Goal: Task Accomplishment & Management: Manage account settings

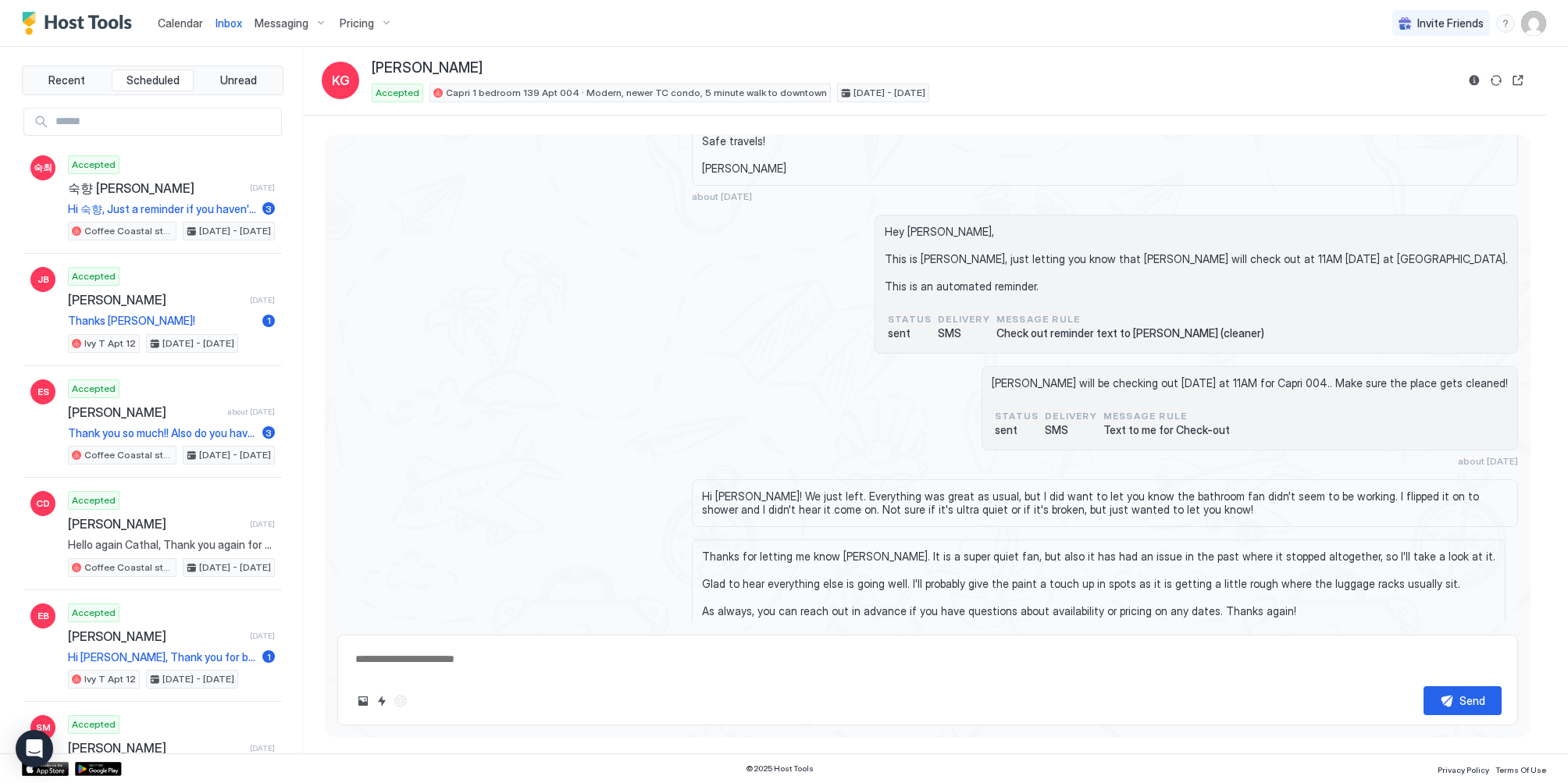
scroll to position [1462, 0]
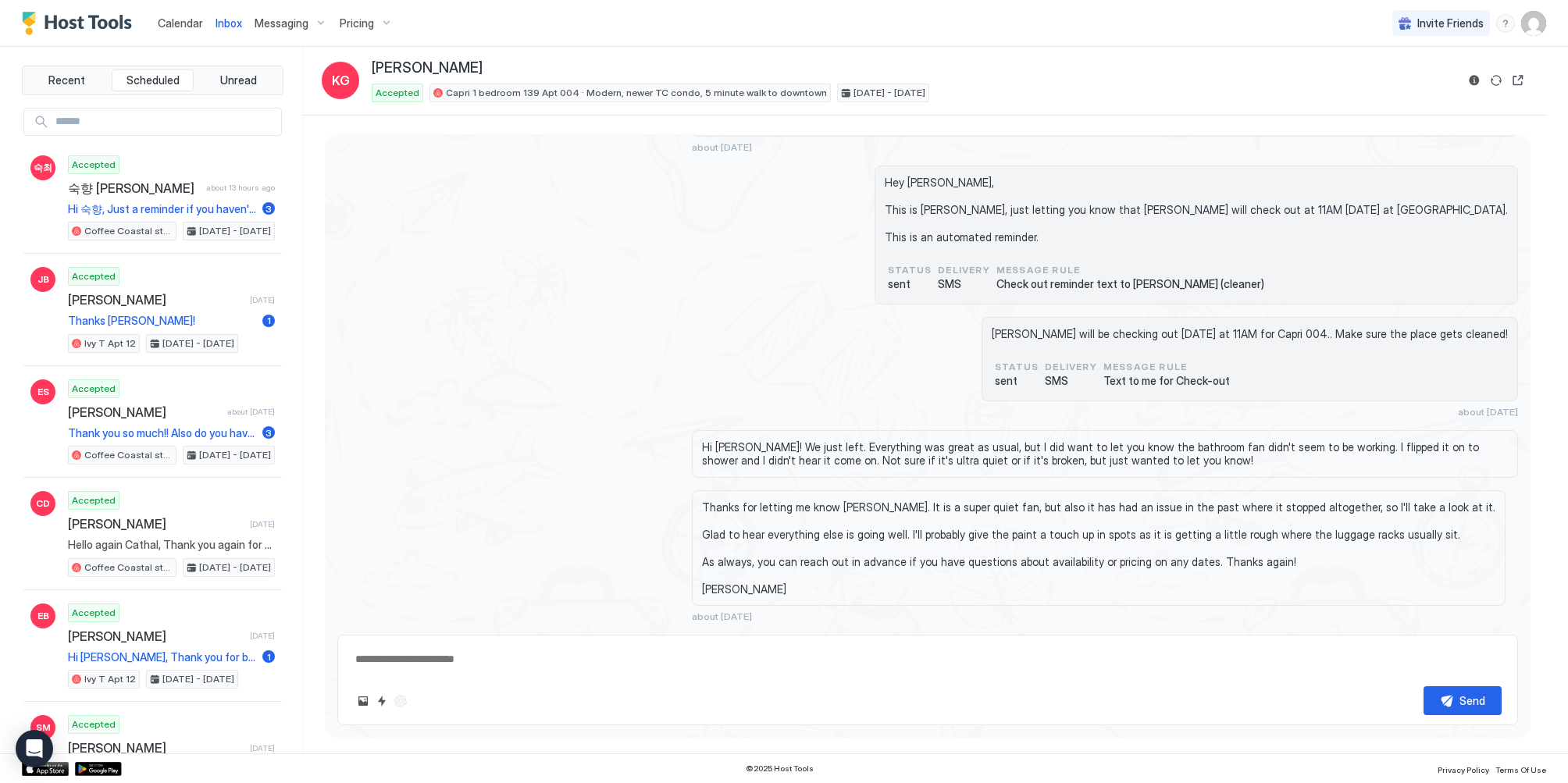
type textarea "*"
click at [356, 20] on span "Pricing" at bounding box center [357, 23] width 34 height 14
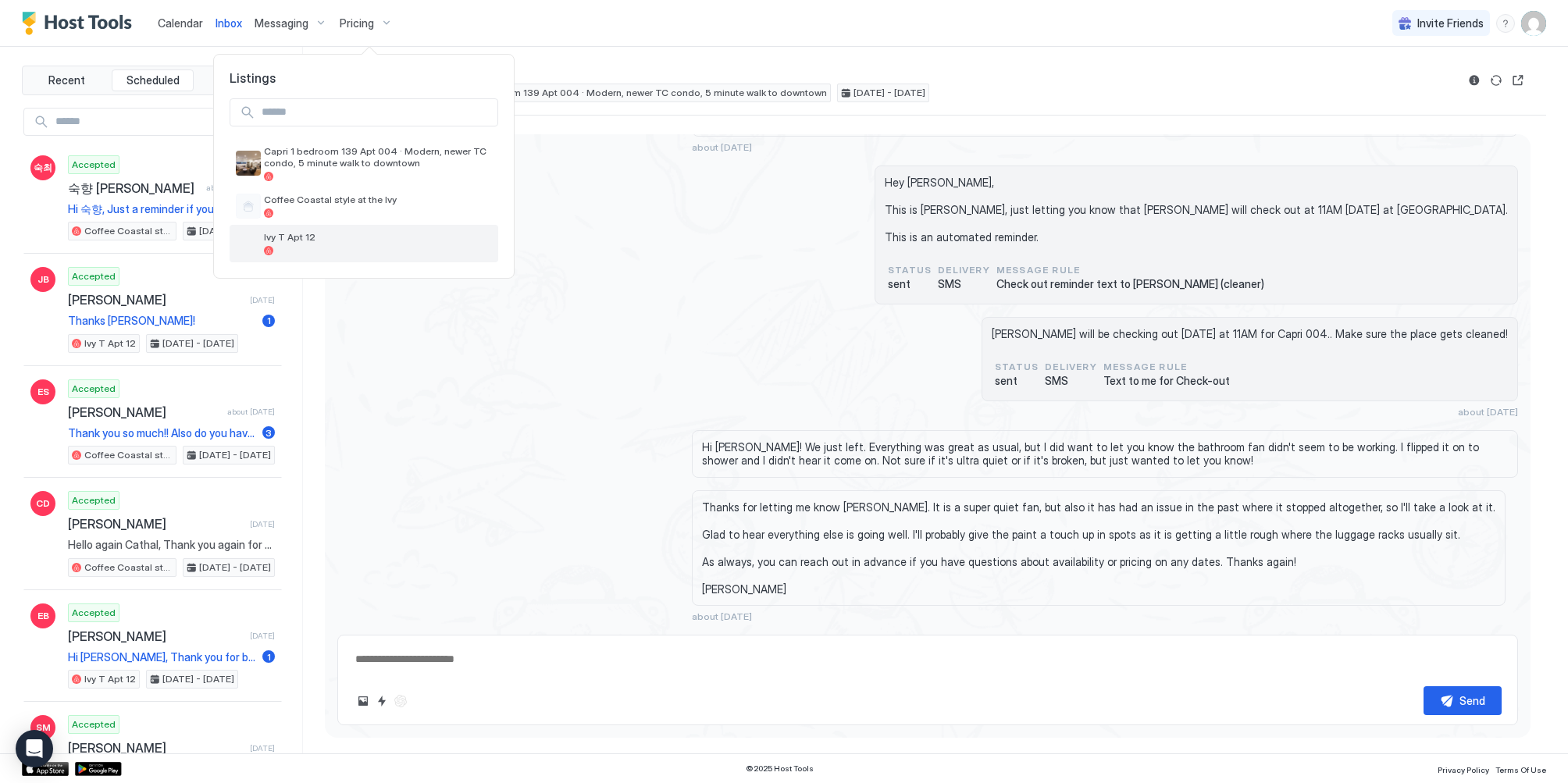
click at [305, 250] on div at bounding box center [378, 250] width 228 height 9
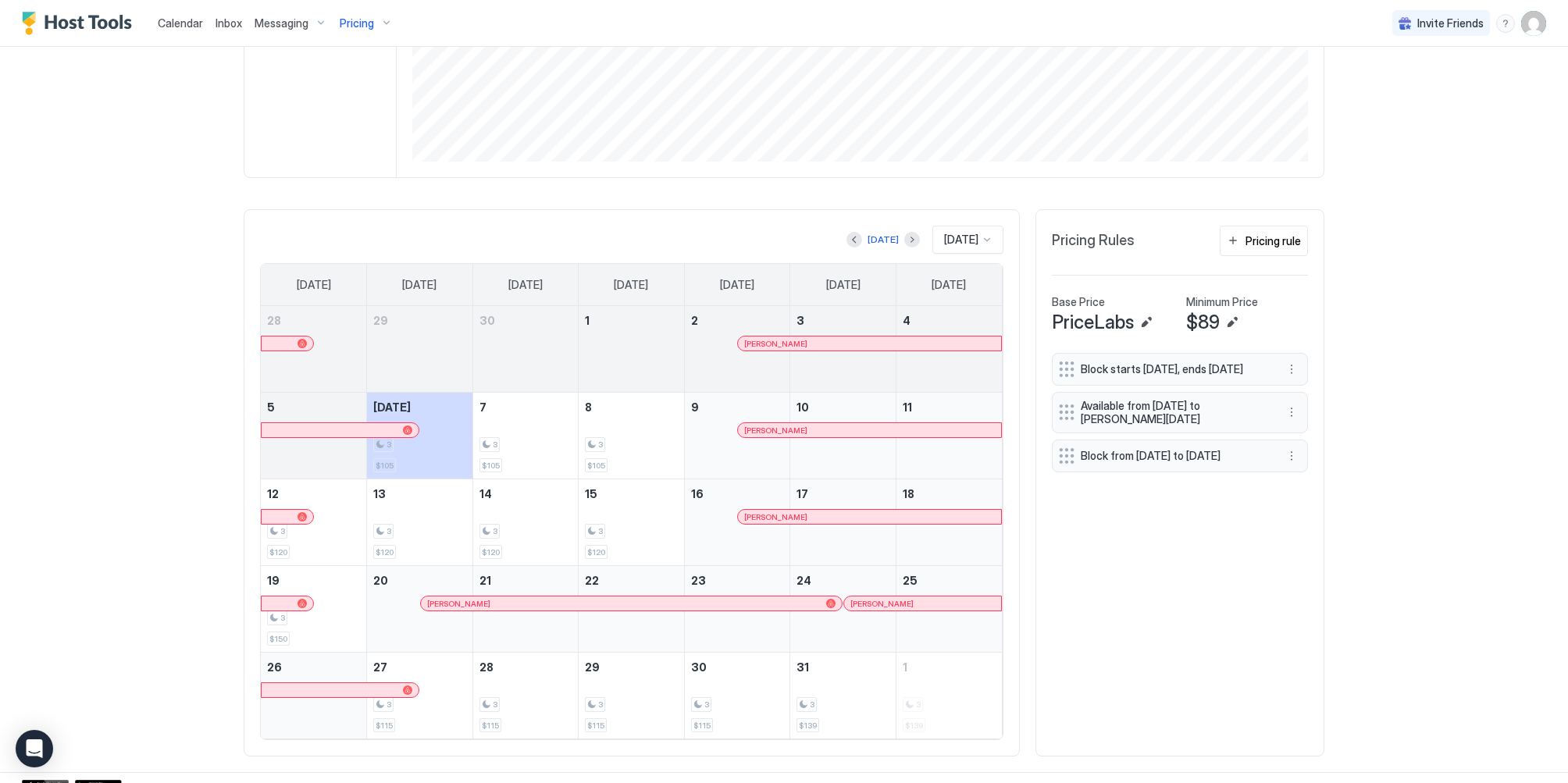
scroll to position [332, 0]
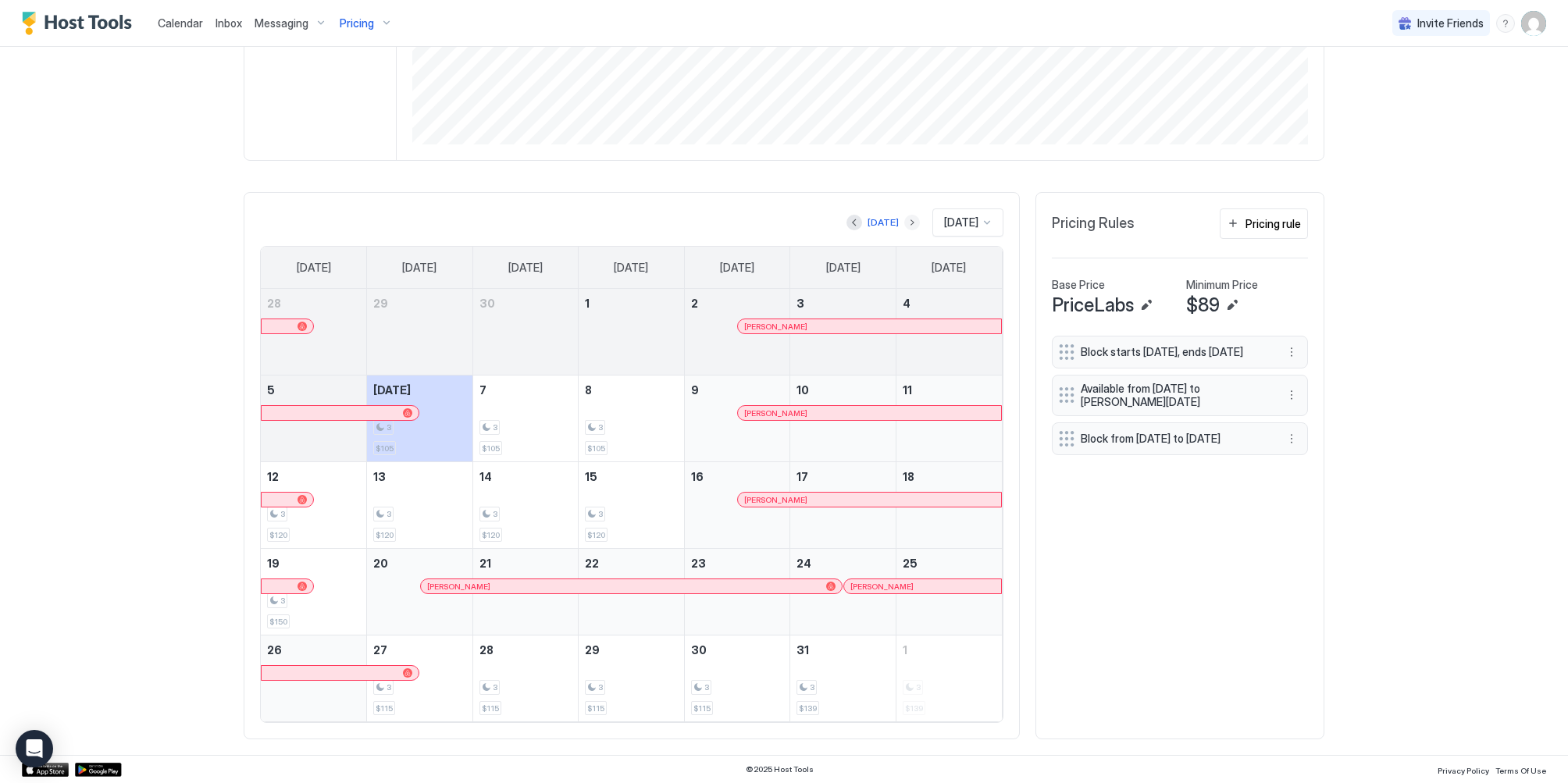
click at [904, 218] on button "Next month" at bounding box center [912, 223] width 16 height 16
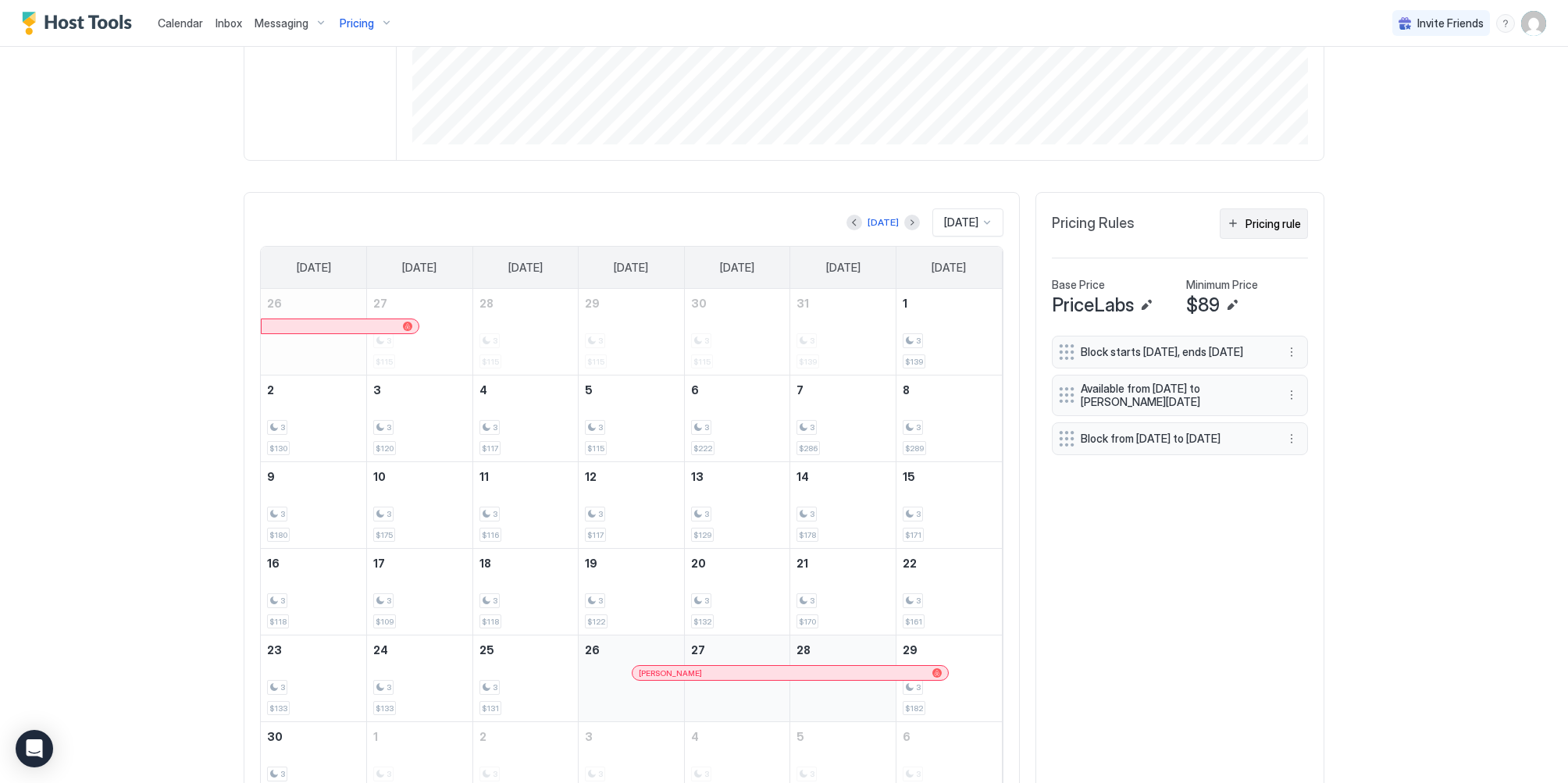
click at [1272, 227] on div "Pricing rule" at bounding box center [1273, 223] width 56 height 16
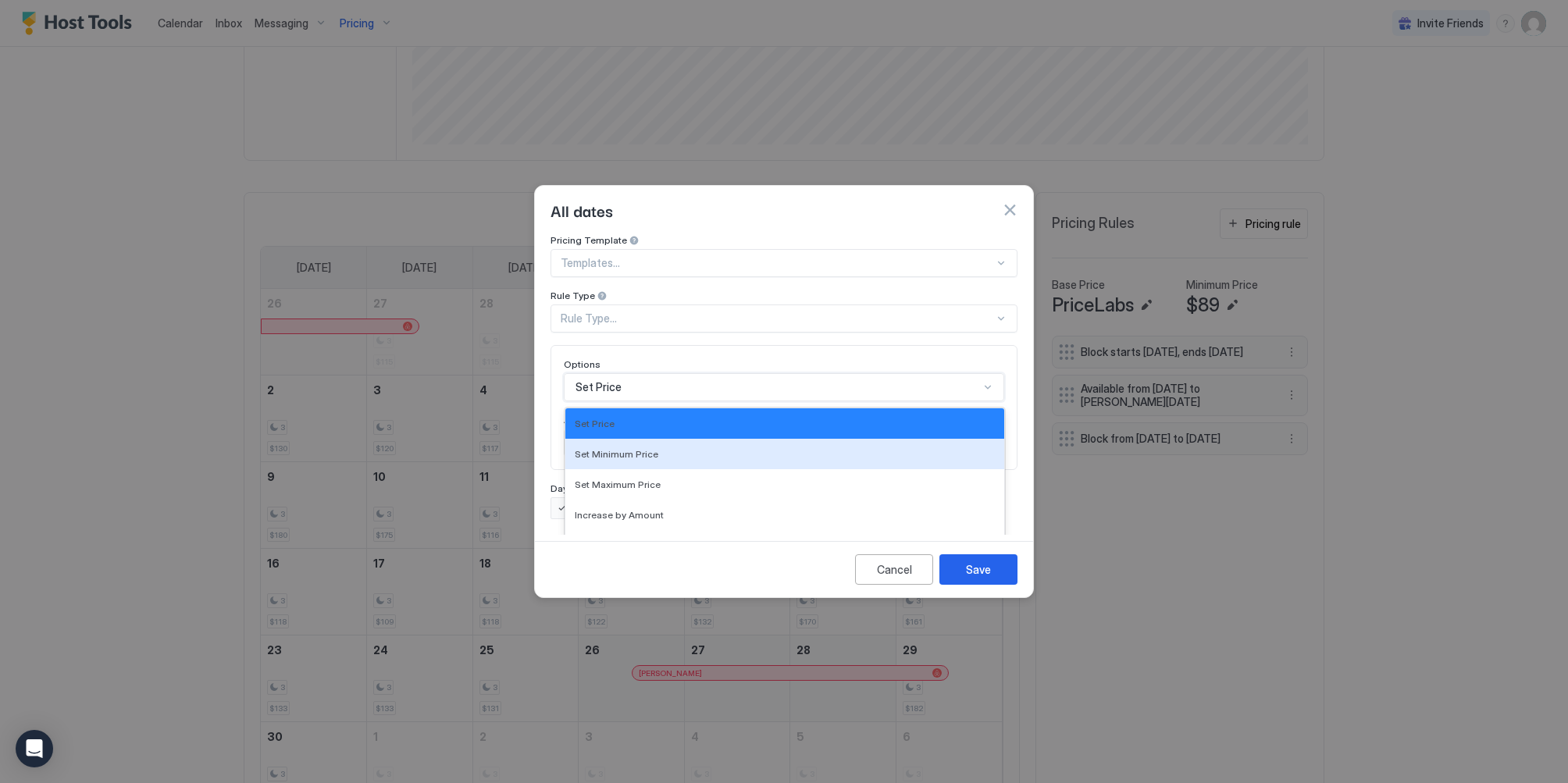
scroll to position [81, 0]
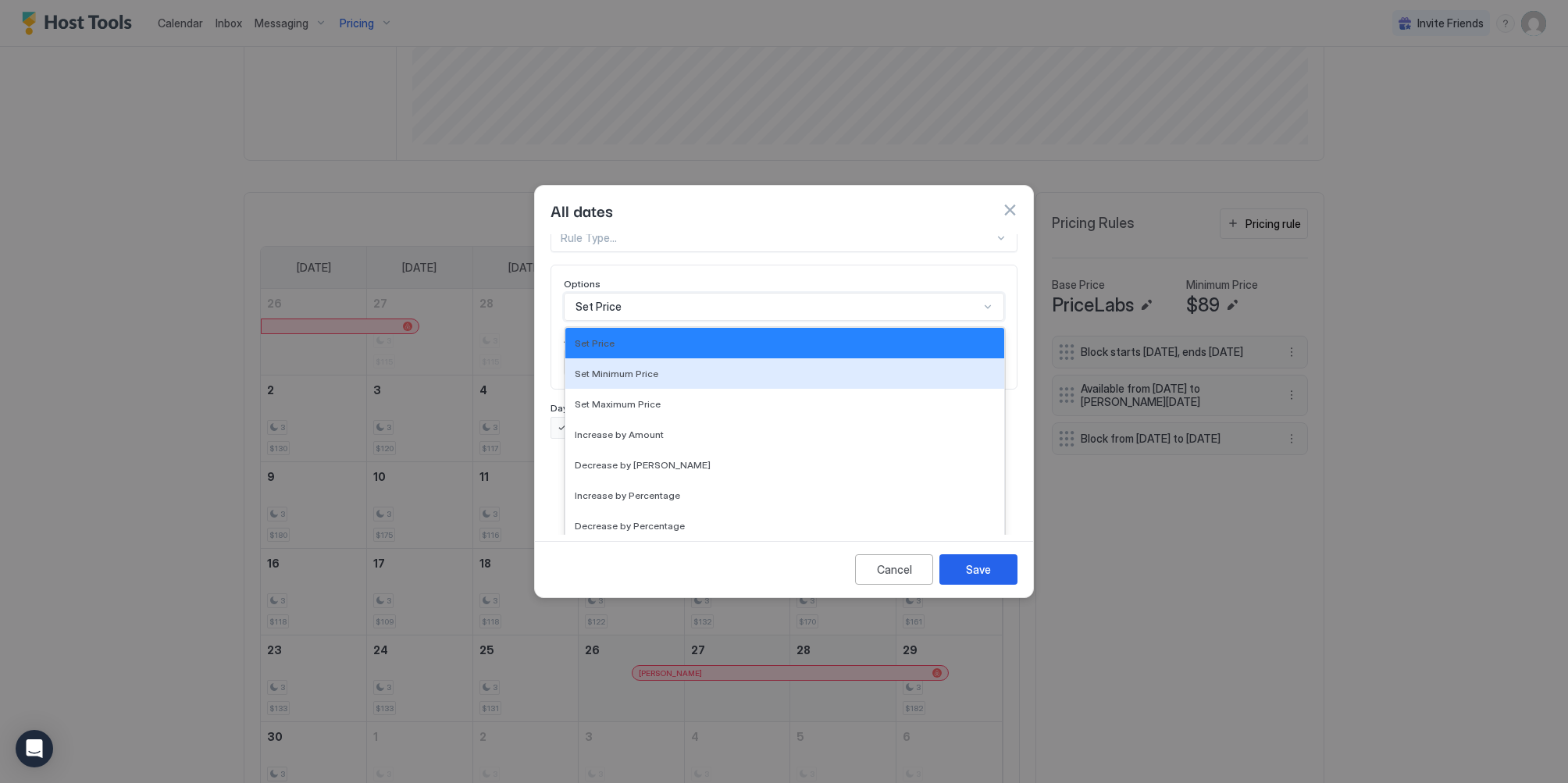
click at [695, 321] on div "17 results available. Use Up and Down to choose options, press Enter to select …" at bounding box center [784, 307] width 440 height 28
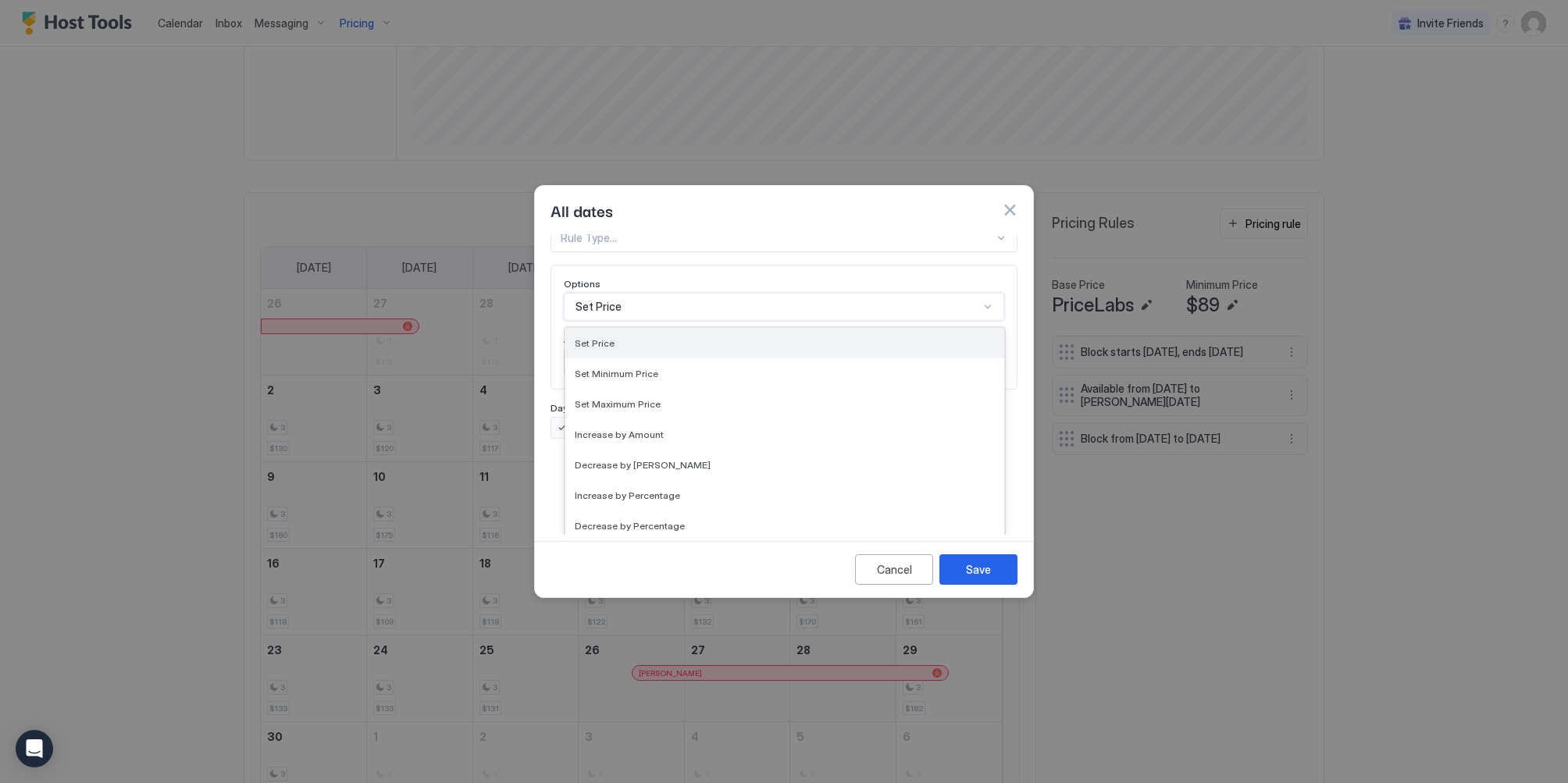
click at [658, 338] on div "Set Price" at bounding box center [785, 344] width 420 height 12
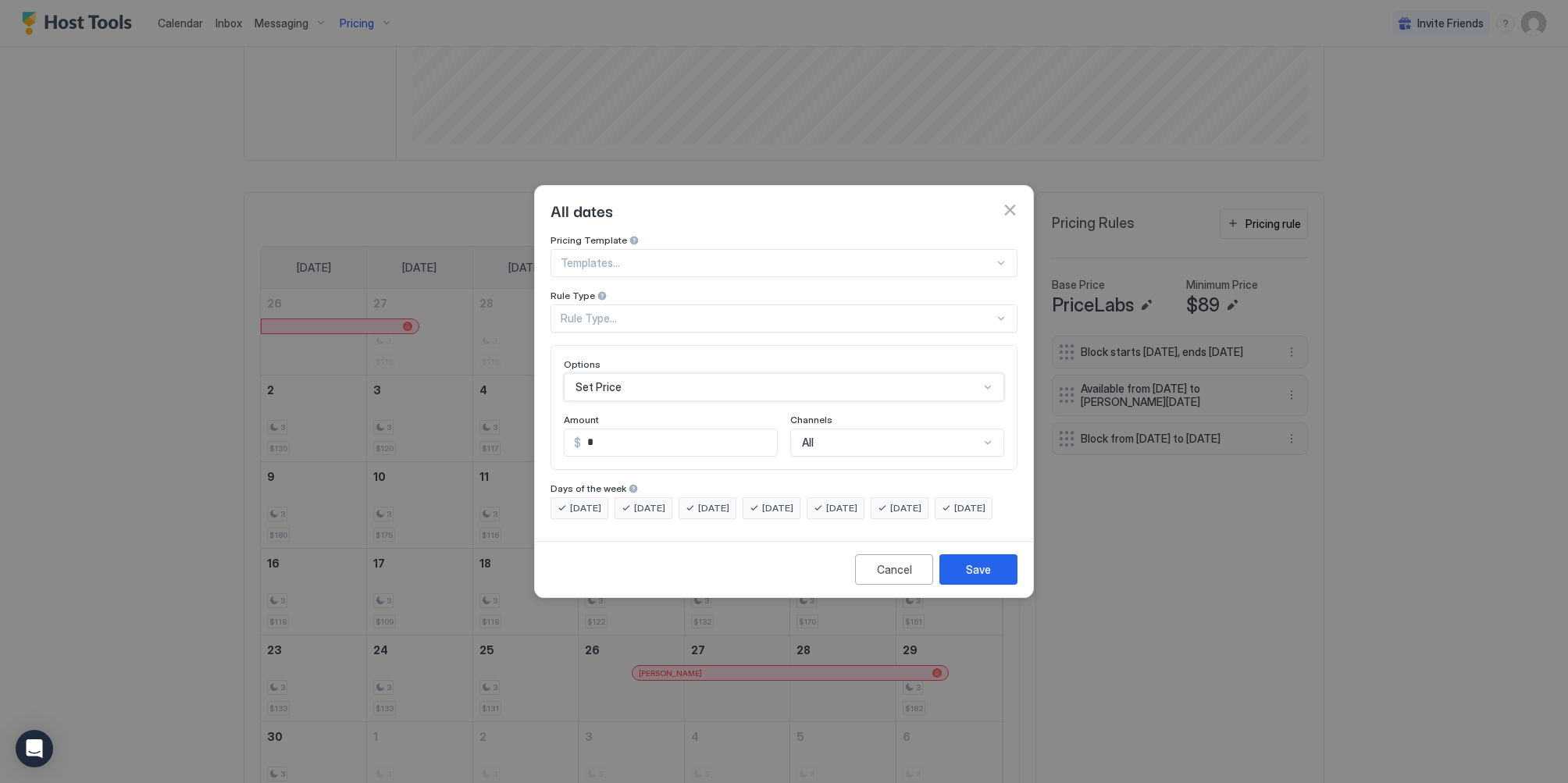
scroll to position [0, 0]
click at [857, 501] on span "Friday" at bounding box center [841, 508] width 31 height 14
click at [837, 497] on div "Monday Tuesday Wednesday Thursday Friday Saturday Sunday" at bounding box center [783, 508] width 467 height 22
click at [857, 497] on div "Friday" at bounding box center [836, 508] width 58 height 22
click at [588, 501] on span "Monday" at bounding box center [585, 508] width 31 height 14
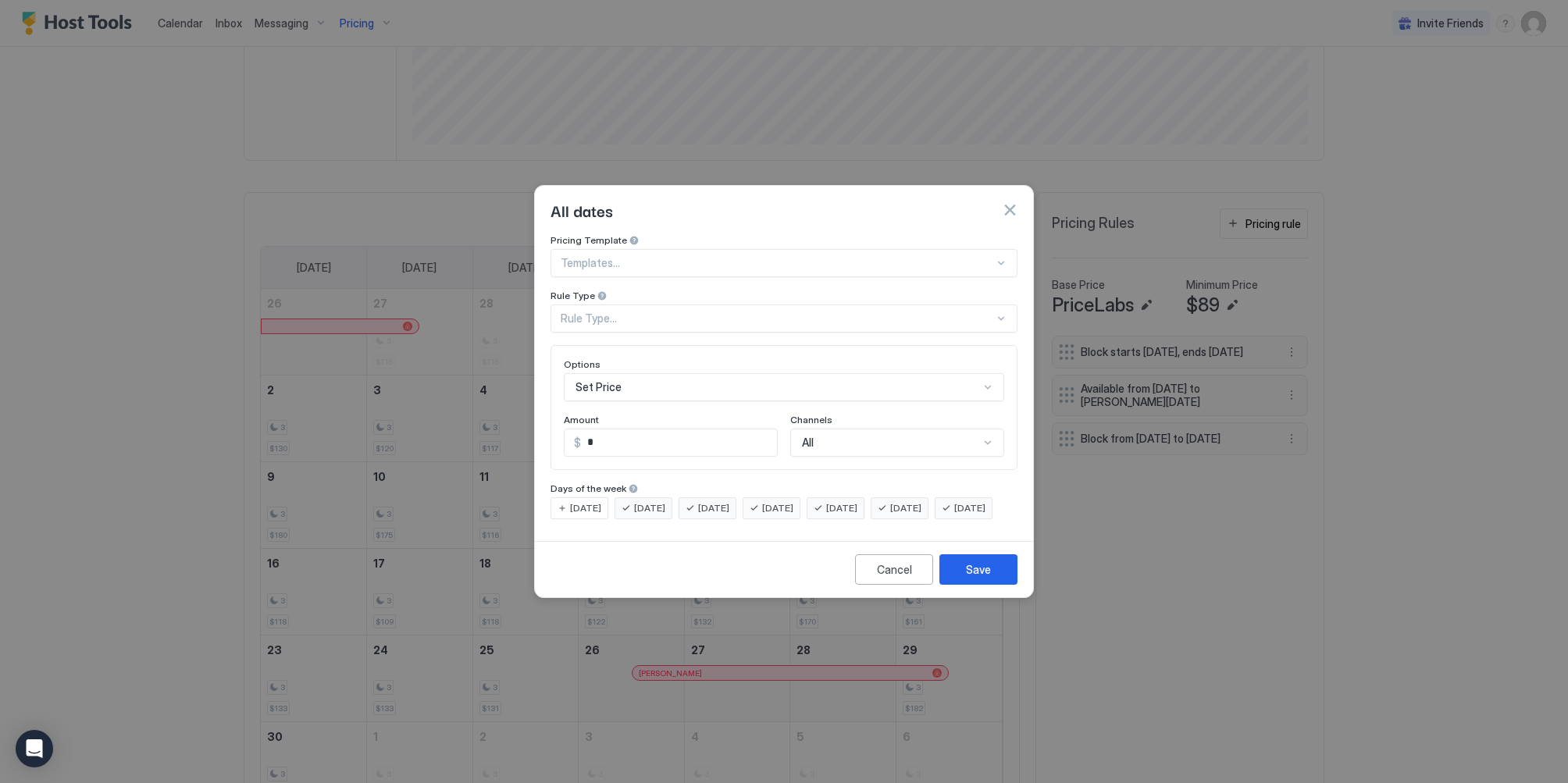
click at [641, 501] on span "Tuesday" at bounding box center [649, 508] width 31 height 14
drag, startPoint x: 631, startPoint y: 492, endPoint x: 543, endPoint y: 494, distance: 88.0
click at [630, 497] on div "Tuesday" at bounding box center [644, 508] width 58 height 22
click at [543, 494] on div "Pricing Template Templates... Rule Type Rule Type... Options Set Price Amount $…" at bounding box center [784, 385] width 498 height 301
click at [586, 501] on span "Monday" at bounding box center [585, 508] width 31 height 14
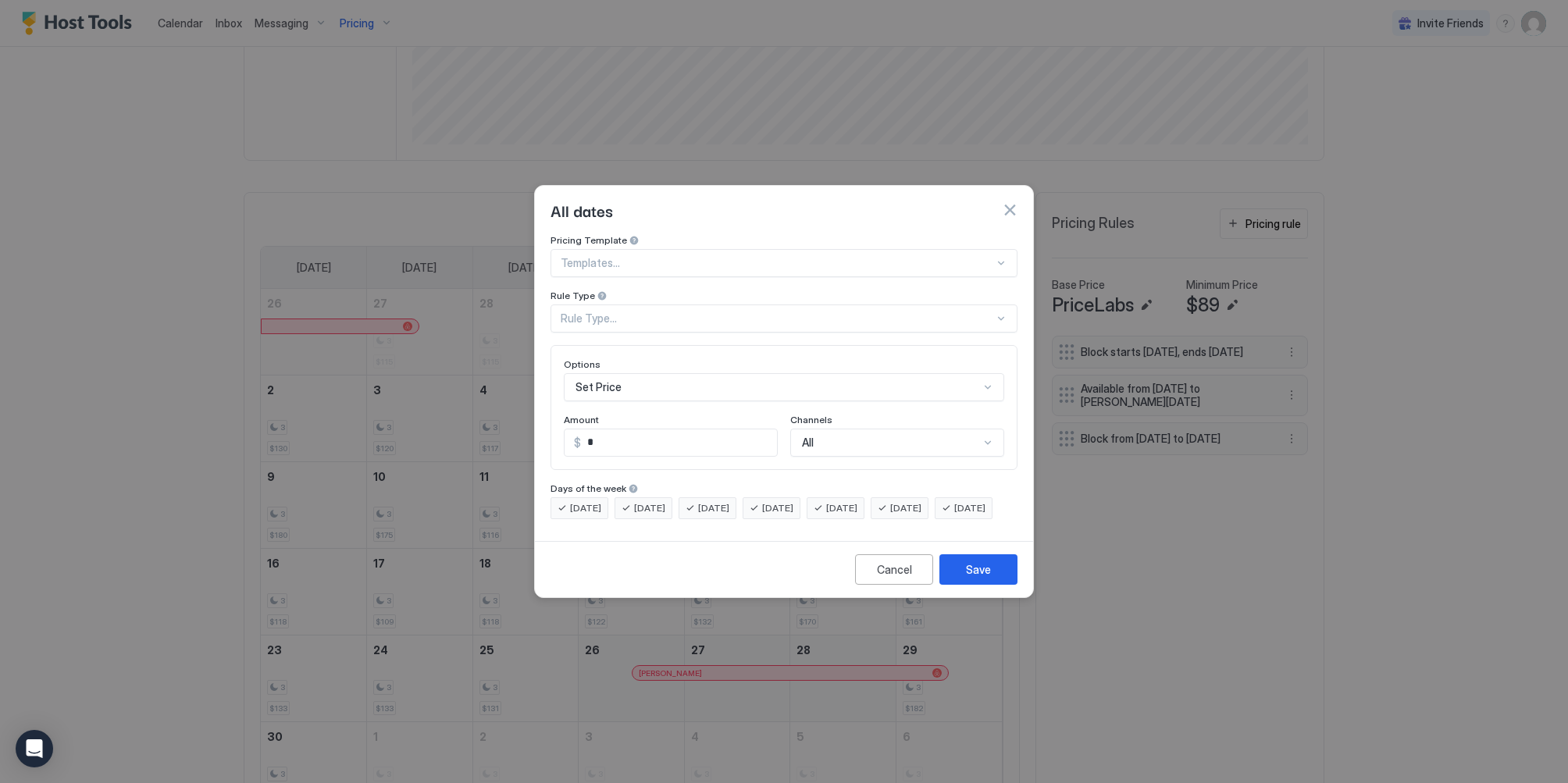
click at [921, 501] on span "Saturday" at bounding box center [905, 508] width 31 height 14
click at [857, 501] on span "Friday" at bounding box center [841, 508] width 31 height 14
click at [641, 312] on div "Rule Type..." at bounding box center [777, 319] width 433 height 14
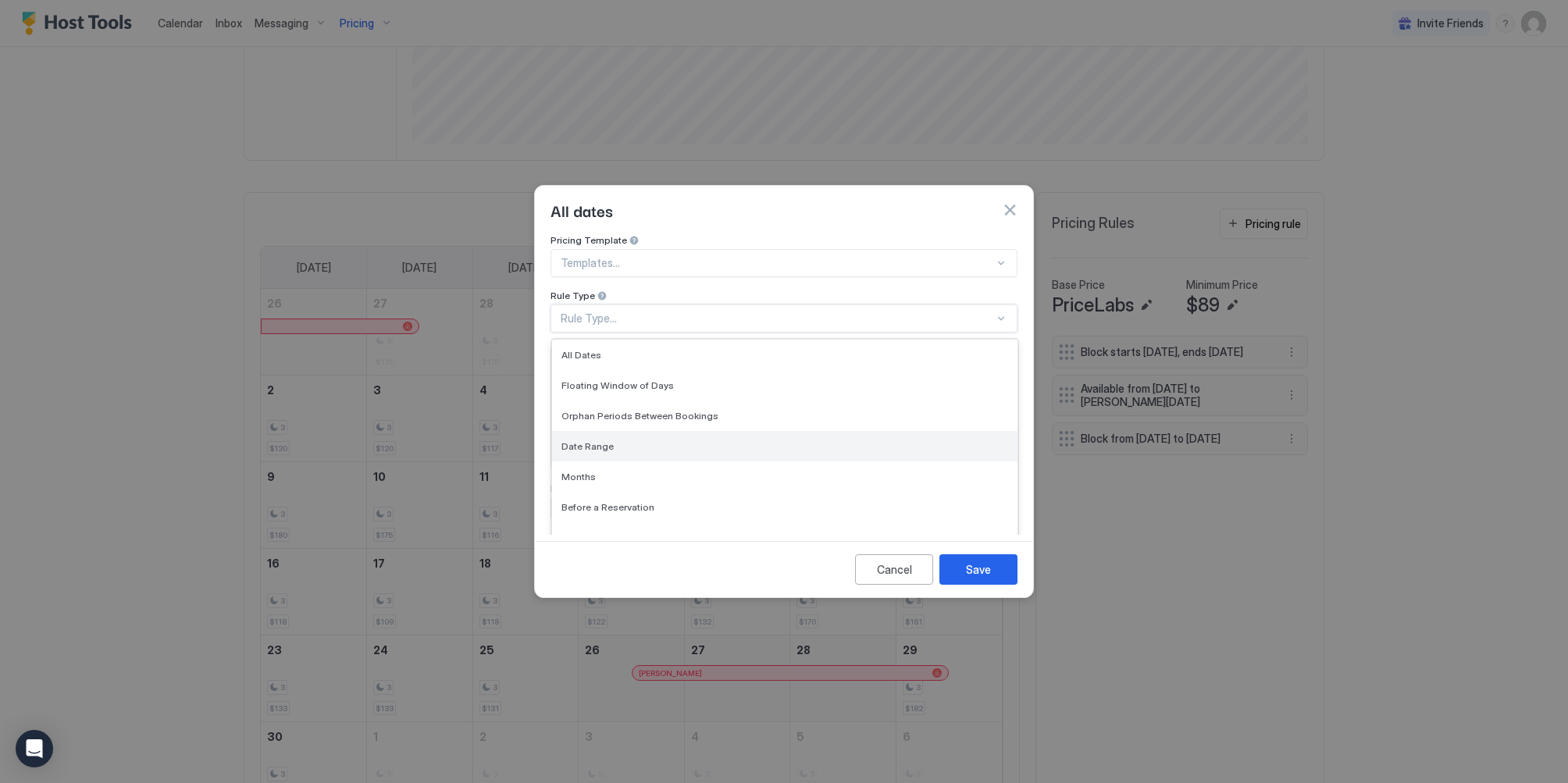
click at [636, 446] on div "Date Range" at bounding box center [784, 446] width 465 height 31
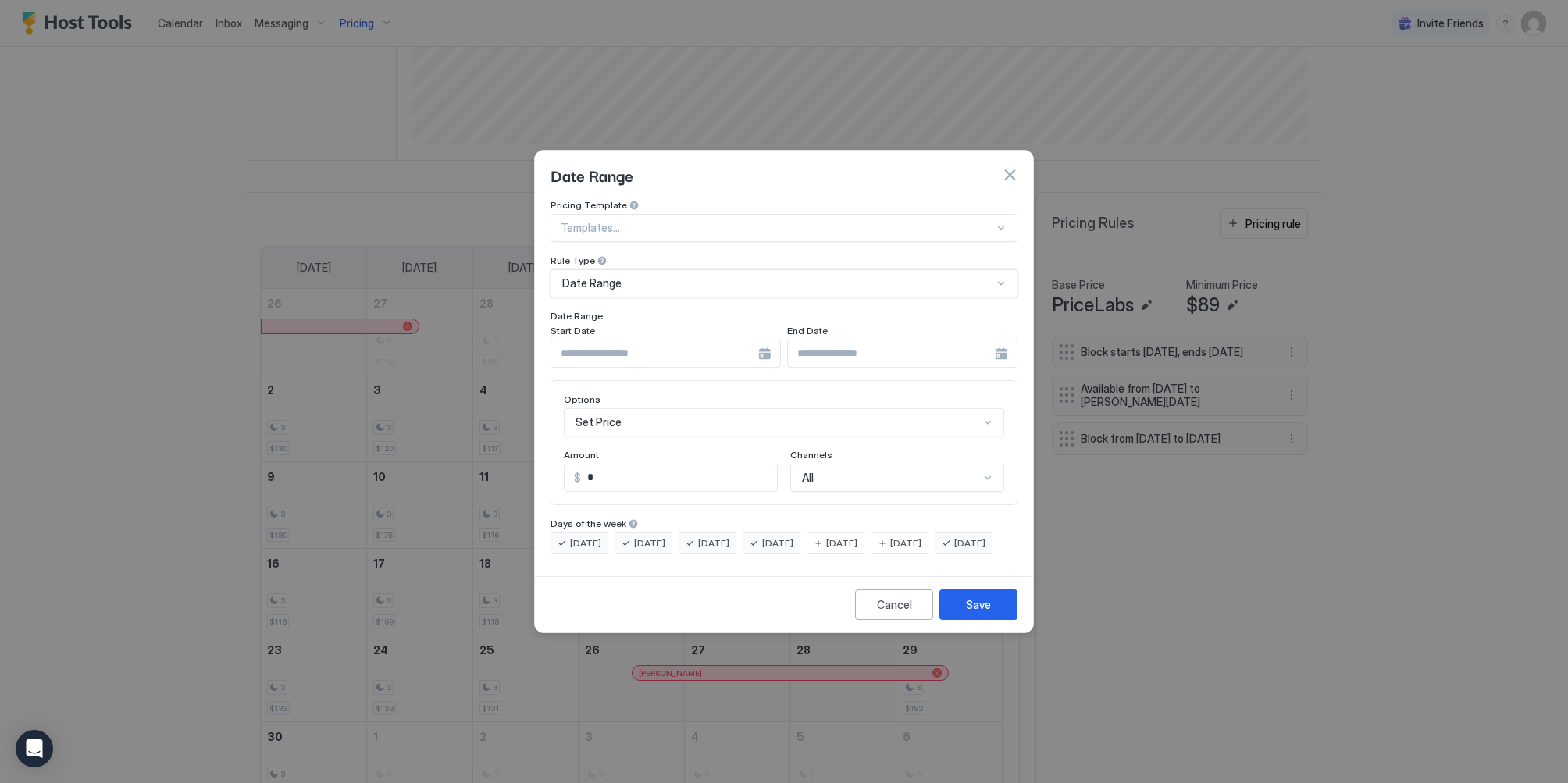
click at [774, 349] on div at bounding box center [664, 354] width 230 height 28
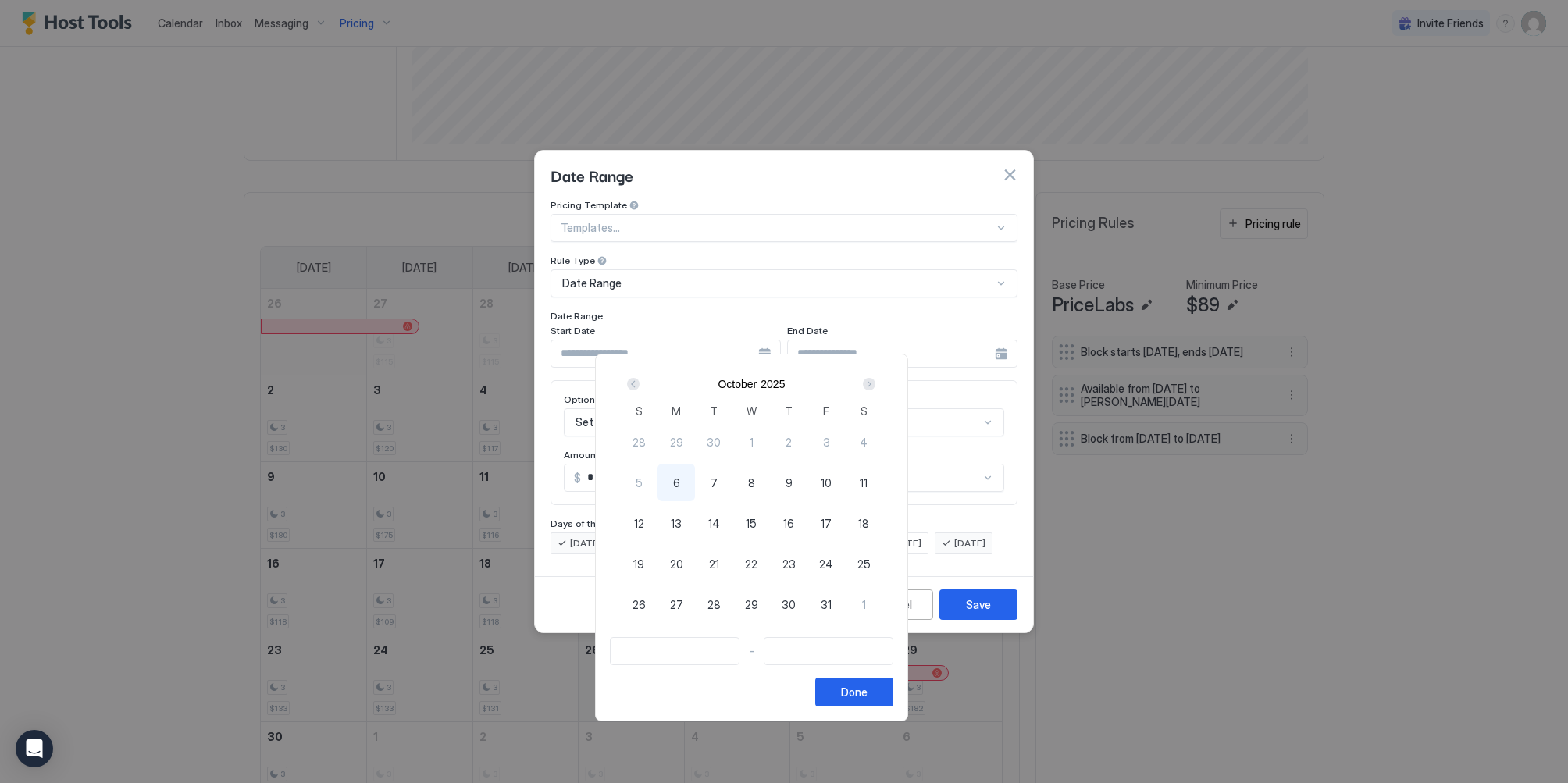
click at [883, 395] on div "October 2025" at bounding box center [750, 384] width 262 height 27
click at [879, 388] on div "Next" at bounding box center [869, 384] width 19 height 19
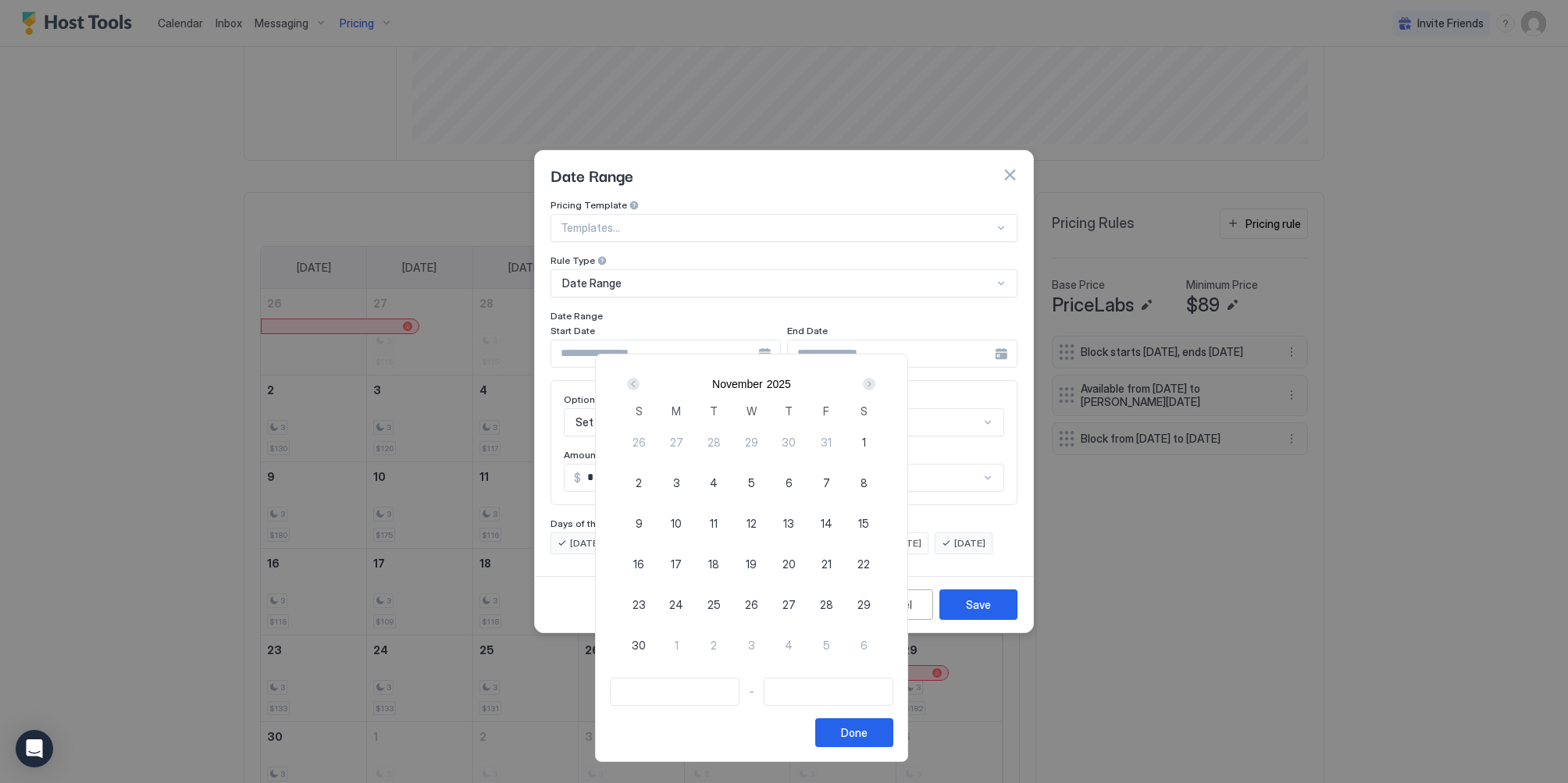
click at [883, 431] on div "1" at bounding box center [864, 442] width 38 height 38
type input "**********"
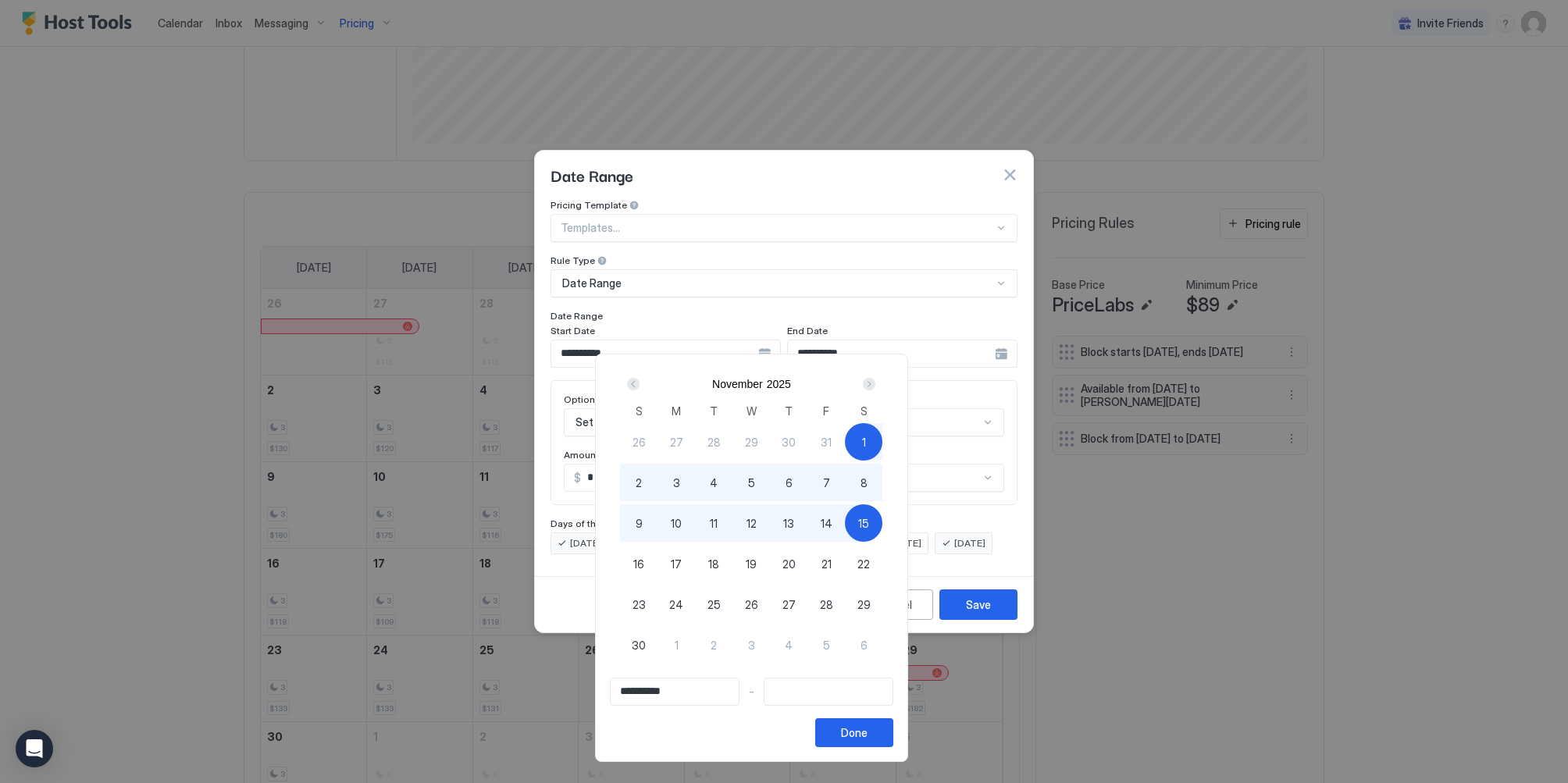
click at [875, 390] on div "Next" at bounding box center [869, 384] width 13 height 13
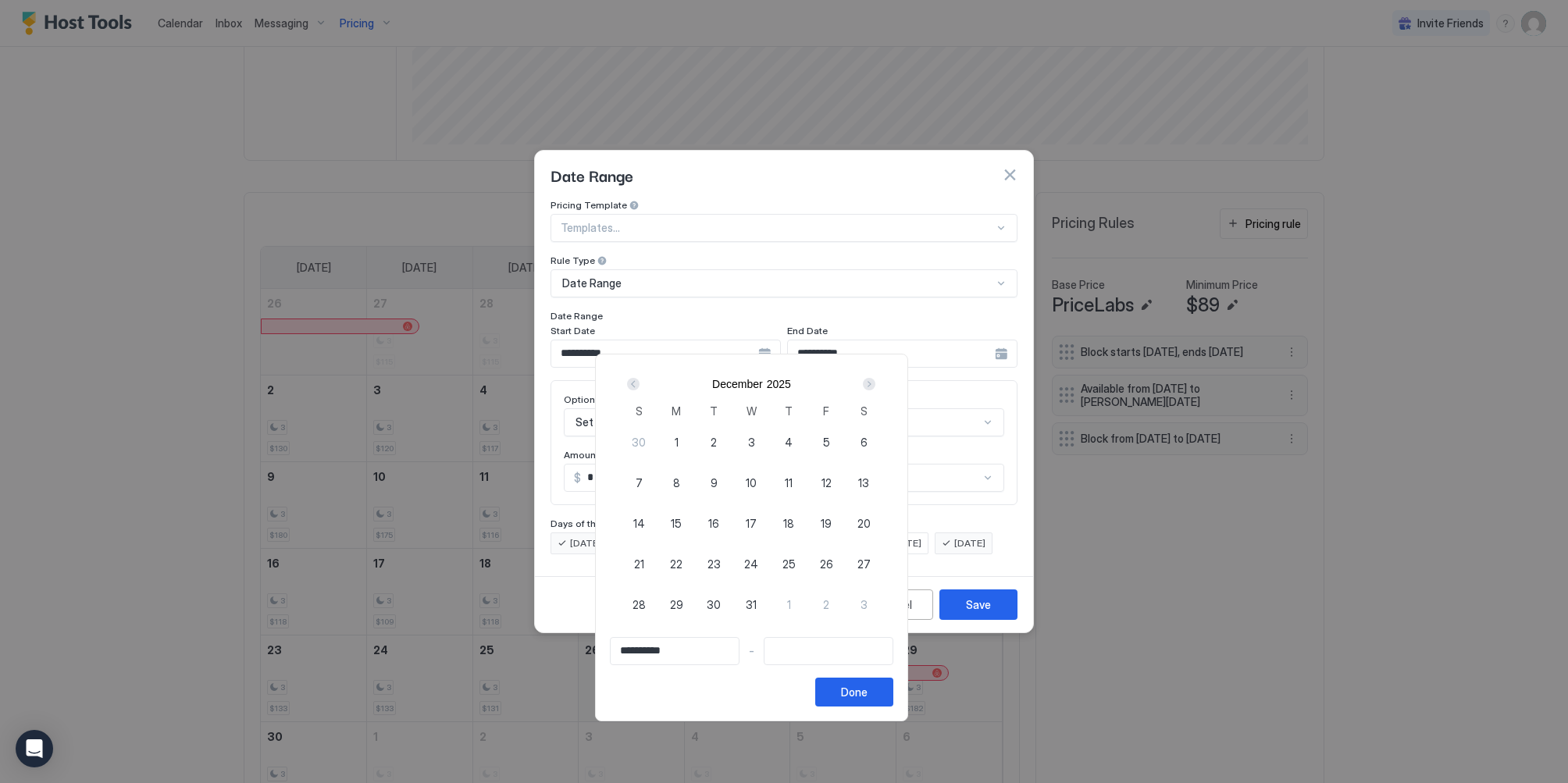
click at [875, 390] on div "Next" at bounding box center [869, 384] width 13 height 13
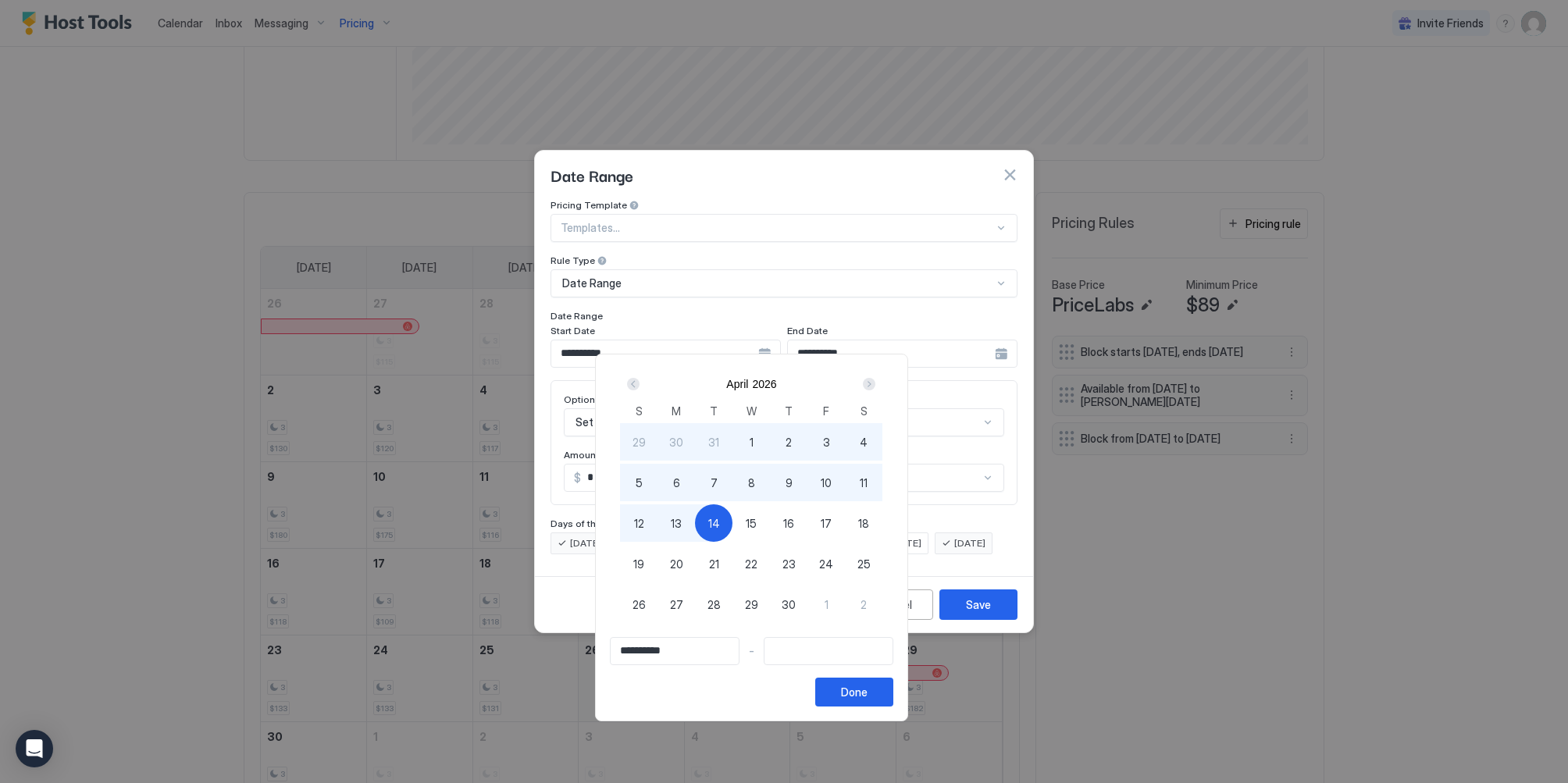
type input "**********"
click at [770, 528] on div "15" at bounding box center [751, 523] width 38 height 38
type input "**********"
click at [868, 696] on div "Done" at bounding box center [854, 691] width 27 height 16
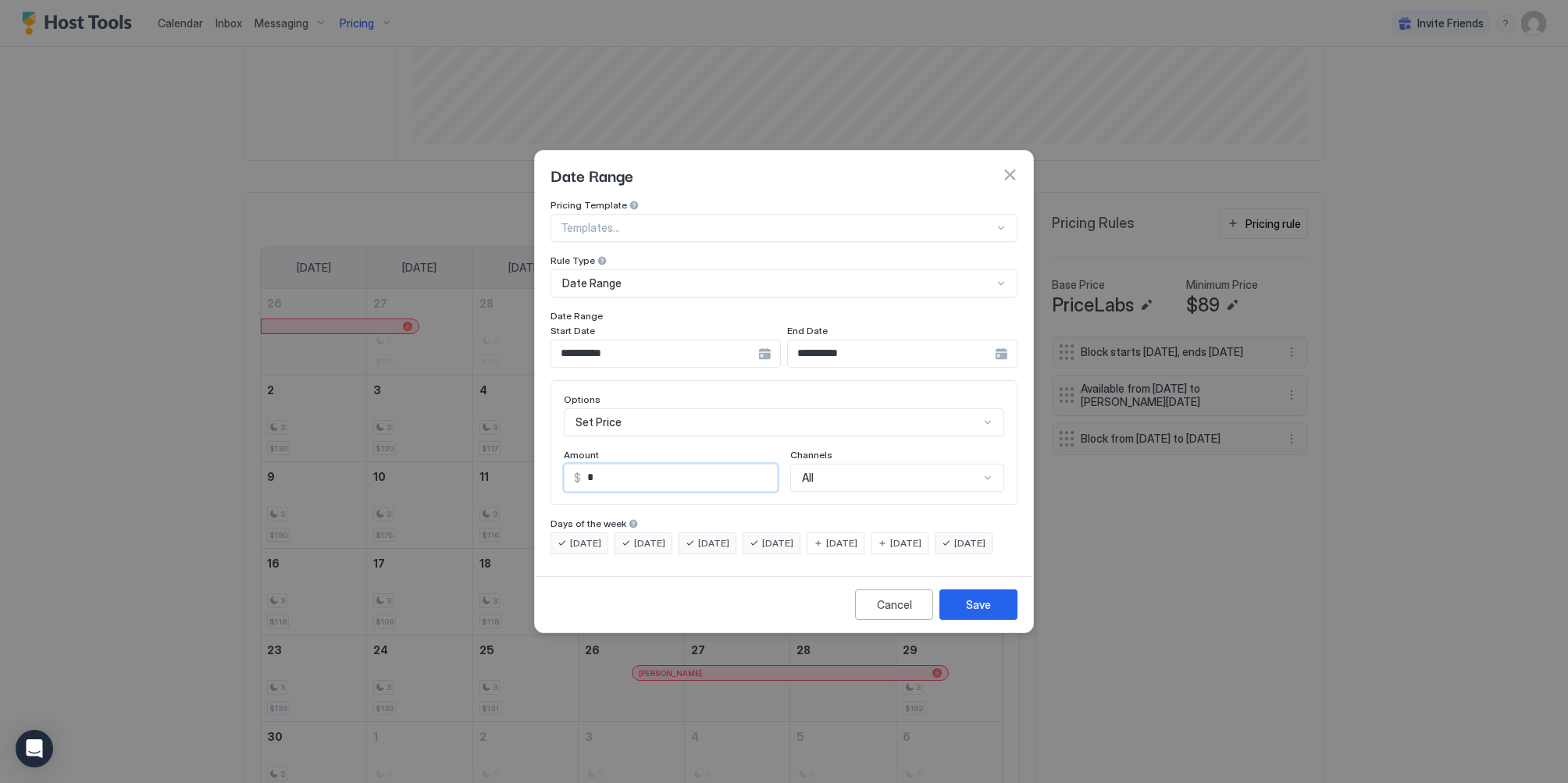
drag, startPoint x: 647, startPoint y: 465, endPoint x: 883, endPoint y: 468, distance: 236.0
click at [587, 466] on input "*" at bounding box center [678, 477] width 196 height 27
type input "*"
type input "***"
click at [974, 613] on div "Save" at bounding box center [977, 605] width 25 height 16
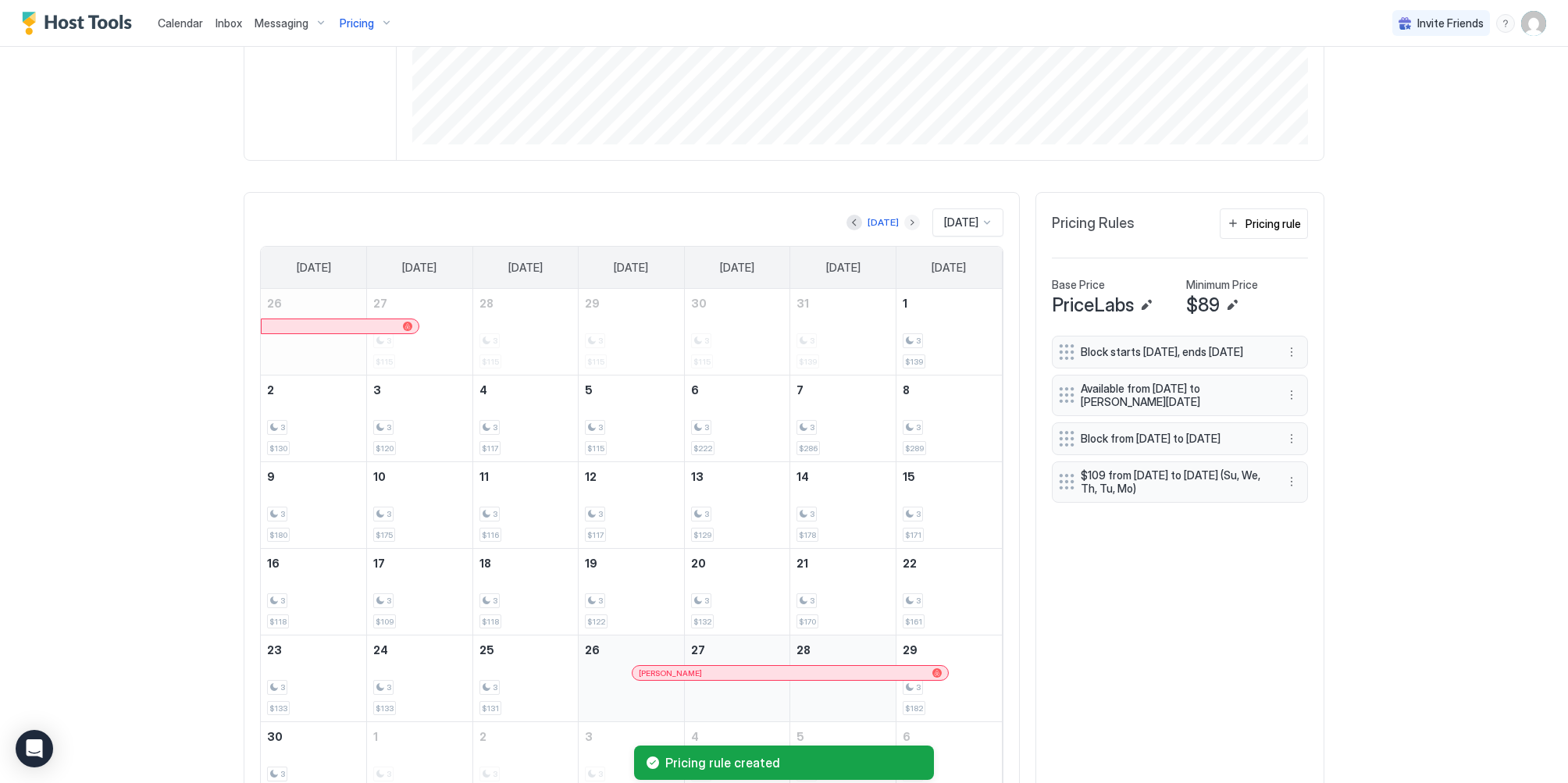
click at [904, 226] on button "Next month" at bounding box center [912, 223] width 16 height 16
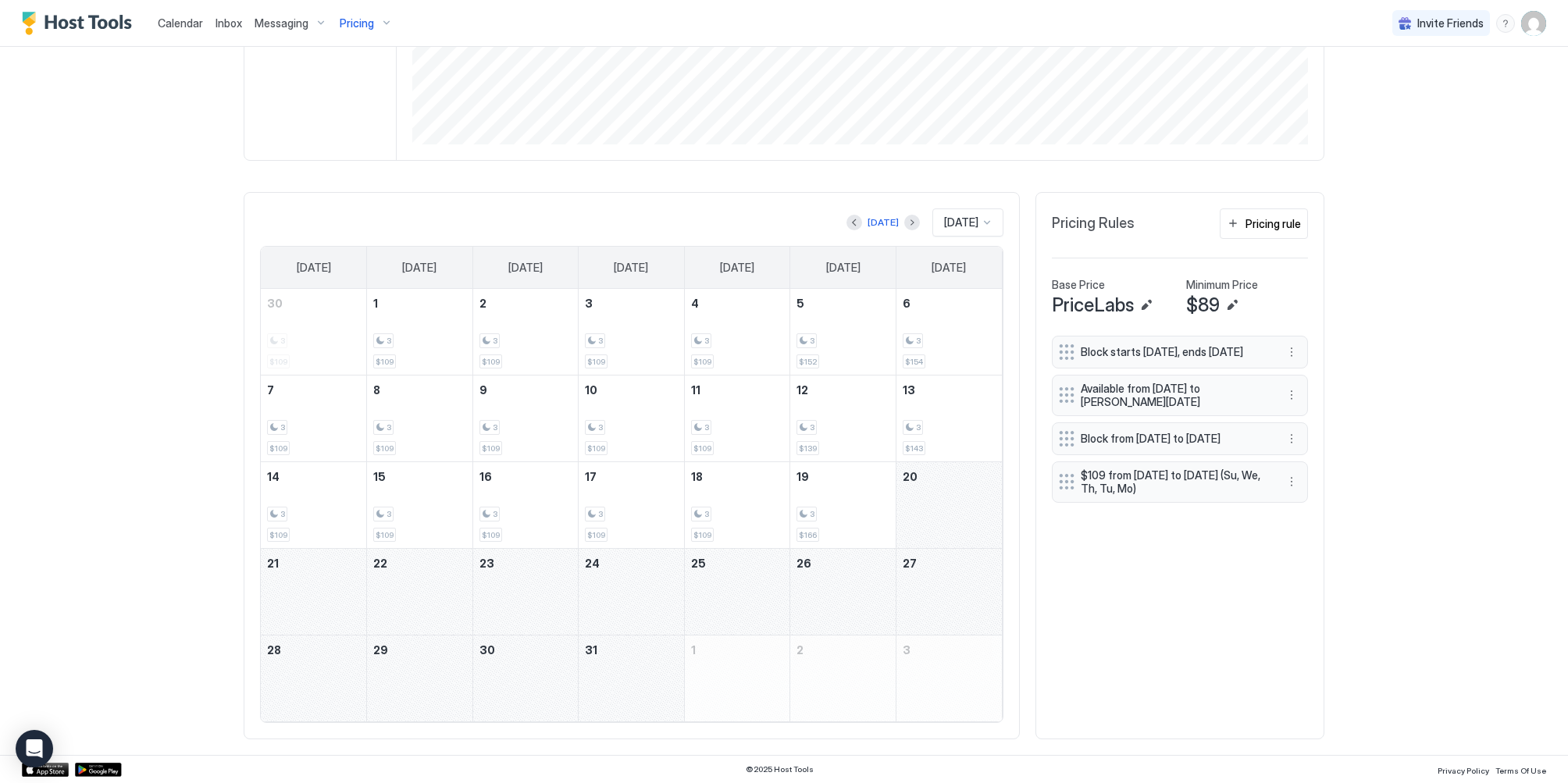
click at [904, 222] on button "Next month" at bounding box center [912, 223] width 16 height 16
click at [830, 223] on div "Today Jan 2026" at bounding box center [632, 222] width 743 height 28
click at [846, 226] on button "Previous month" at bounding box center [854, 223] width 16 height 16
click at [846, 215] on button "Previous month" at bounding box center [854, 223] width 16 height 16
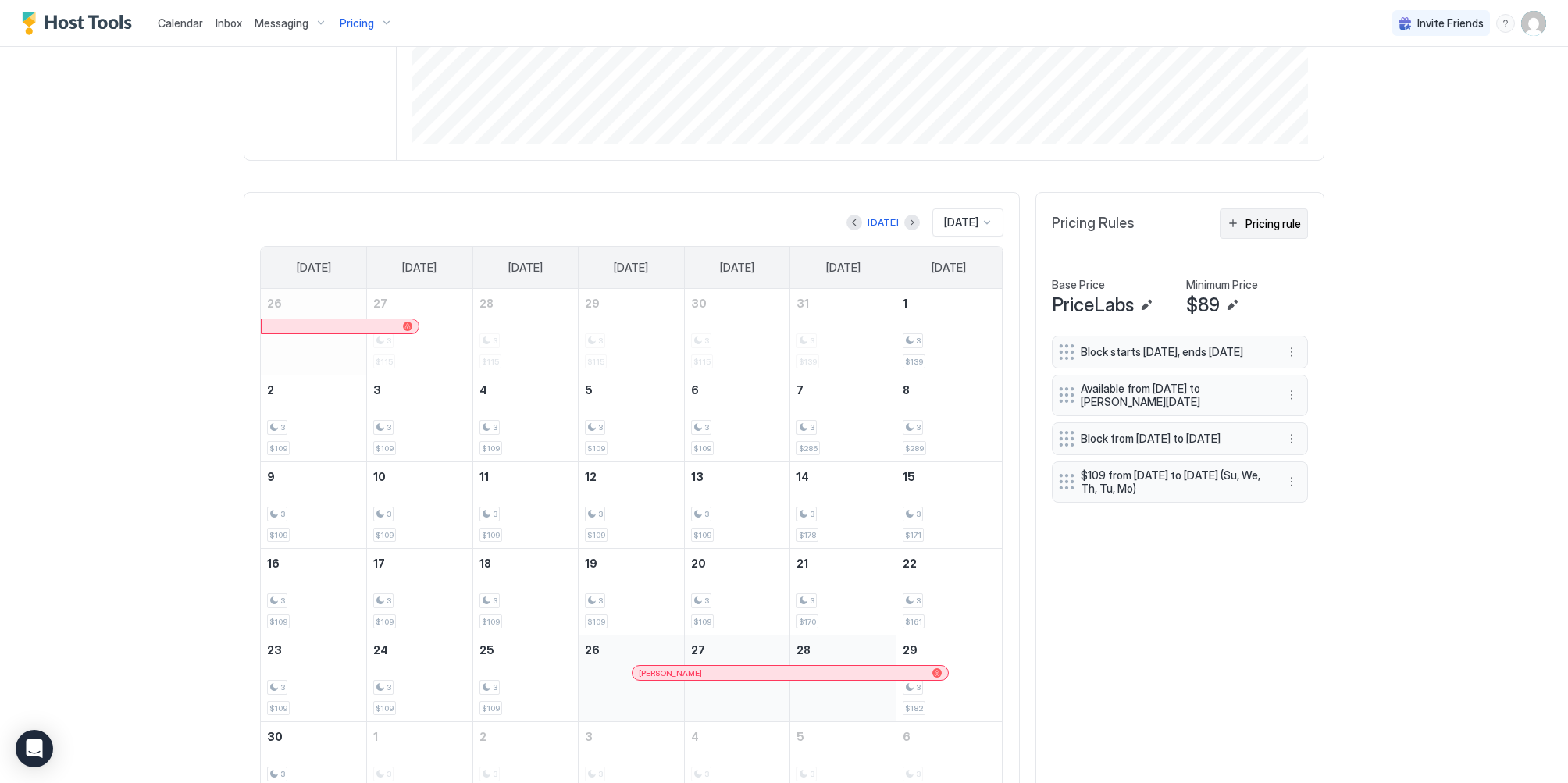
click at [1265, 222] on div "Pricing rule" at bounding box center [1273, 223] width 56 height 16
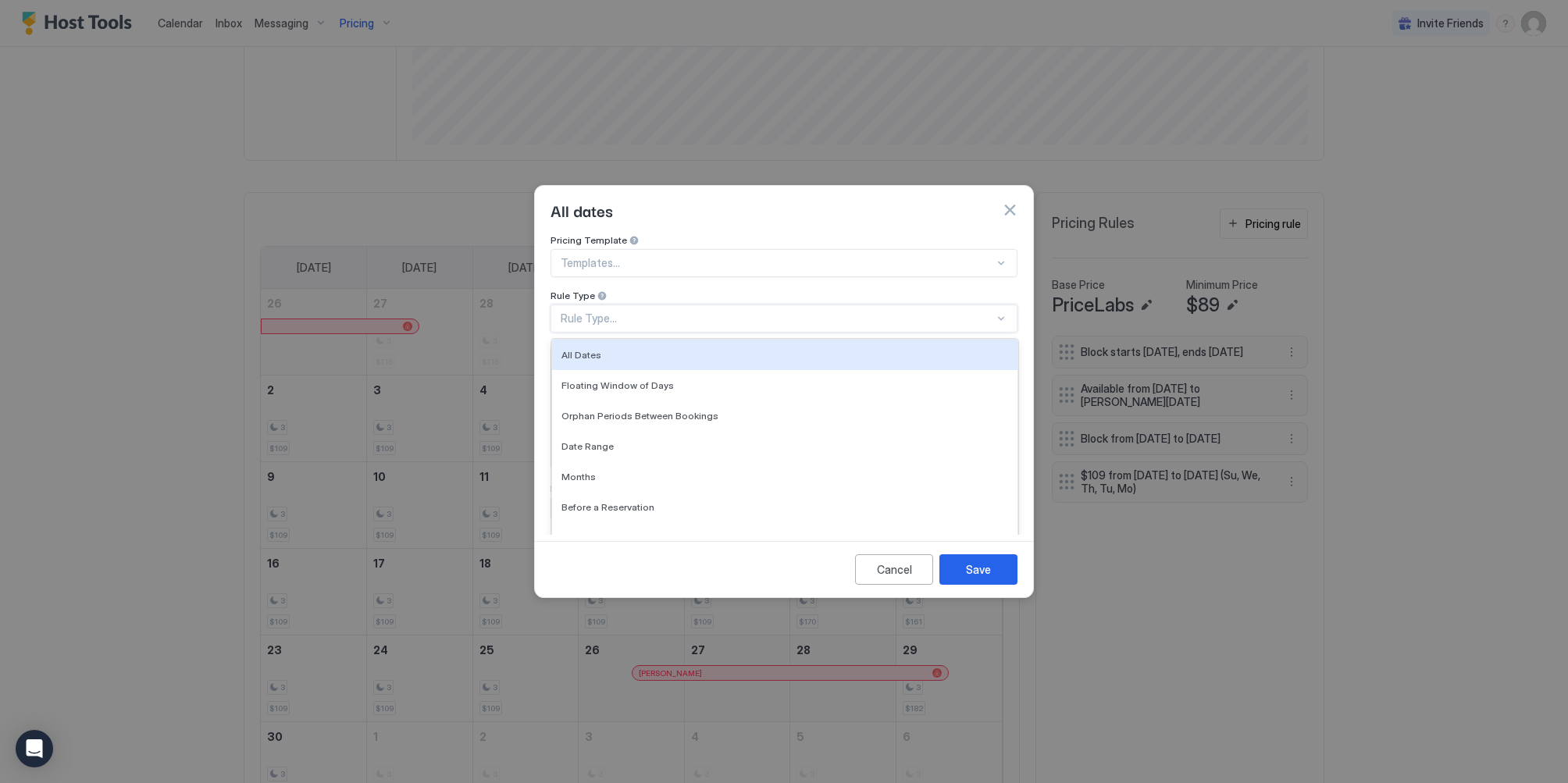
click at [656, 312] on div "Rule Type..." at bounding box center [777, 319] width 433 height 14
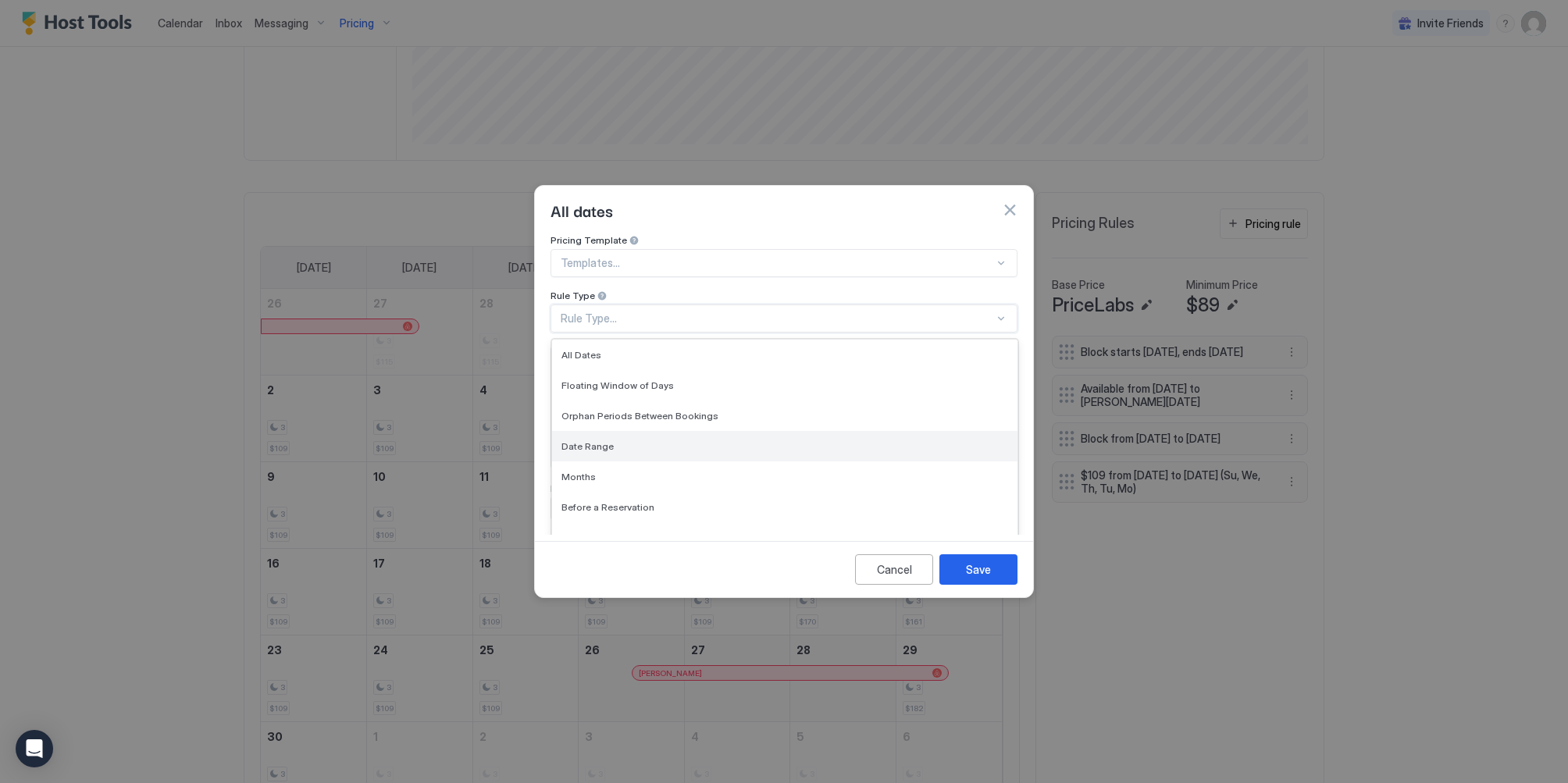
click at [627, 440] on div "Date Range" at bounding box center [784, 446] width 446 height 12
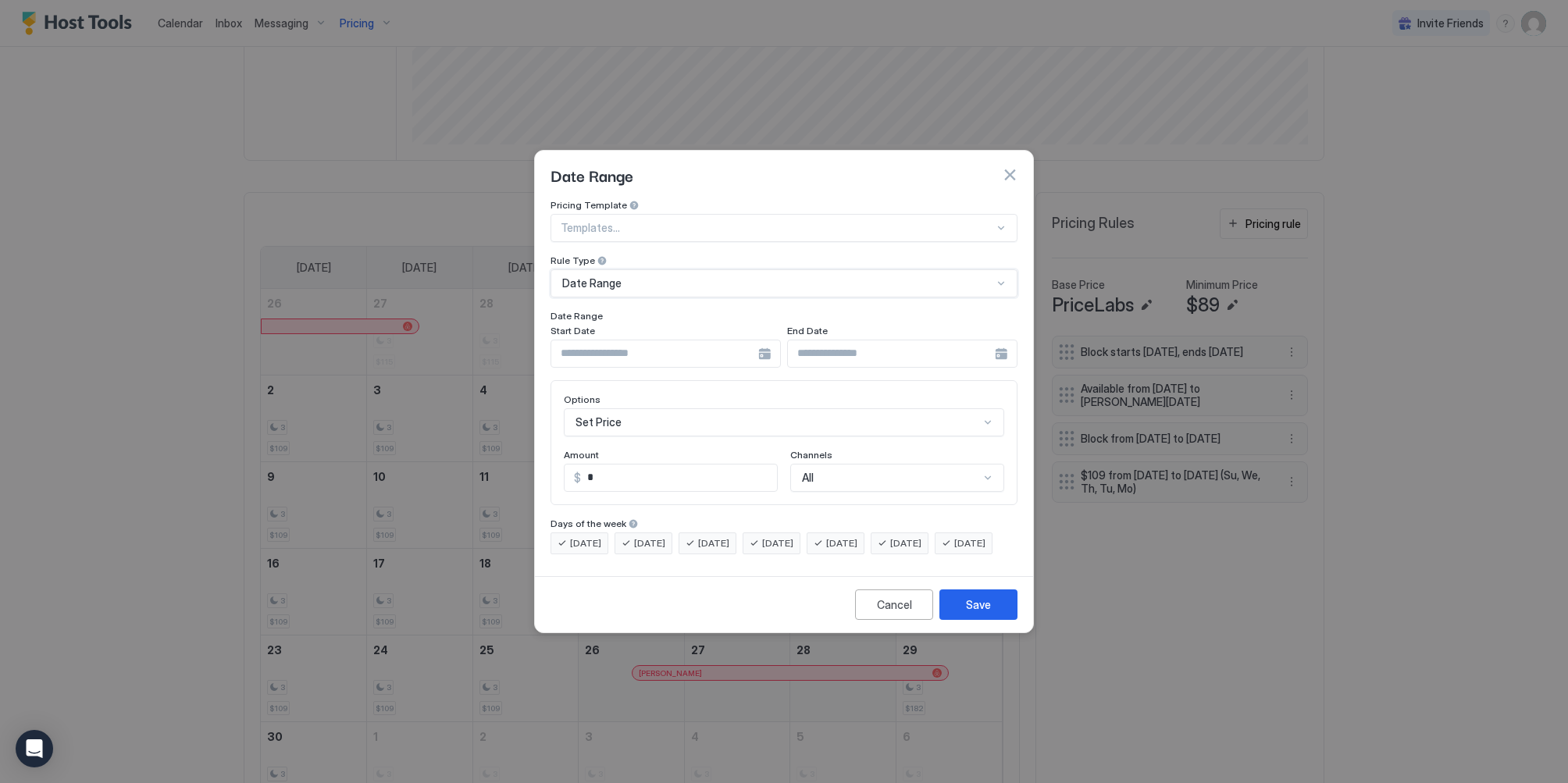
click at [659, 221] on div at bounding box center [777, 228] width 433 height 14
click at [928, 163] on div "Date Range" at bounding box center [783, 175] width 467 height 24
click at [762, 340] on div at bounding box center [664, 354] width 230 height 28
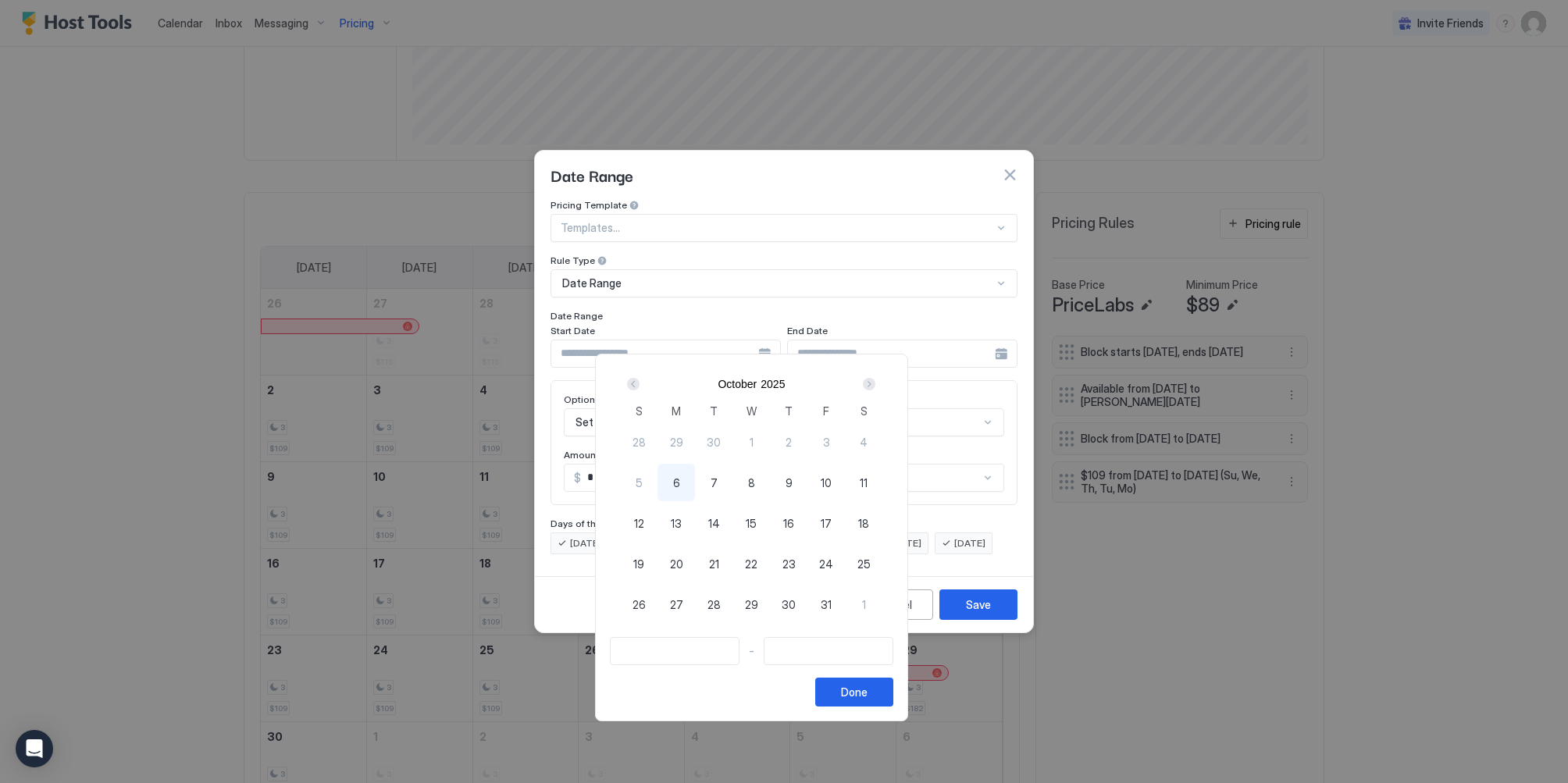
click at [875, 387] on div "Next" at bounding box center [869, 384] width 13 height 13
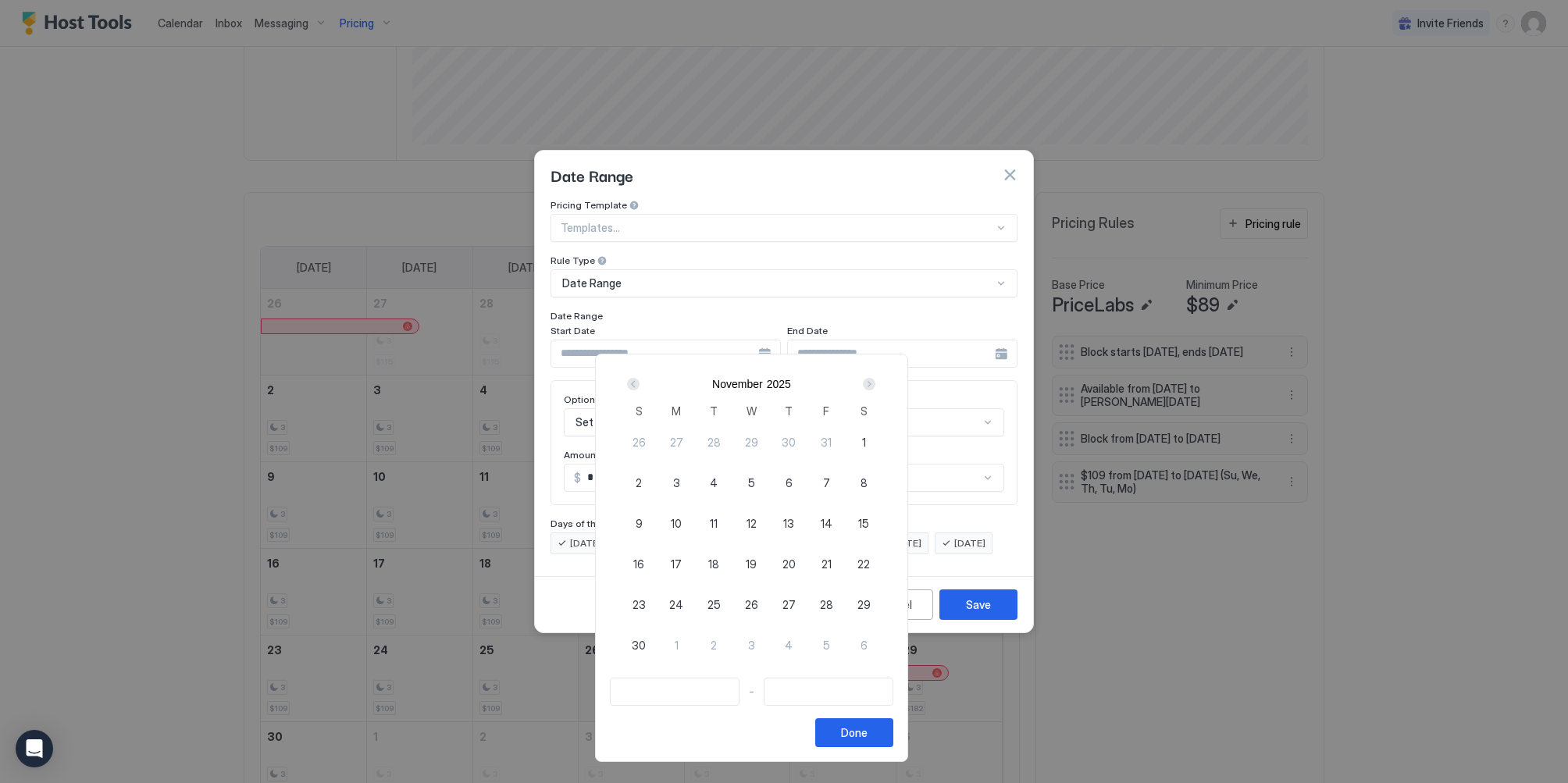
click at [883, 441] on div "1" at bounding box center [864, 442] width 38 height 38
type input "**********"
click at [875, 383] on div "Next" at bounding box center [869, 384] width 13 height 13
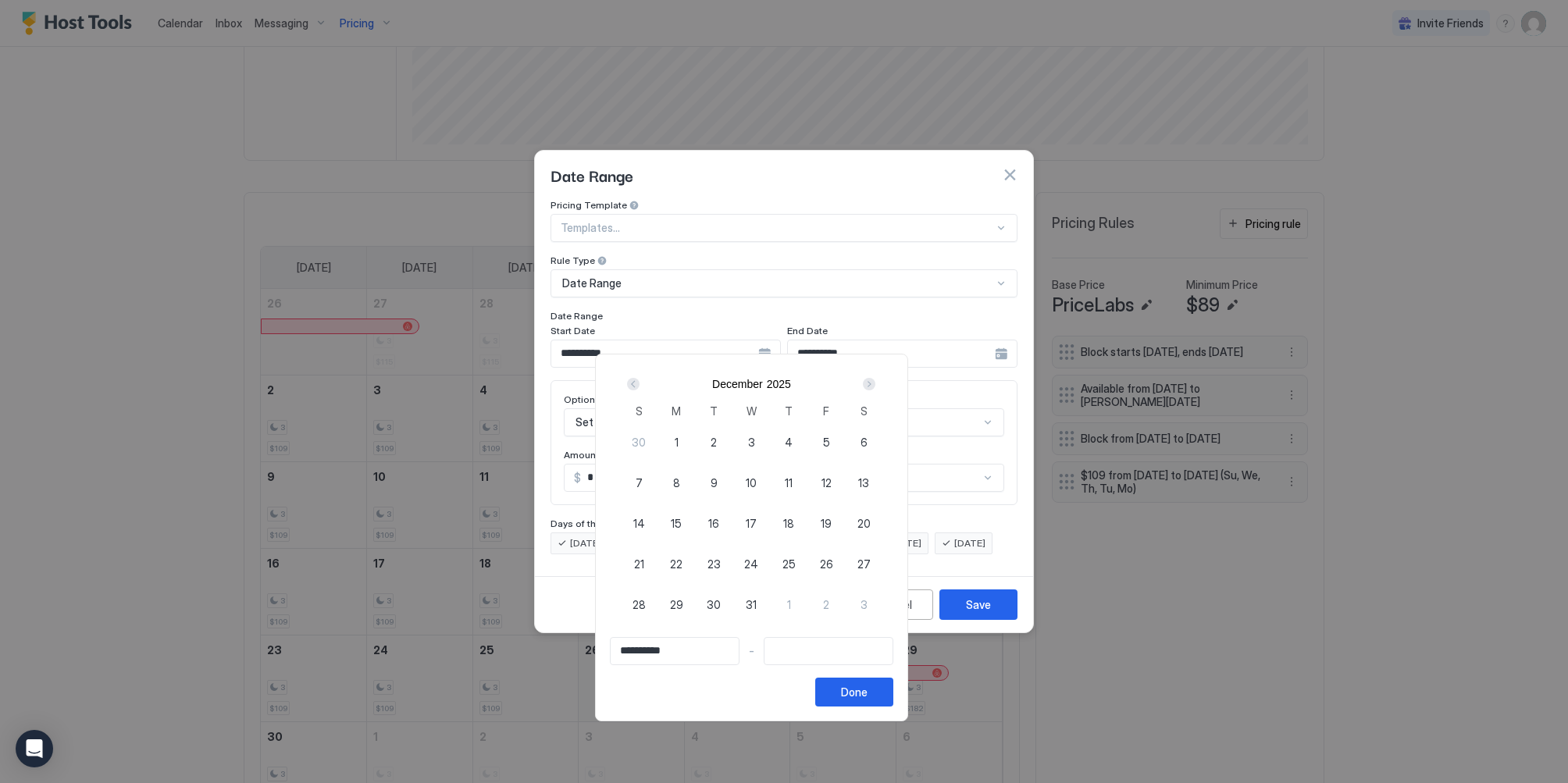
click at [875, 385] on div "Next" at bounding box center [869, 384] width 13 height 13
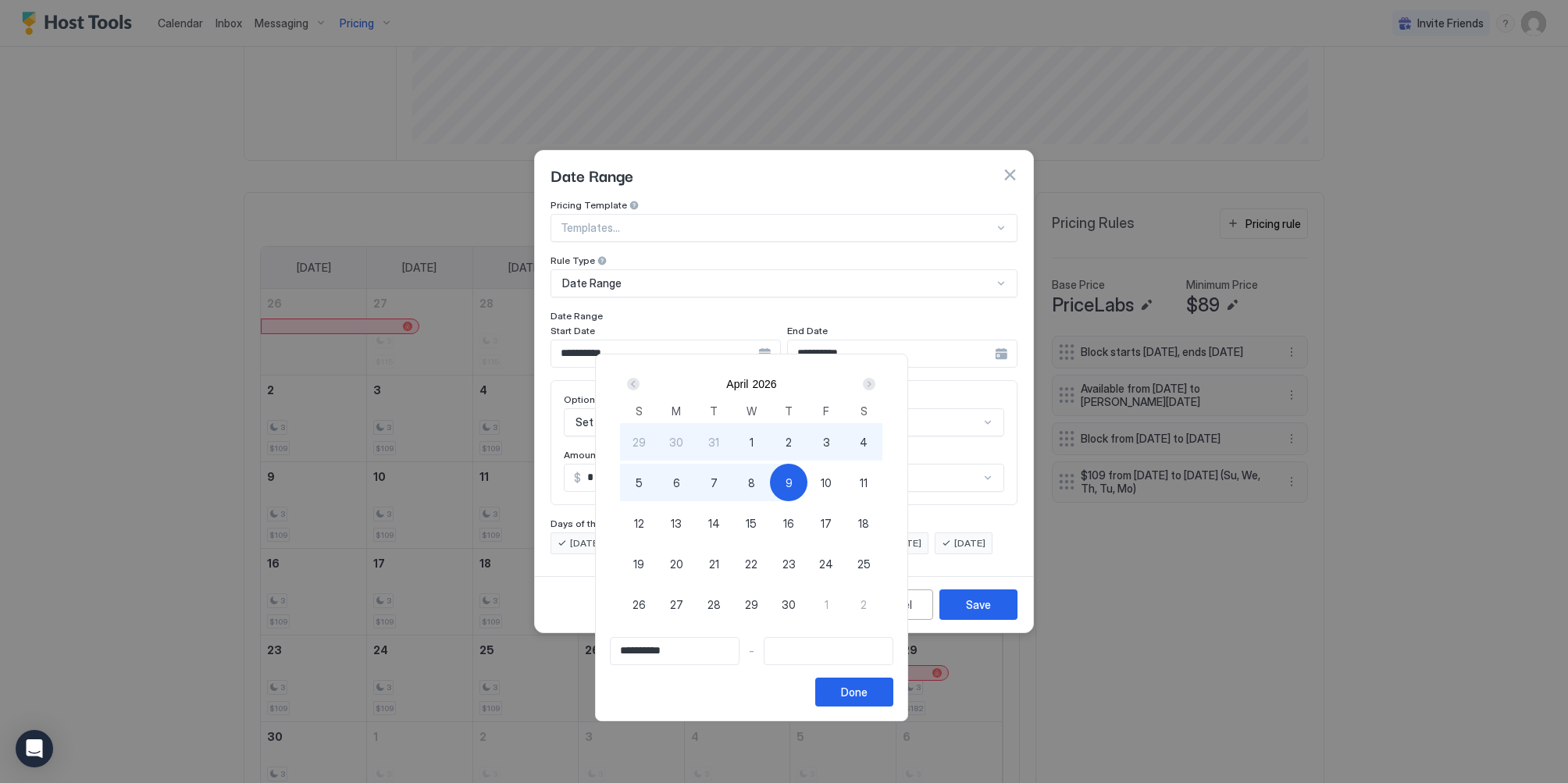
type input "**********"
click at [756, 528] on span "15" at bounding box center [750, 523] width 11 height 16
type input "**********"
click at [868, 687] on div "Done" at bounding box center [854, 691] width 27 height 16
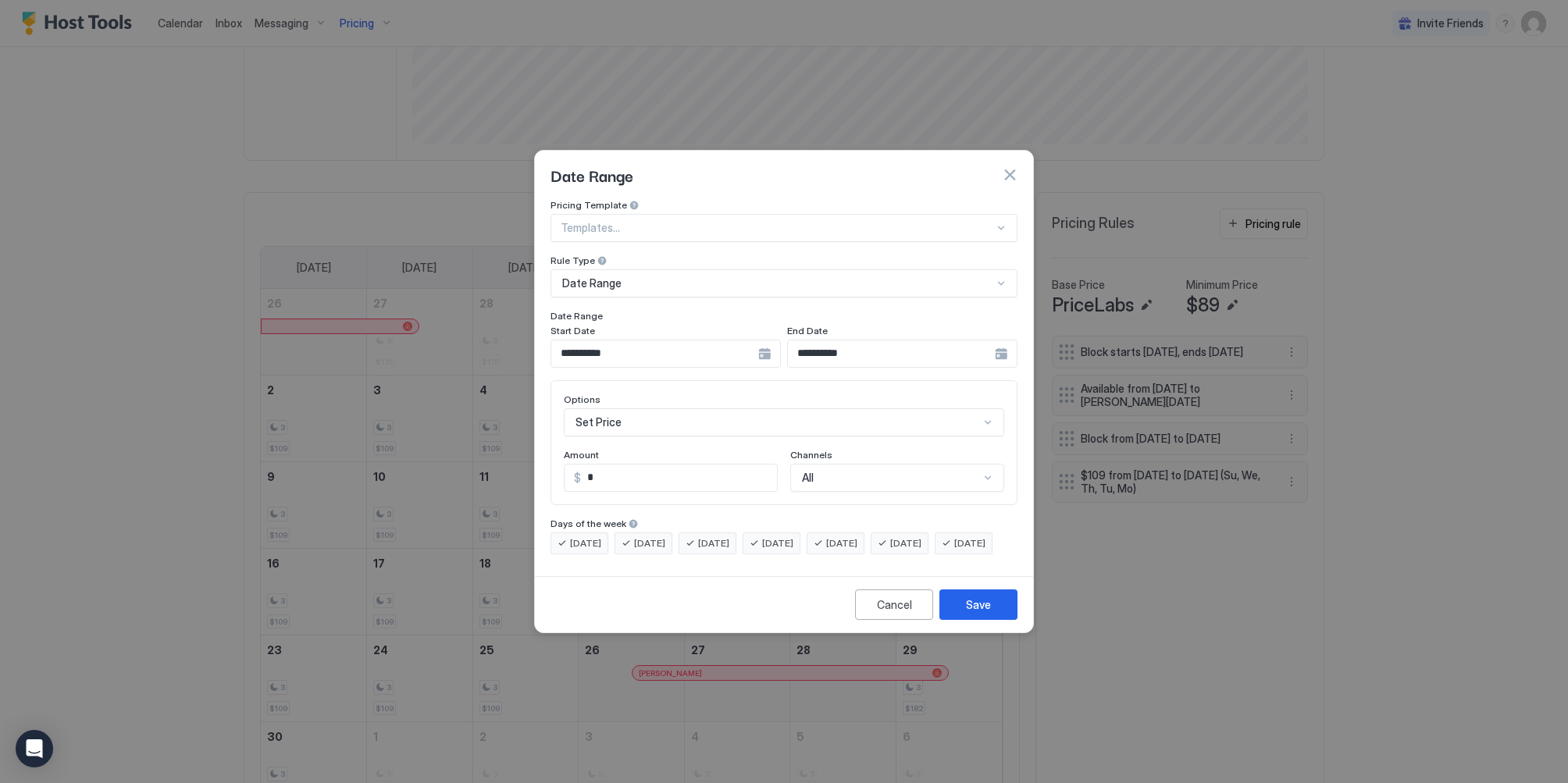
click at [597, 536] on span "Monday" at bounding box center [585, 543] width 31 height 14
click at [662, 536] on span "Tuesday" at bounding box center [649, 543] width 31 height 14
click at [716, 536] on span "Wednesday" at bounding box center [713, 543] width 31 height 14
click at [784, 534] on div "Thursday" at bounding box center [771, 543] width 58 height 22
click at [838, 532] on div "Friday" at bounding box center [836, 543] width 58 height 22
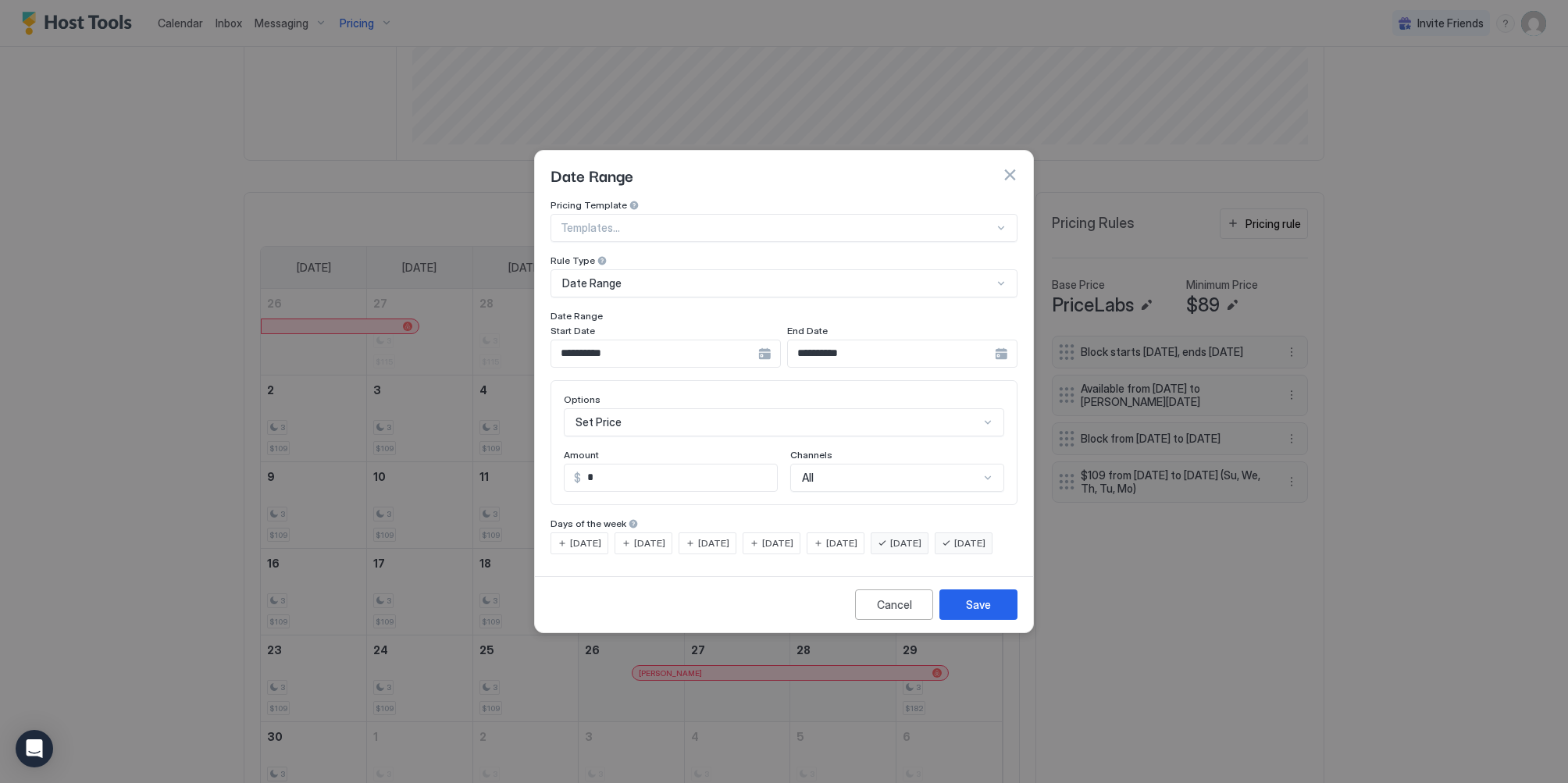
click at [857, 536] on span "Friday" at bounding box center [841, 543] width 31 height 14
click at [954, 550] on span "Sunday" at bounding box center [969, 543] width 31 height 14
drag, startPoint x: 654, startPoint y: 466, endPoint x: 604, endPoint y: 471, distance: 50.2
click at [587, 469] on input "*" at bounding box center [678, 477] width 196 height 27
type input "***"
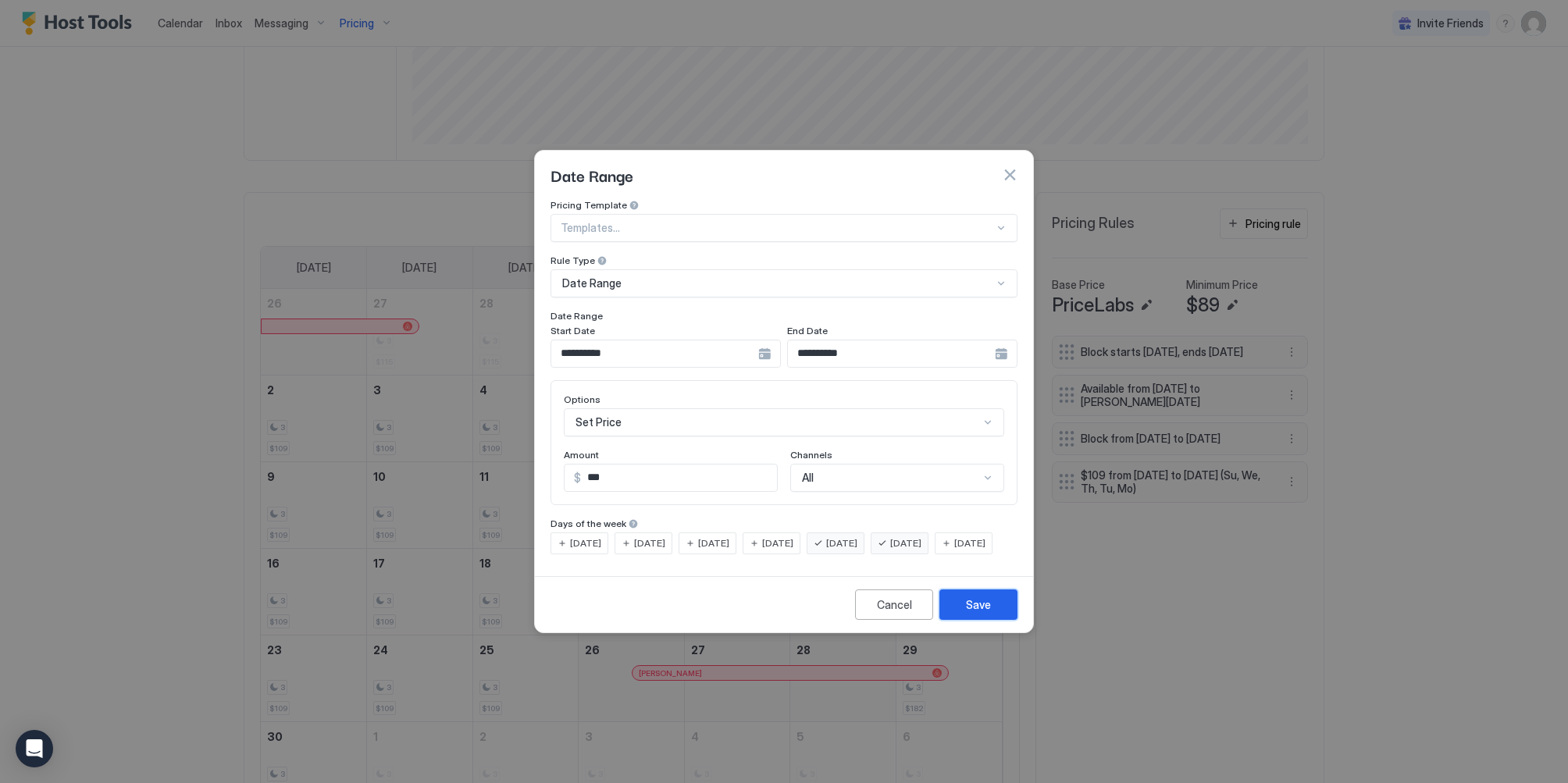
click at [984, 615] on button "Save" at bounding box center [978, 605] width 78 height 31
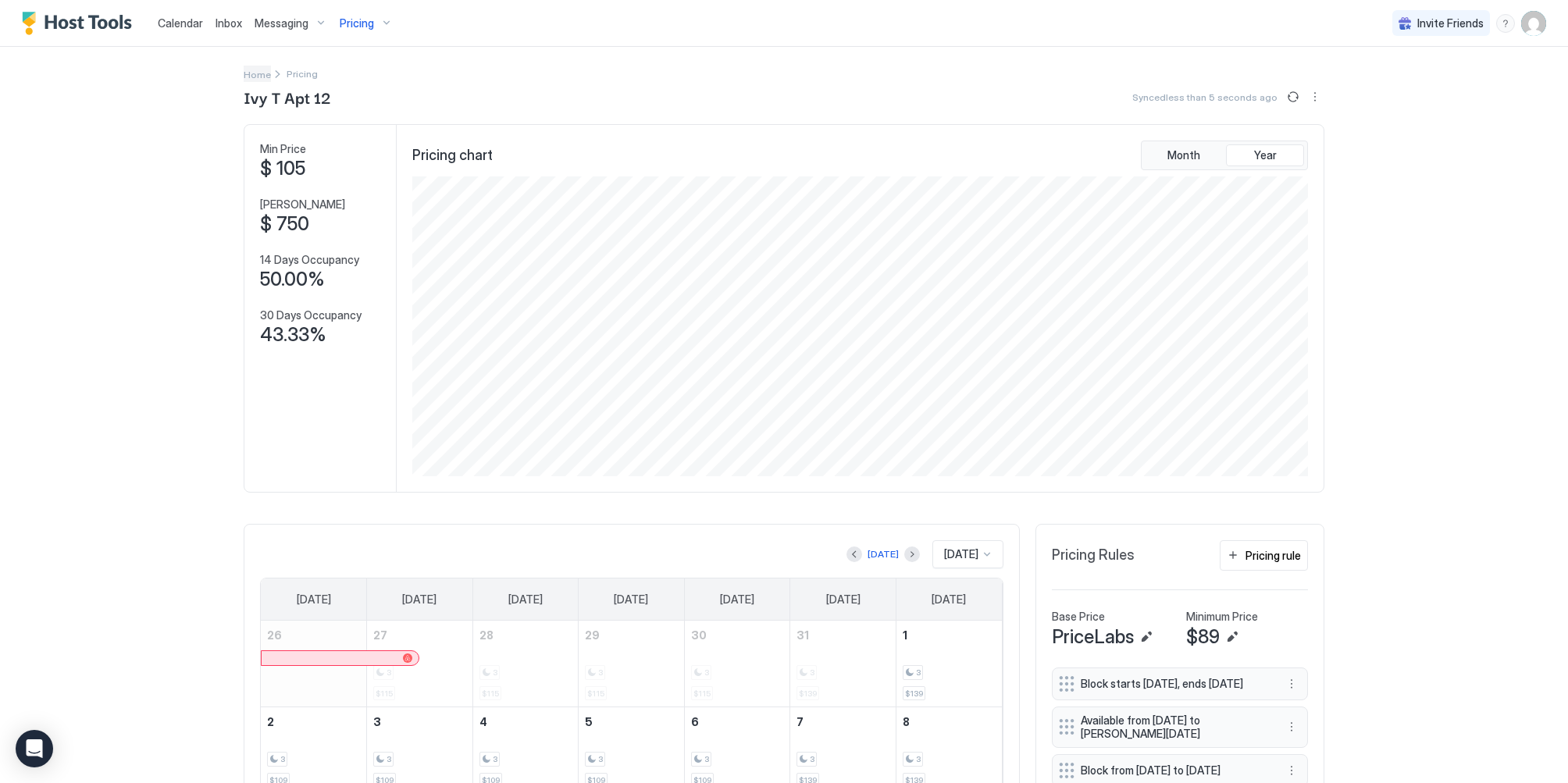
click at [246, 76] on span "Home" at bounding box center [257, 75] width 27 height 12
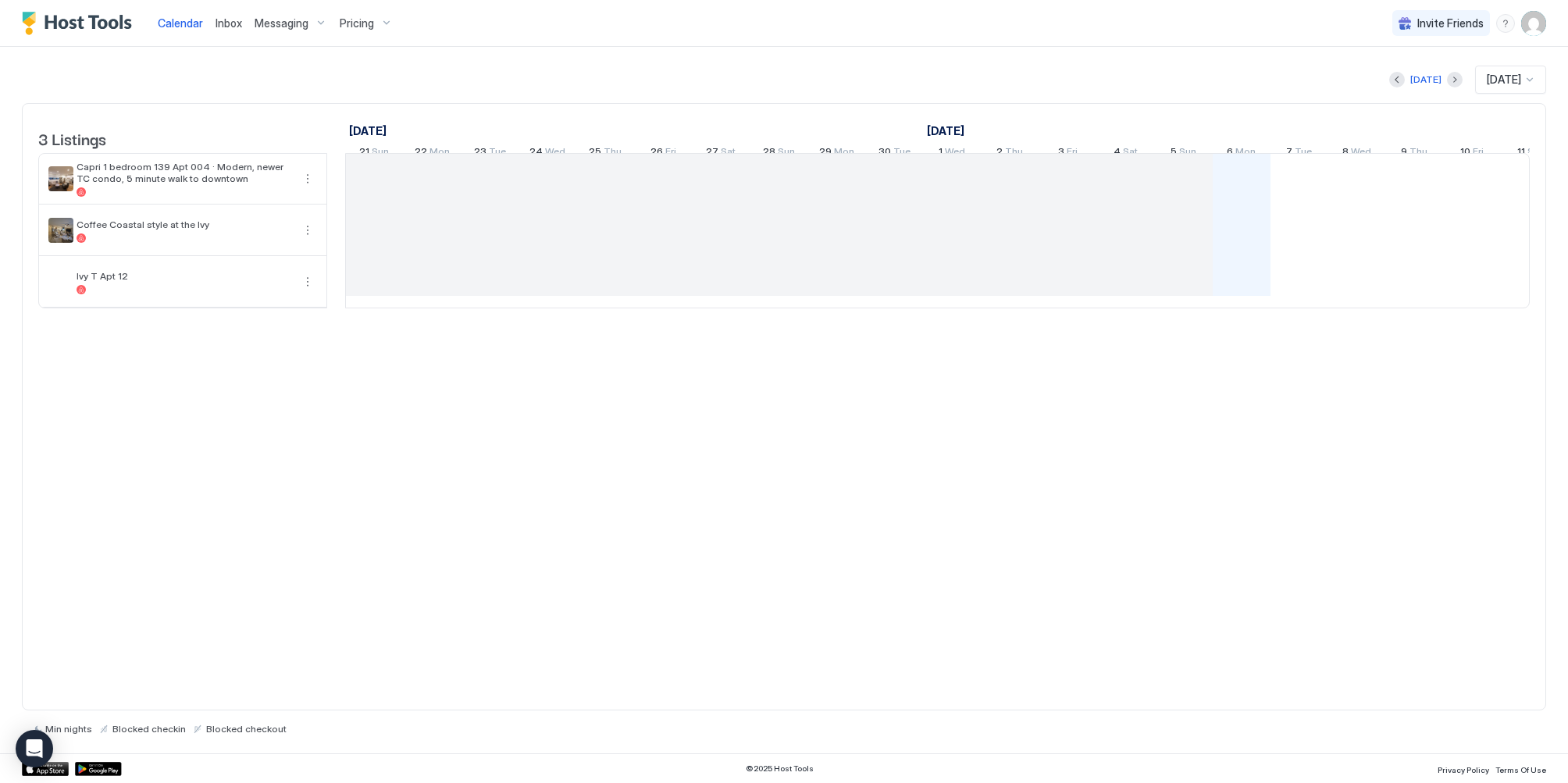
scroll to position [0, 868]
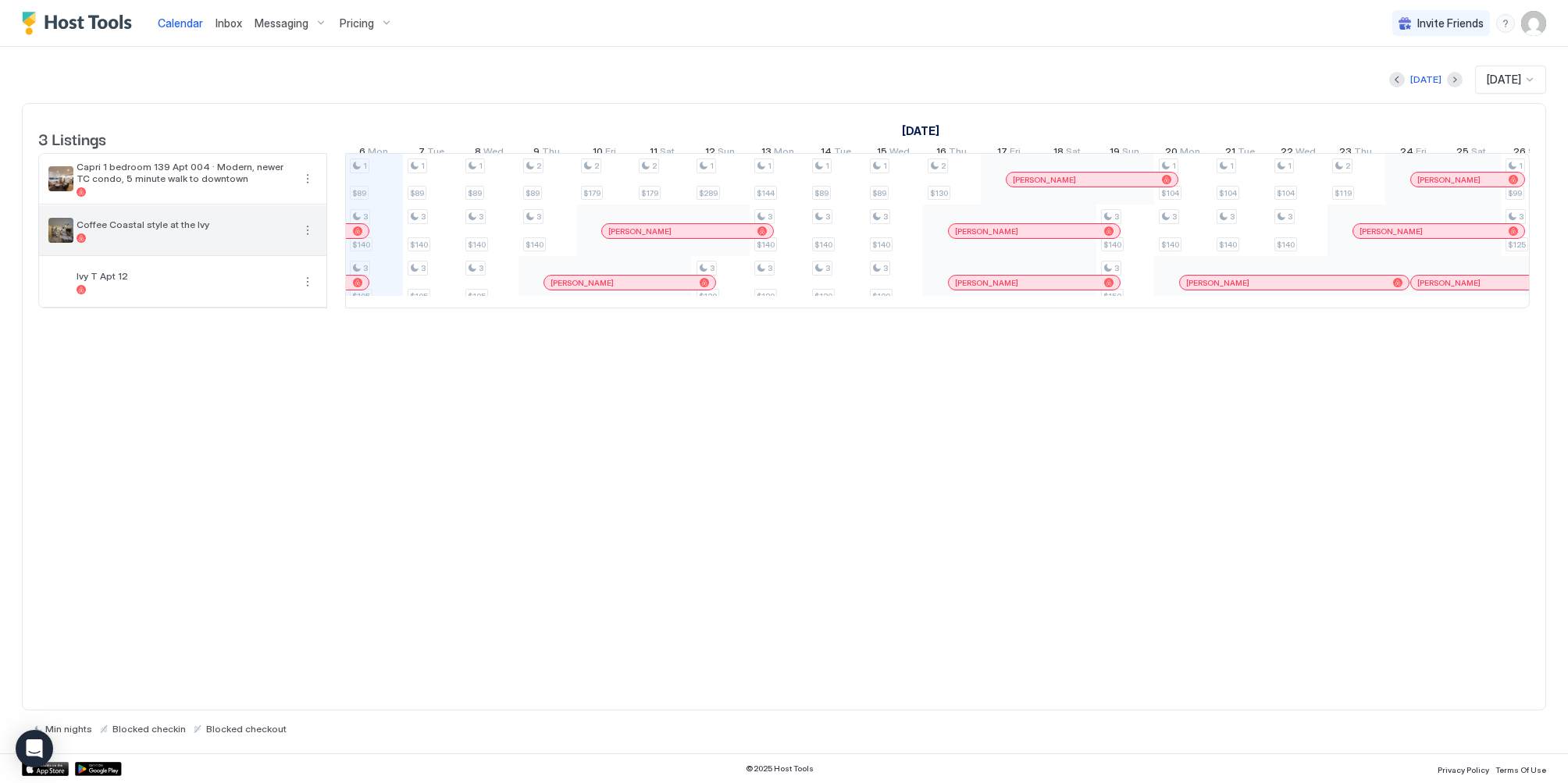
click at [165, 243] on div at bounding box center [184, 237] width 215 height 9
click at [313, 240] on button "More options" at bounding box center [307, 230] width 19 height 19
click at [288, 298] on div "Pricing" at bounding box center [272, 289] width 100 height 25
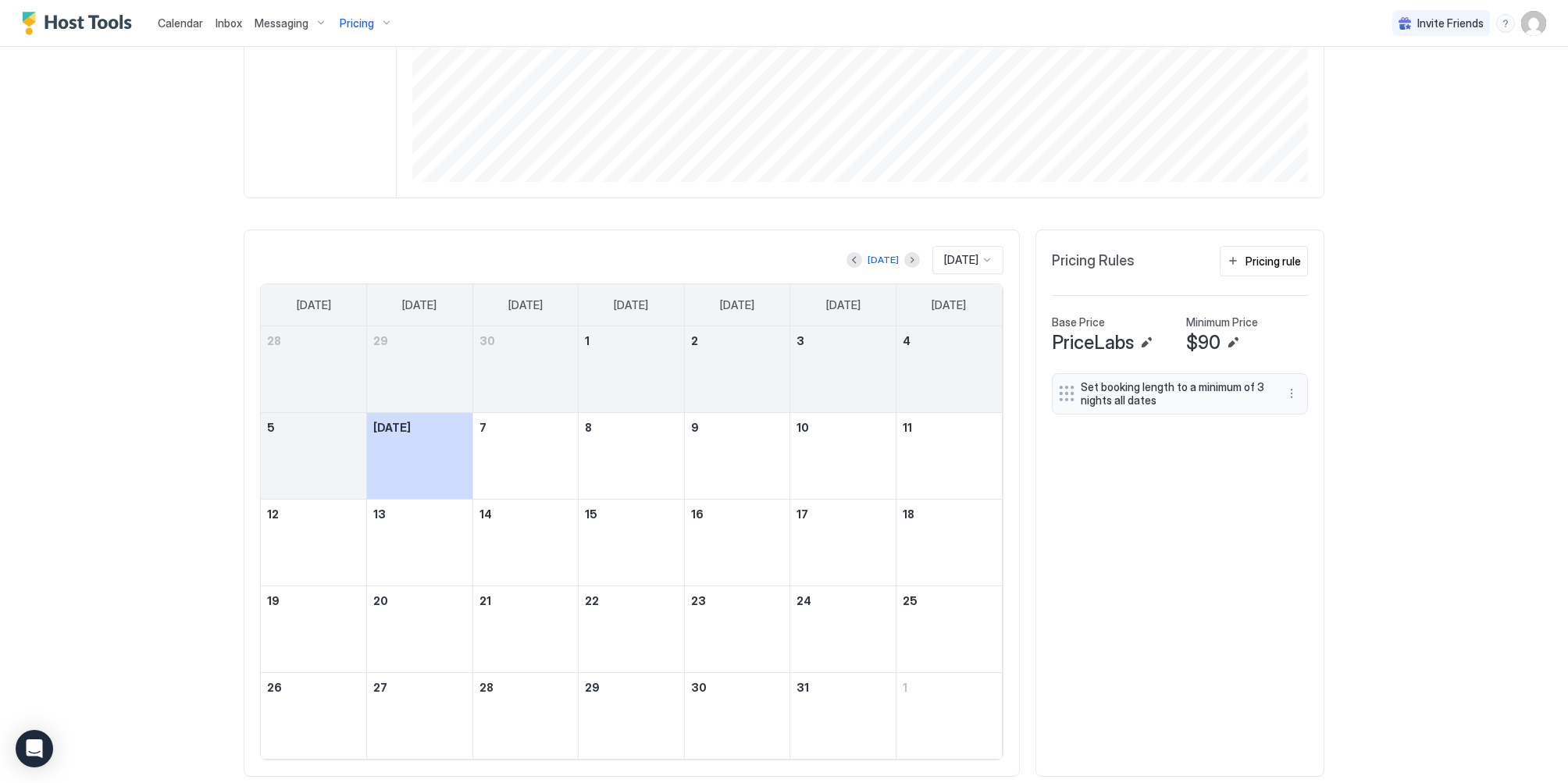
scroll to position [332, 0]
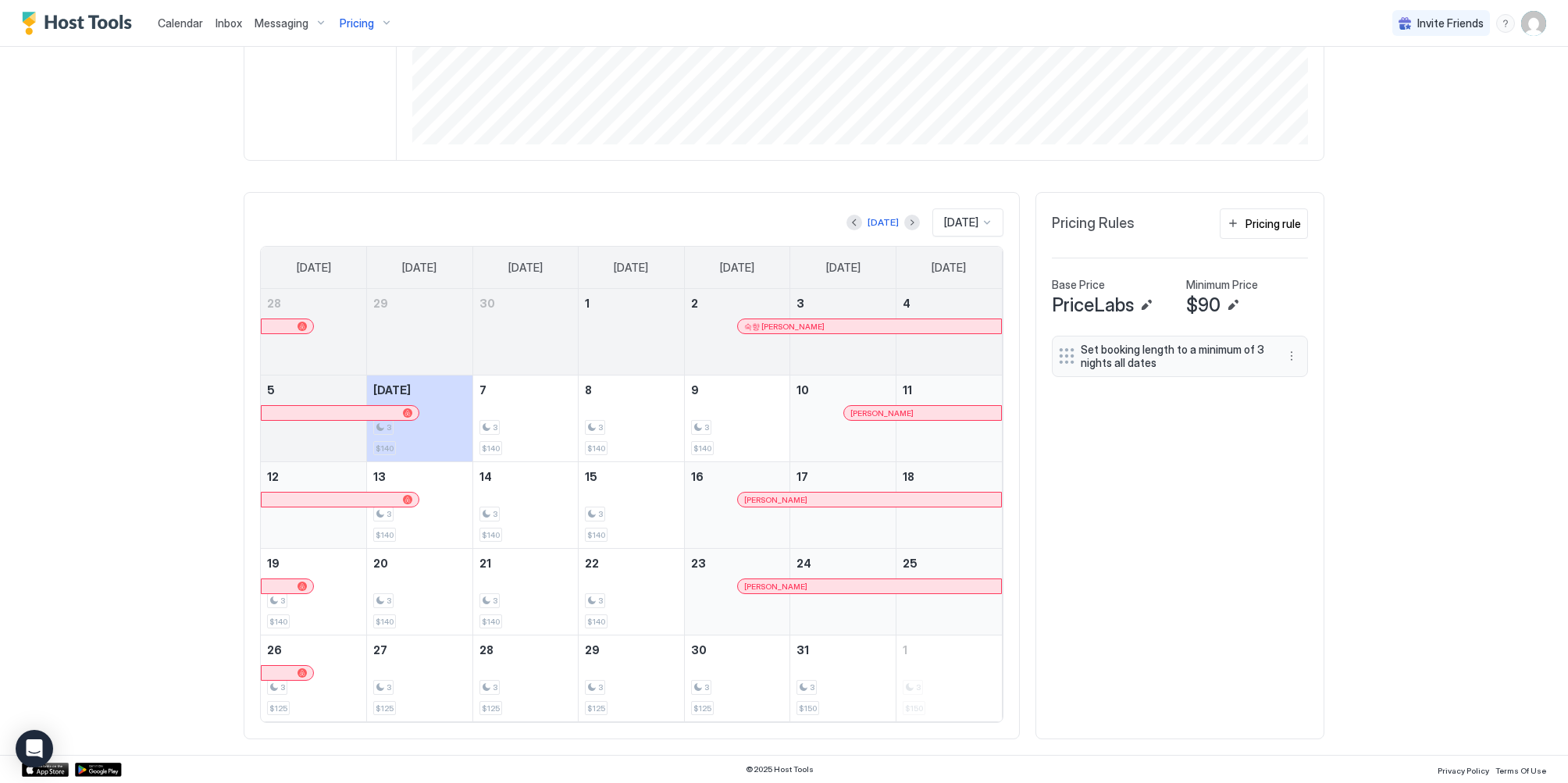
click at [1278, 225] on div "Pricing rule" at bounding box center [1273, 223] width 56 height 16
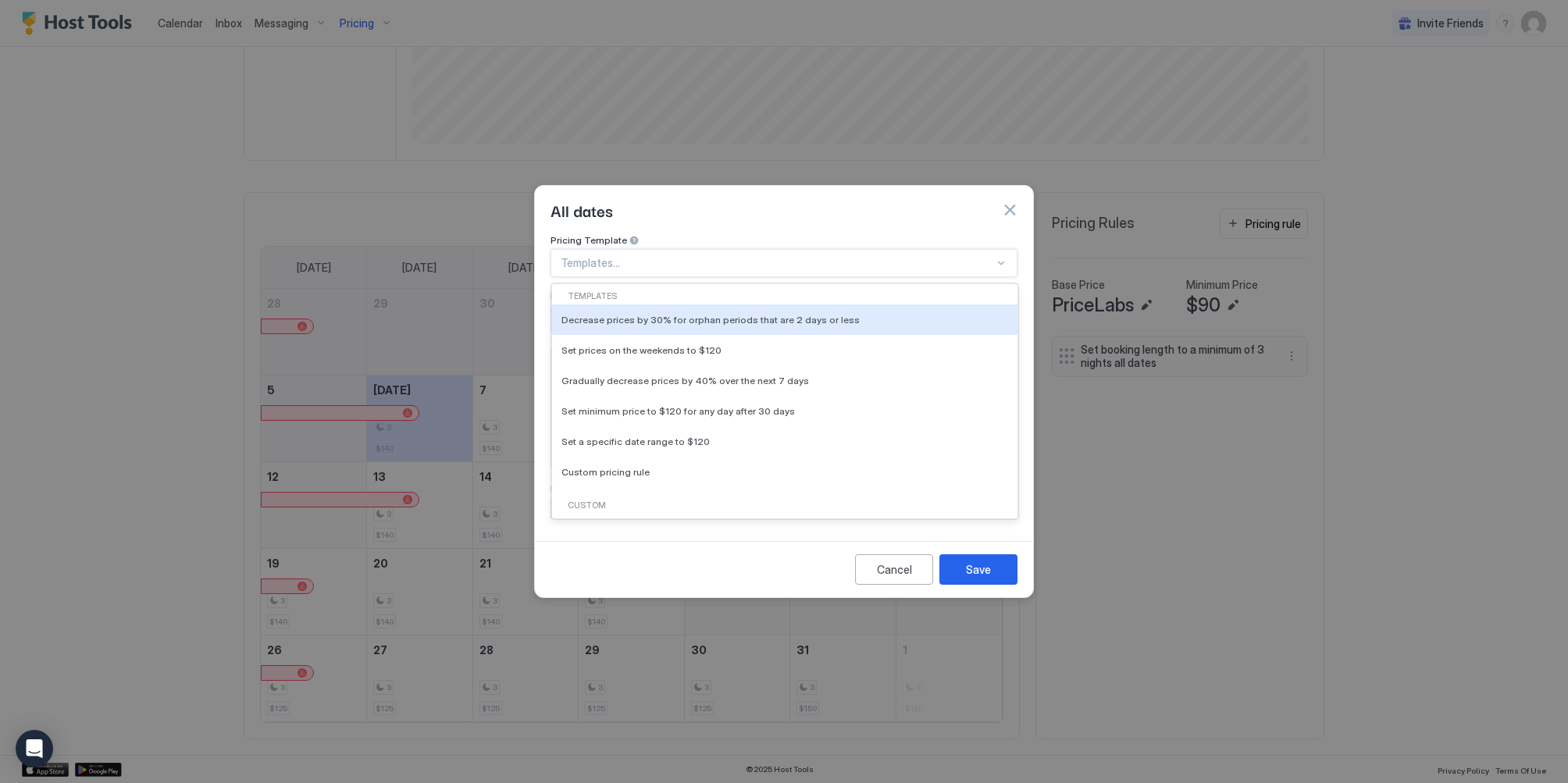
click at [665, 256] on div at bounding box center [777, 263] width 433 height 14
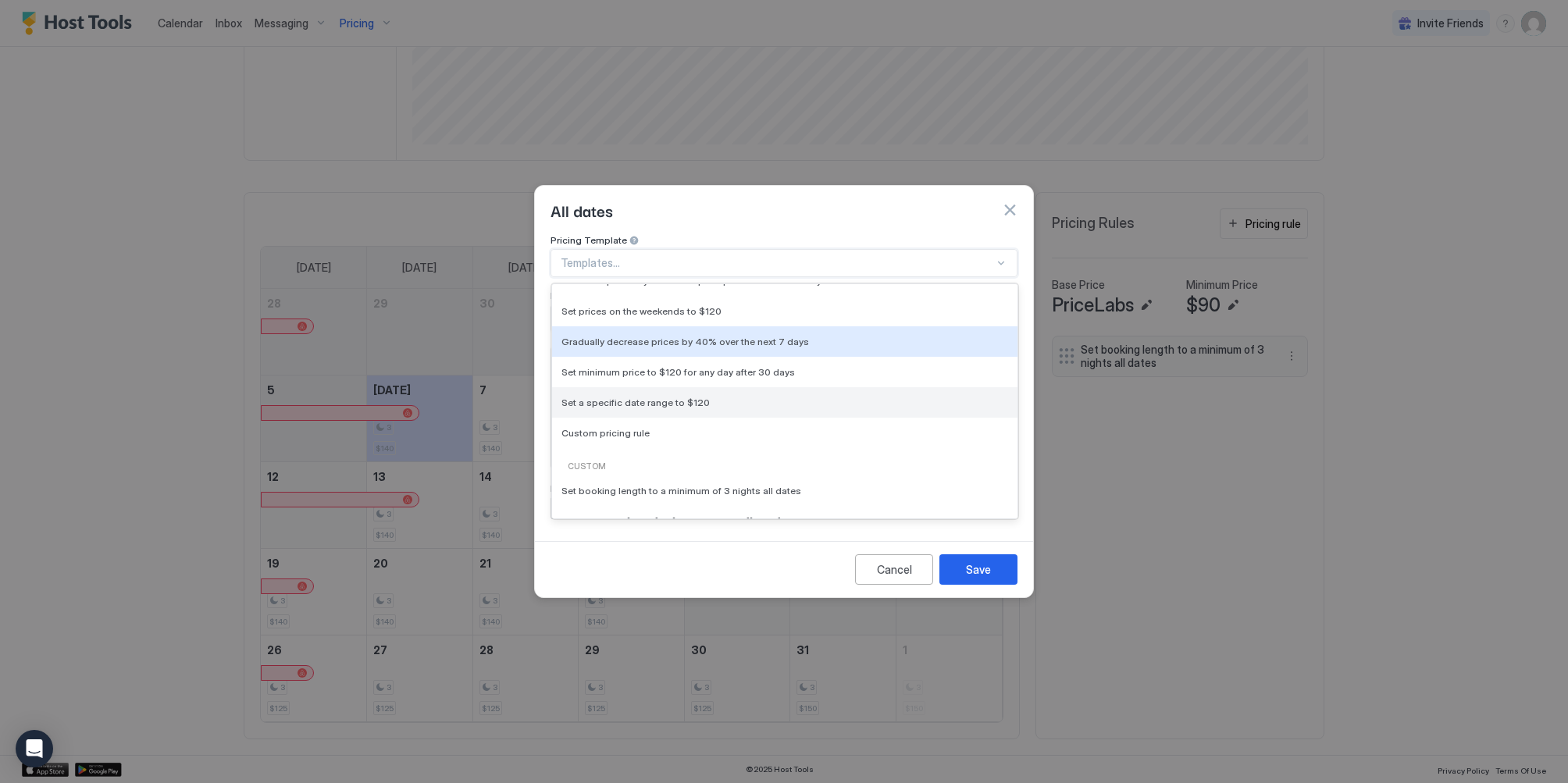
scroll to position [156, 0]
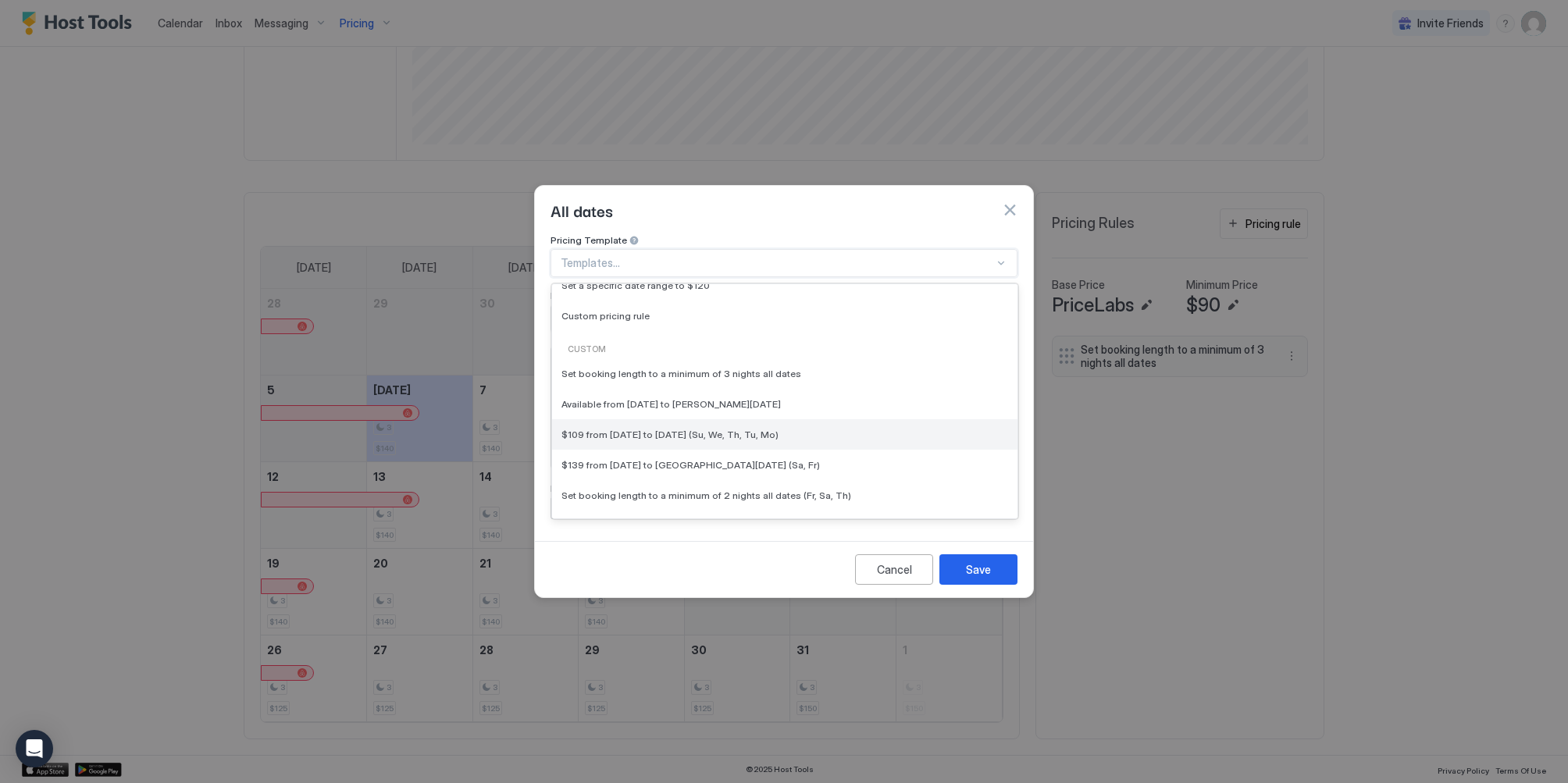
click at [778, 428] on span "$109 from Sat, Nov 1st 2025 to Wed, Apr 15th 2026 (Su, We, Th, Tu, Mo)" at bounding box center [669, 434] width 217 height 12
type input "***"
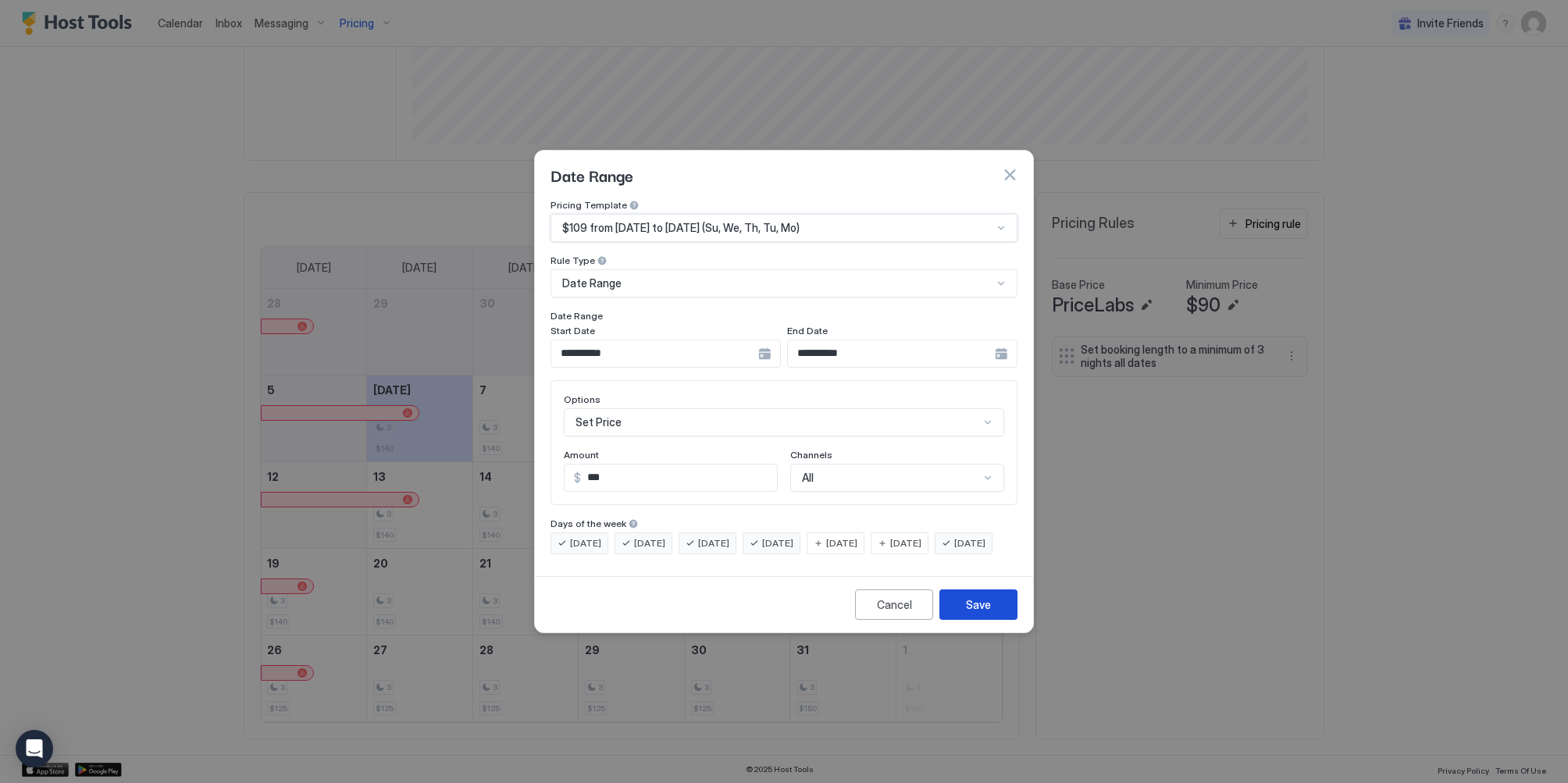
click at [992, 619] on button "Save" at bounding box center [978, 605] width 78 height 31
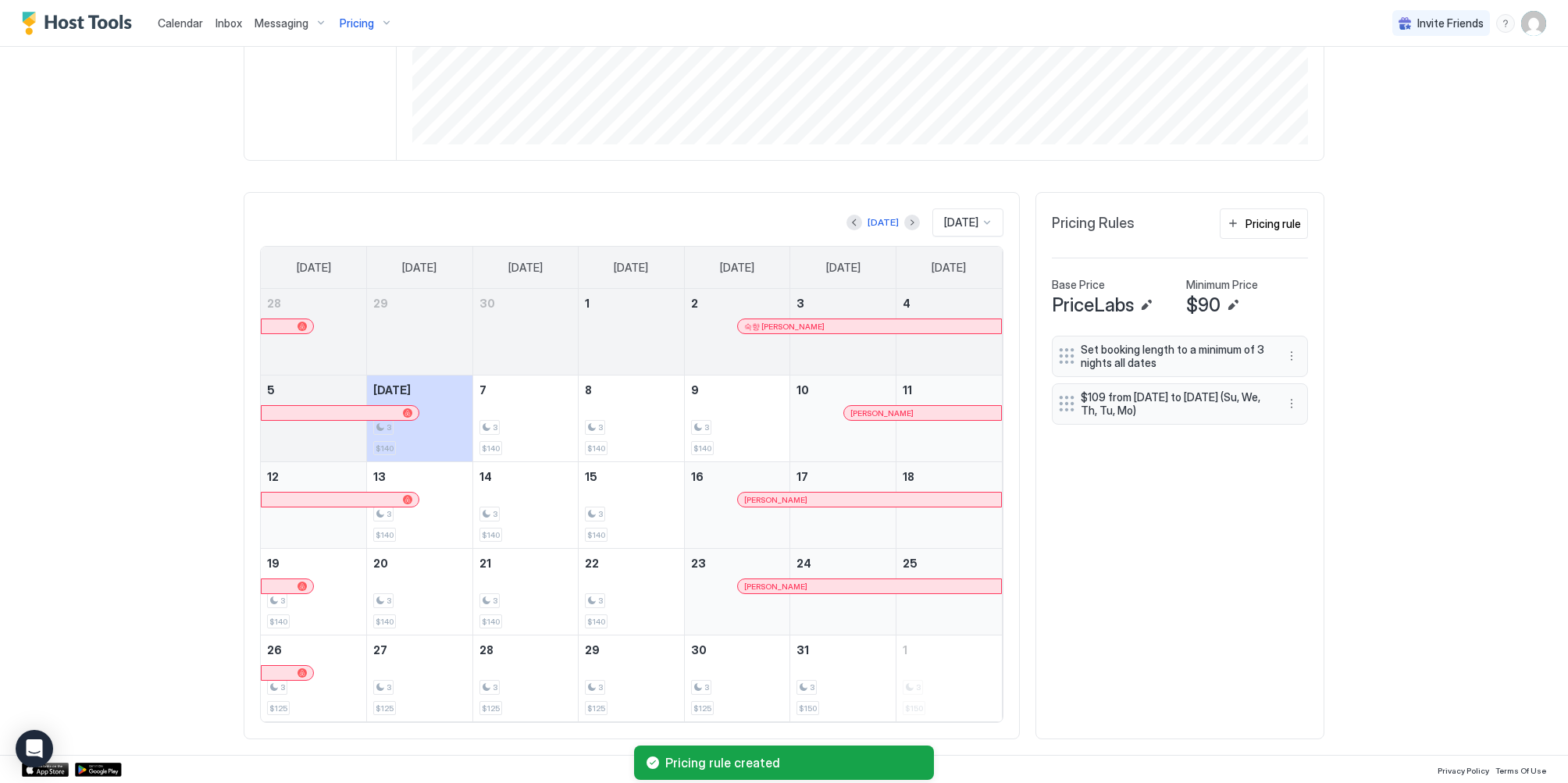
click at [1250, 223] on div "Pricing rule" at bounding box center [1273, 223] width 56 height 16
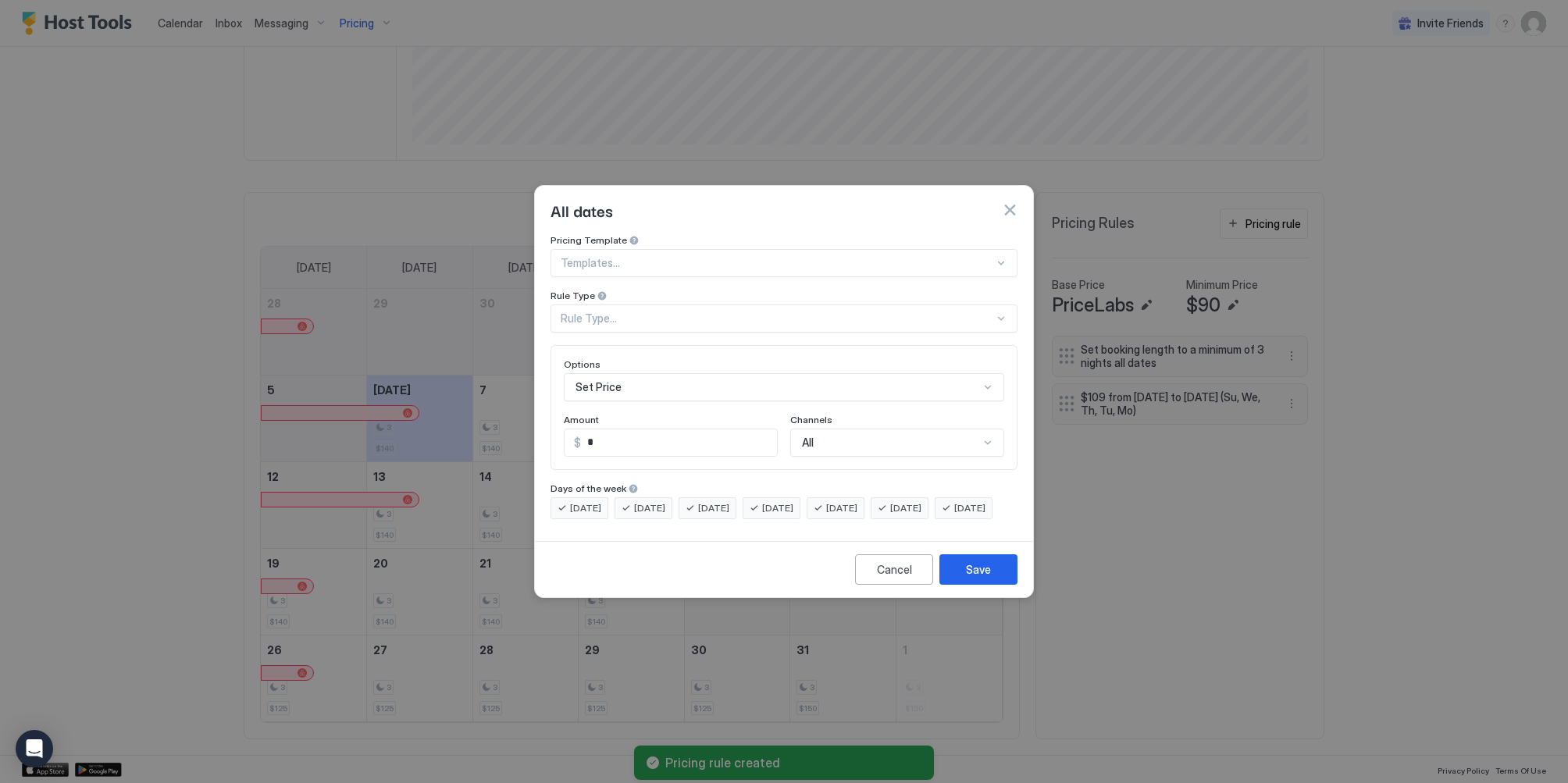
click at [924, 256] on div at bounding box center [777, 263] width 433 height 14
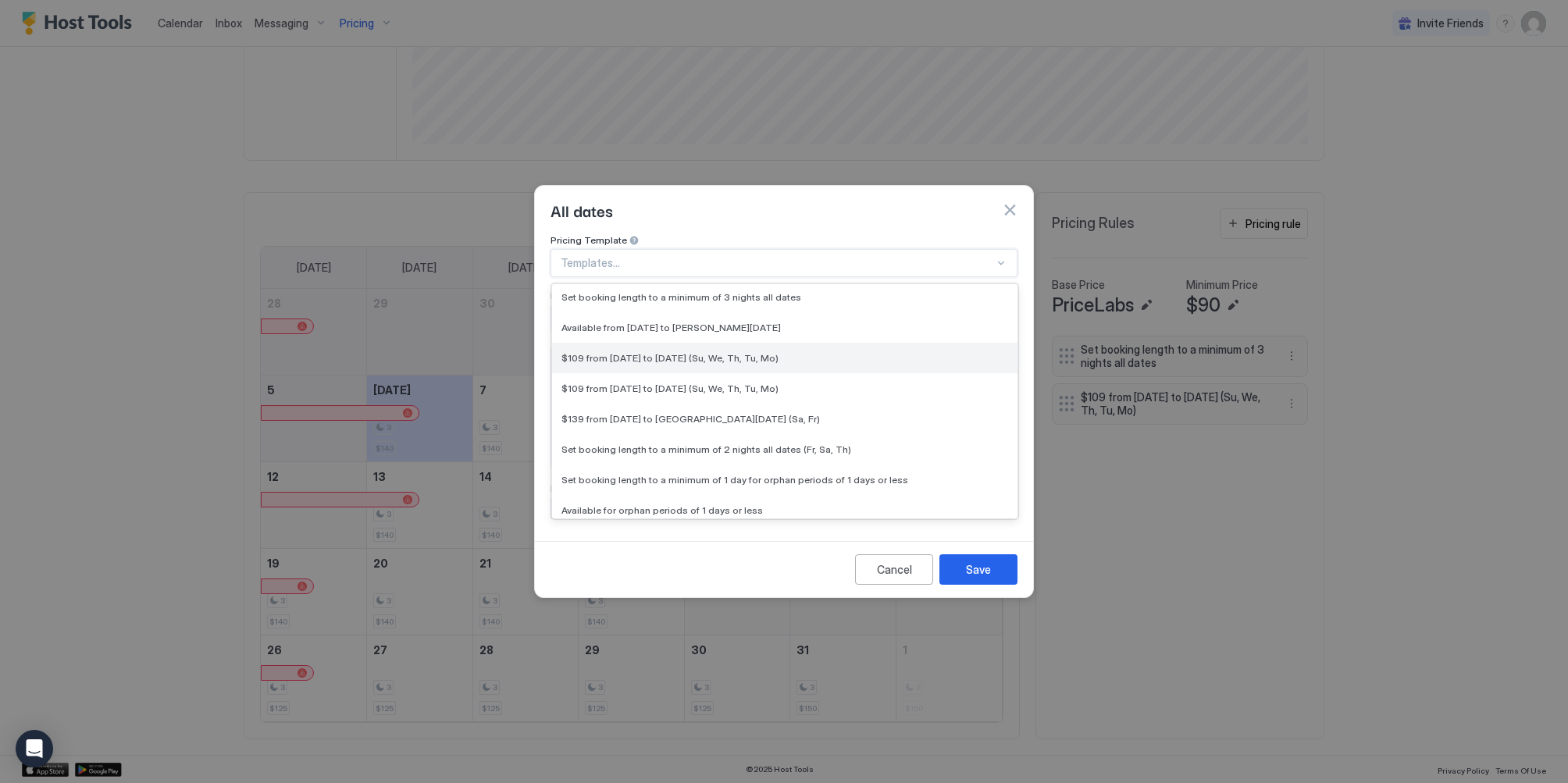
scroll to position [234, 0]
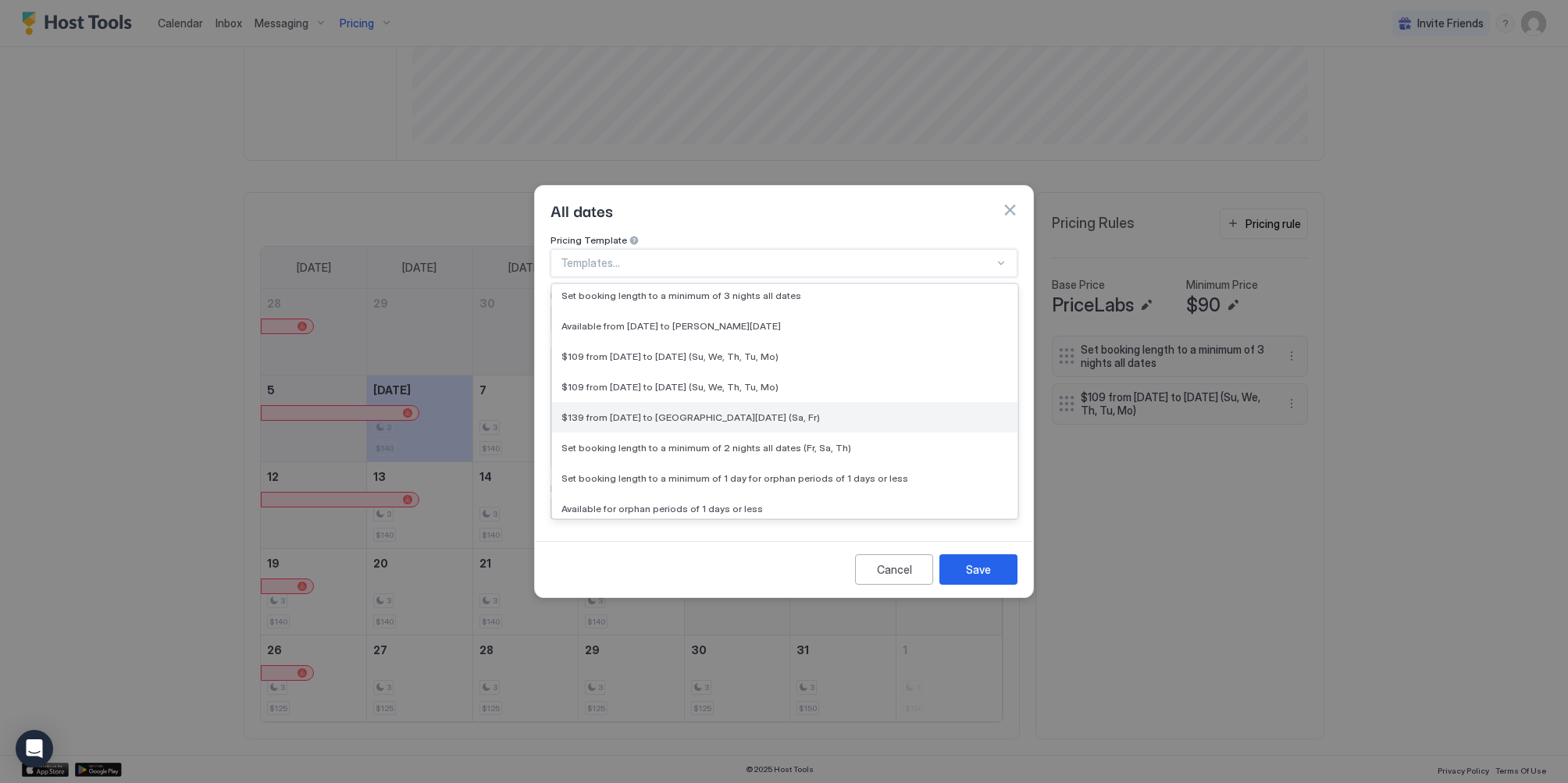
click at [705, 411] on span "$139 from Sat, Nov 1st 2025 to Wed, Apr 15th 2026 (Sa, Fr)" at bounding box center [689, 417] width 258 height 12
type input "***"
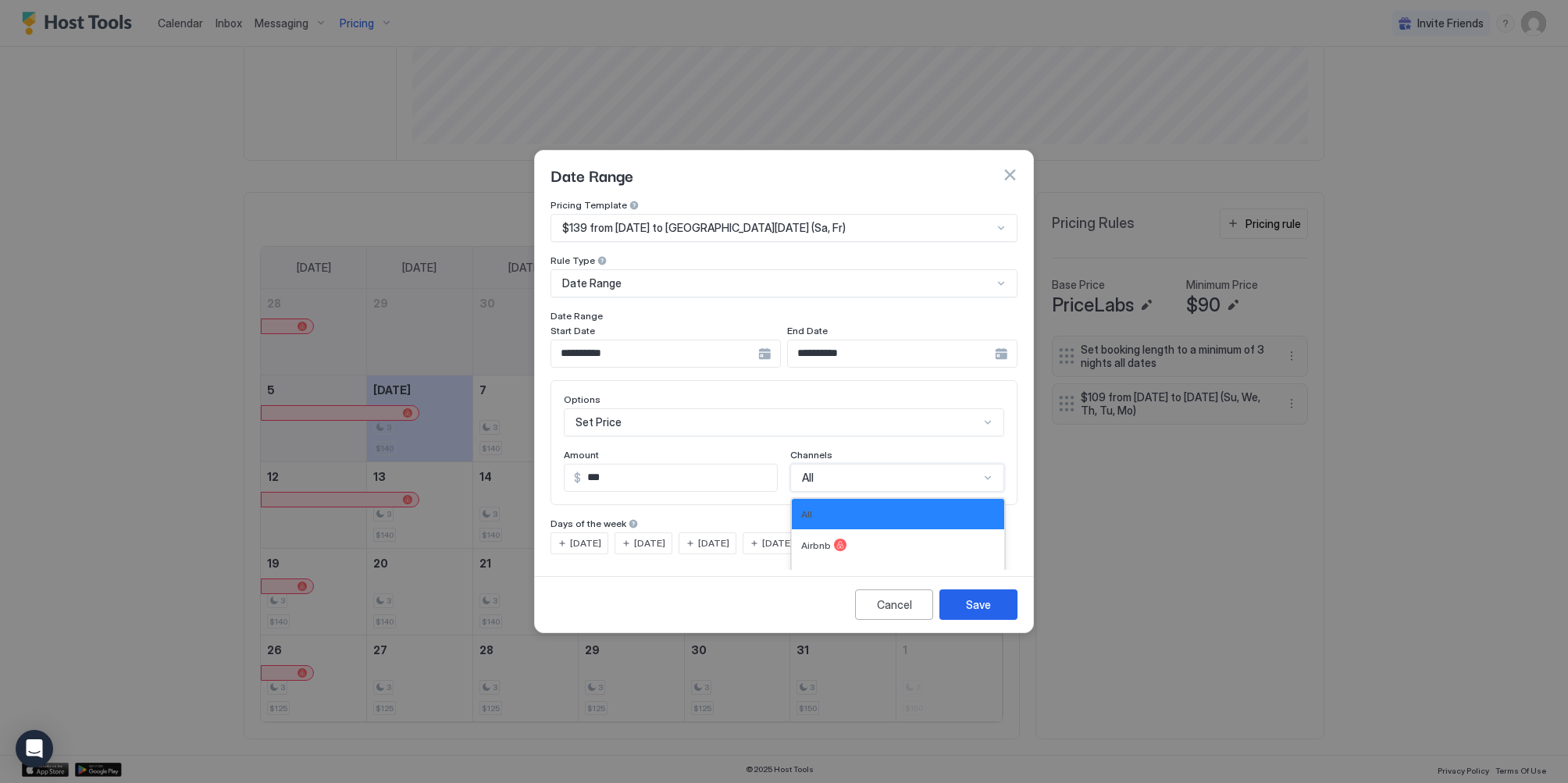
drag, startPoint x: 936, startPoint y: 456, endPoint x: 940, endPoint y: 465, distance: 9.8
click at [937, 471] on div "All" at bounding box center [891, 478] width 177 height 14
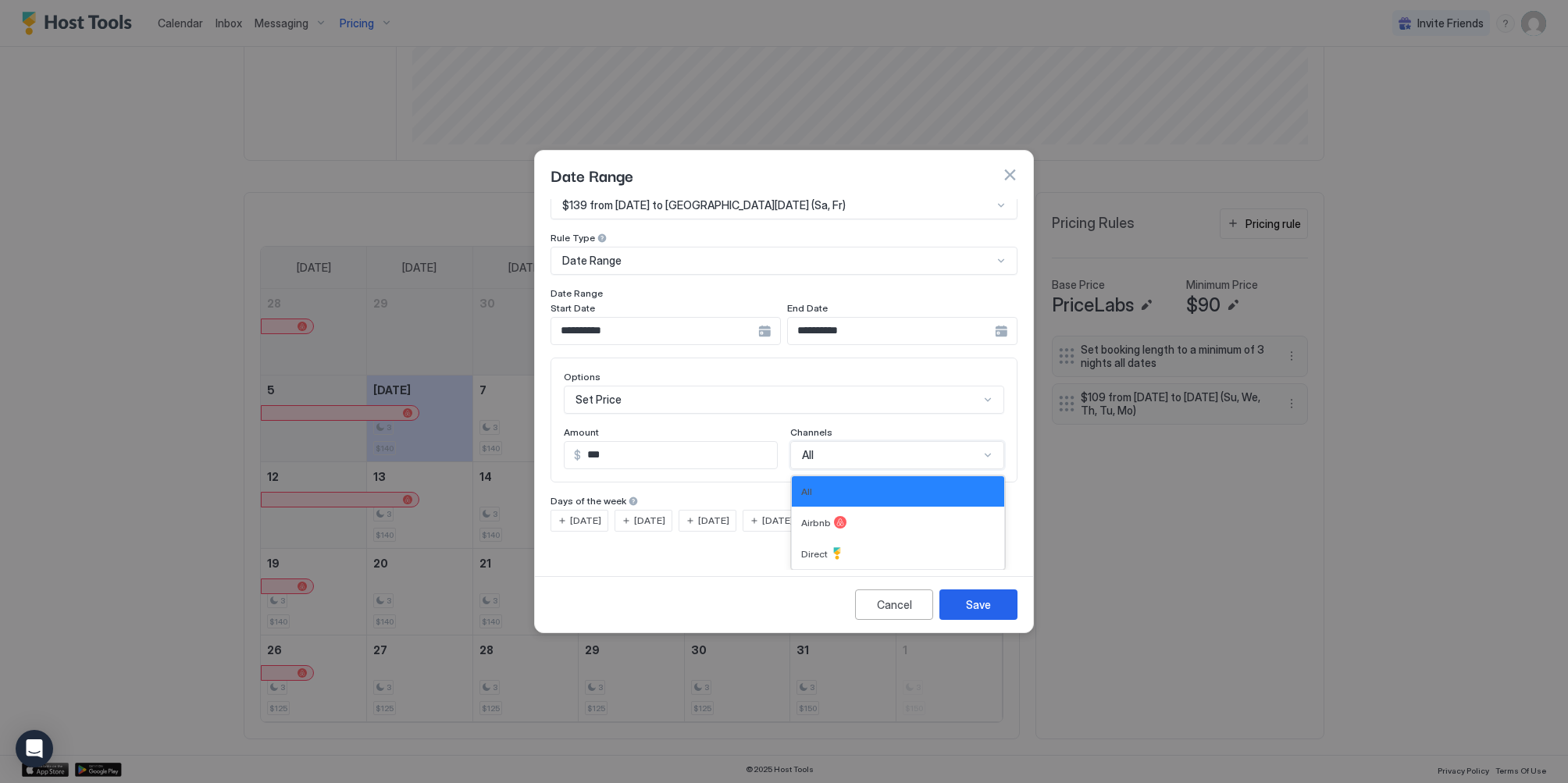
click at [938, 413] on div "Set Price" at bounding box center [784, 399] width 440 height 28
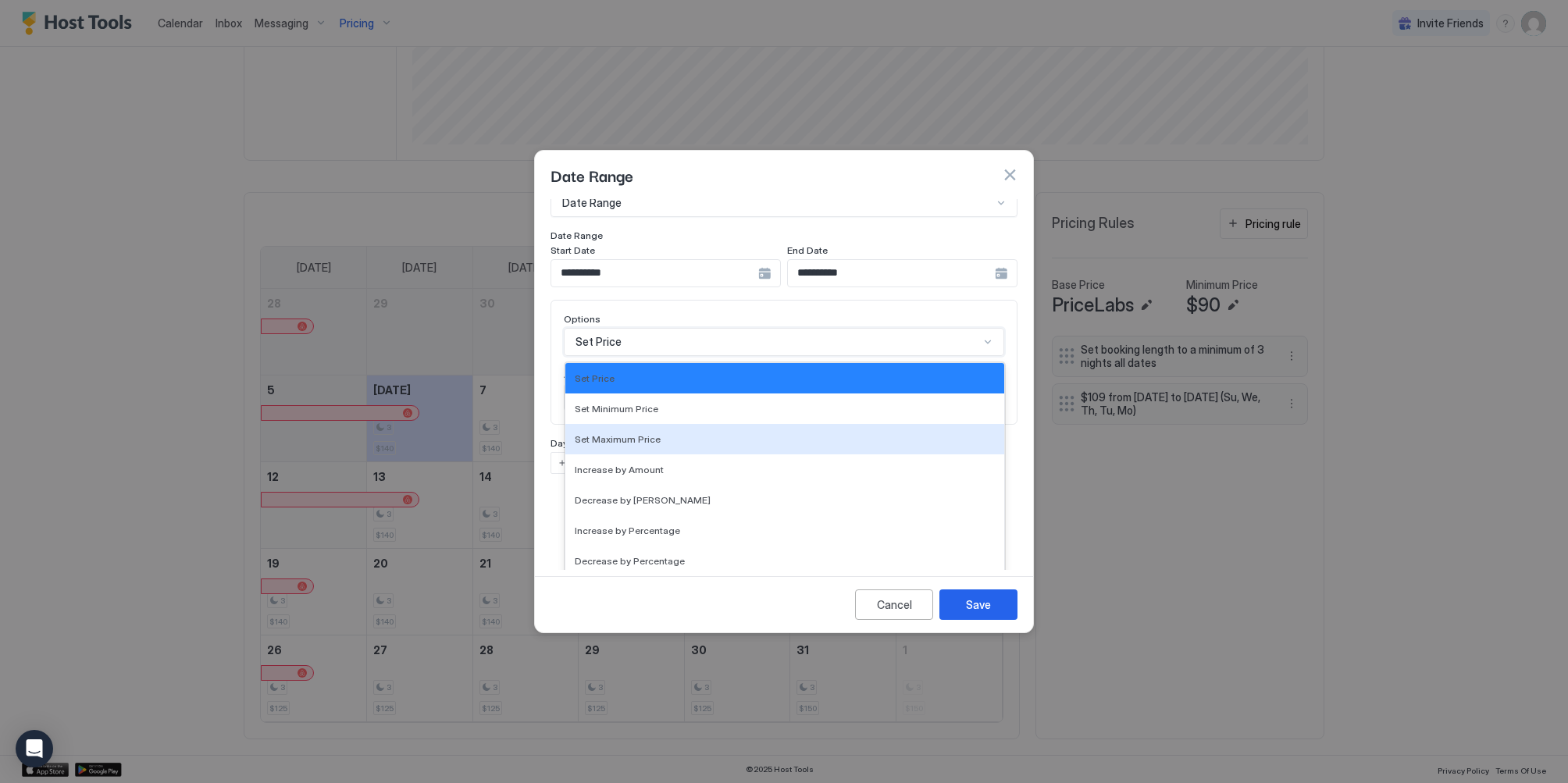
scroll to position [0, 0]
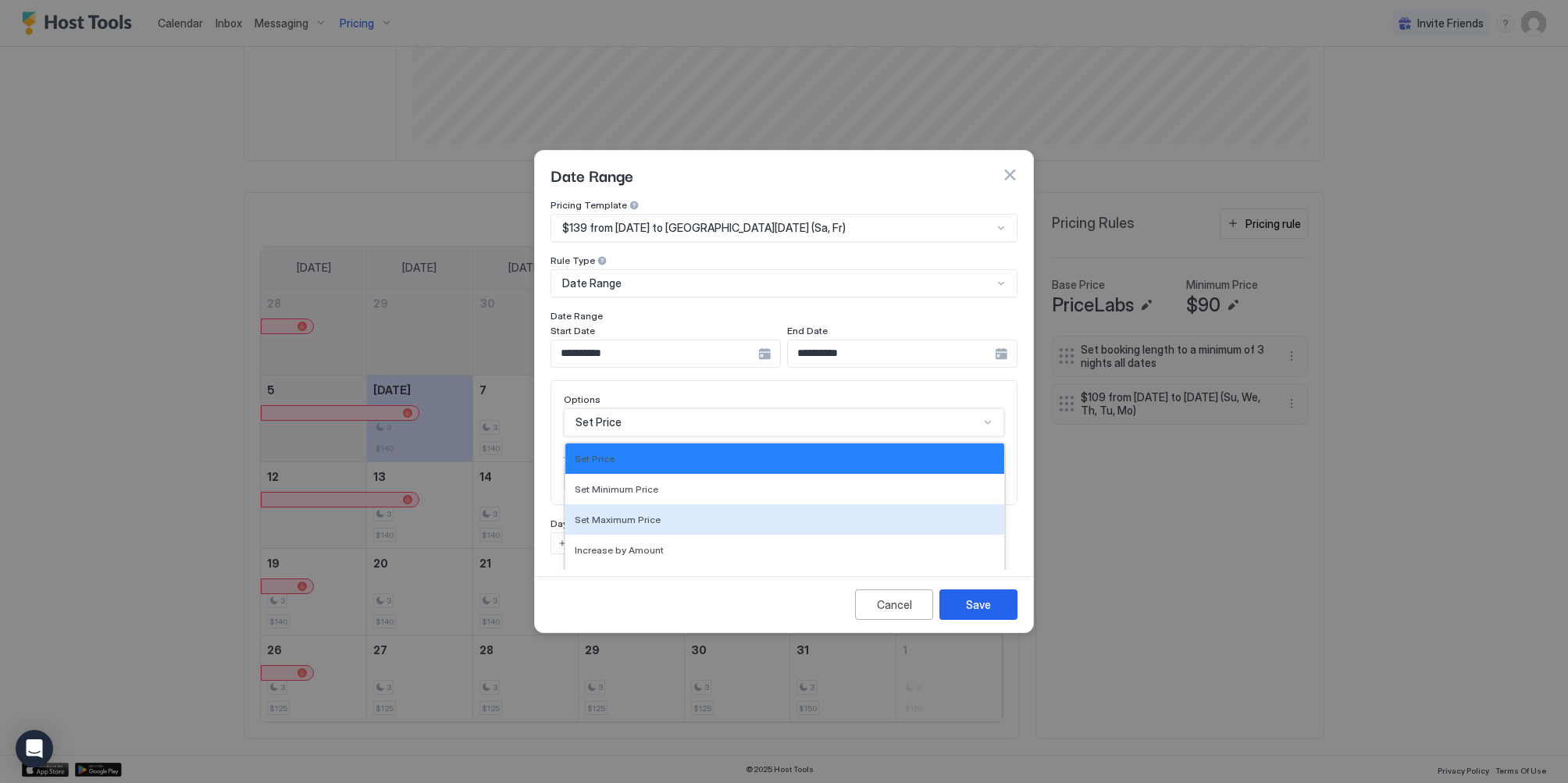
click at [1034, 384] on div at bounding box center [784, 392] width 1568 height 783
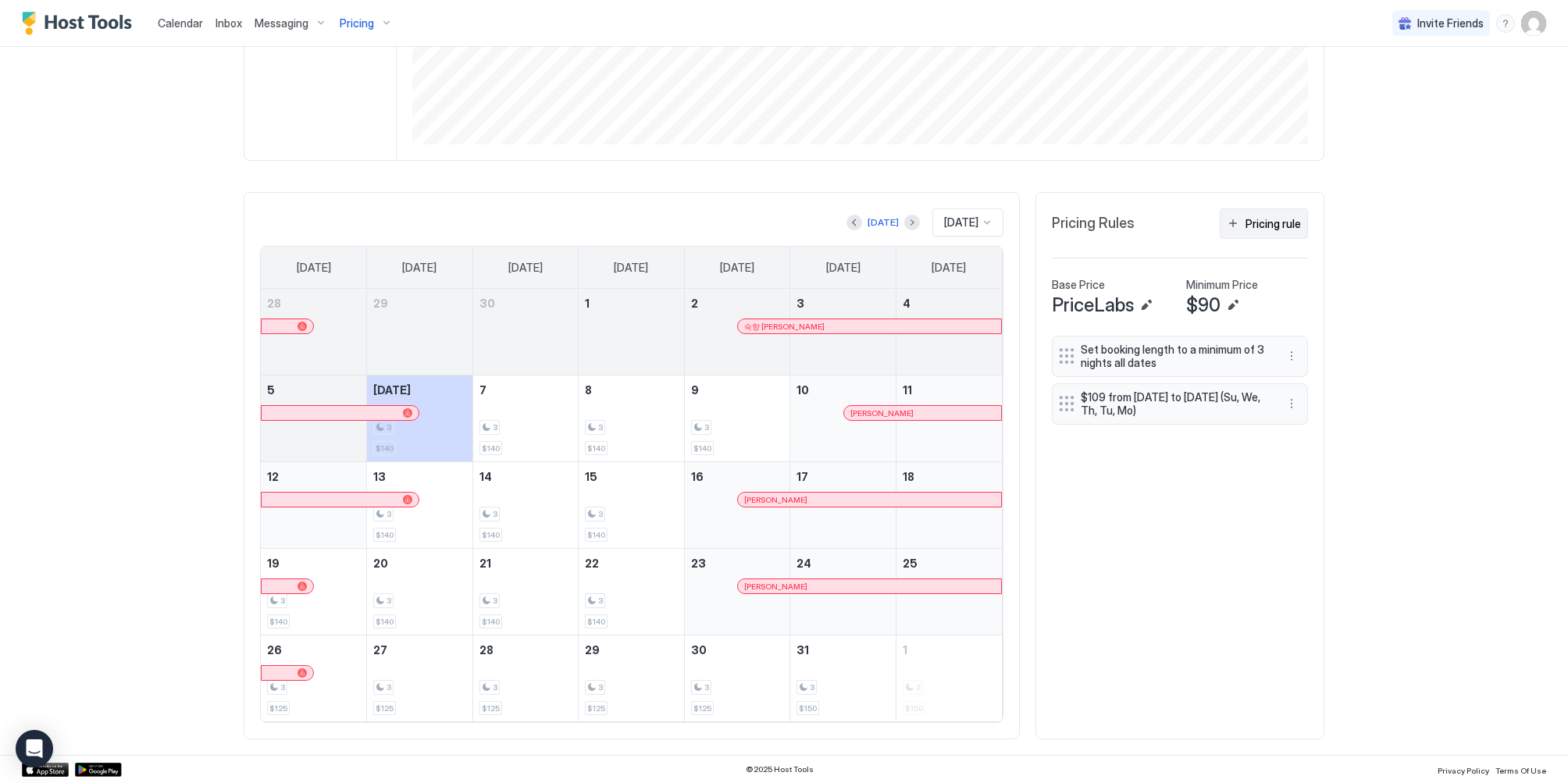
click at [1279, 226] on div "Pricing rule" at bounding box center [1273, 223] width 56 height 16
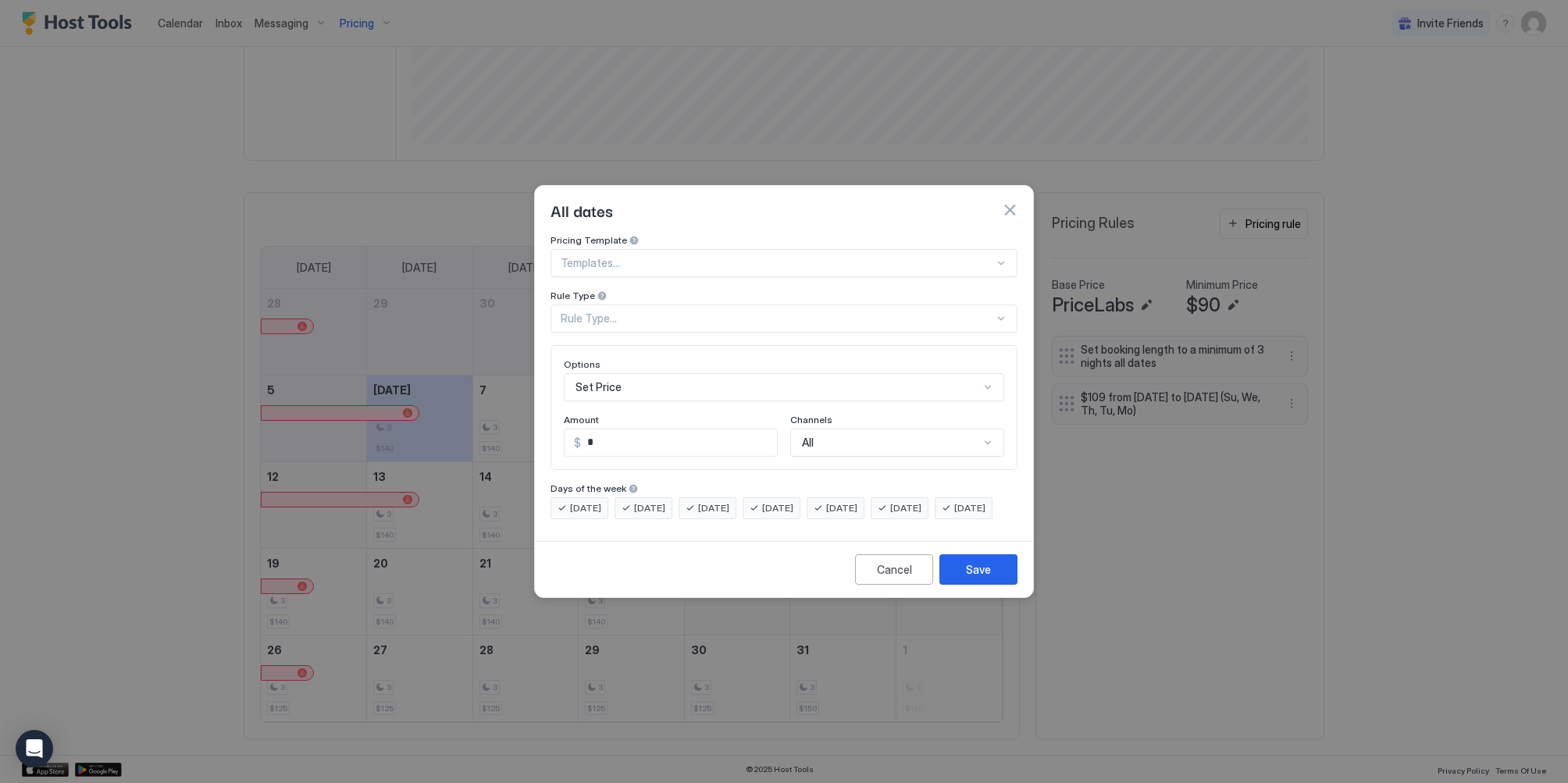
click at [644, 256] on div at bounding box center [777, 263] width 433 height 14
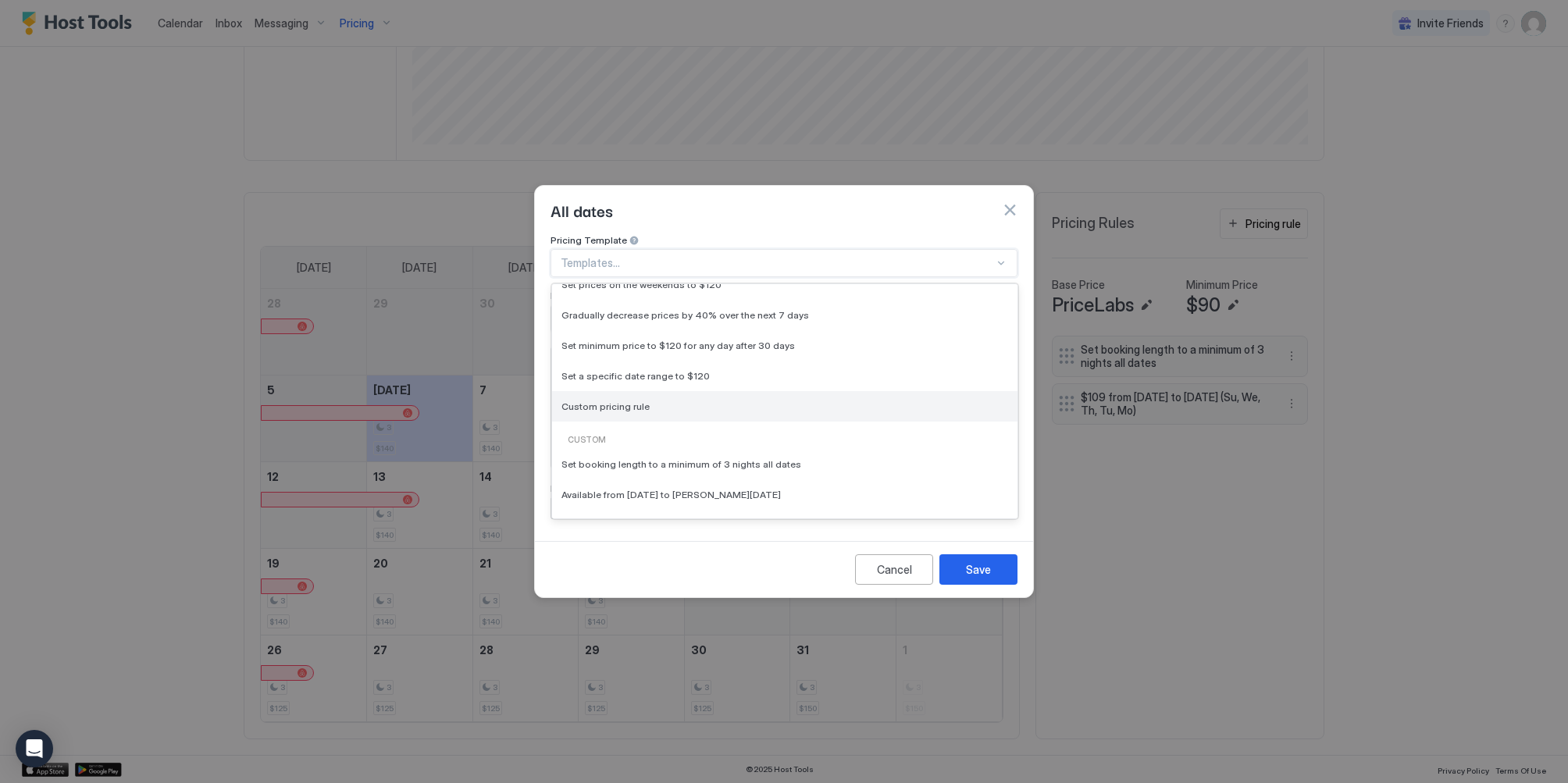
scroll to position [234, 0]
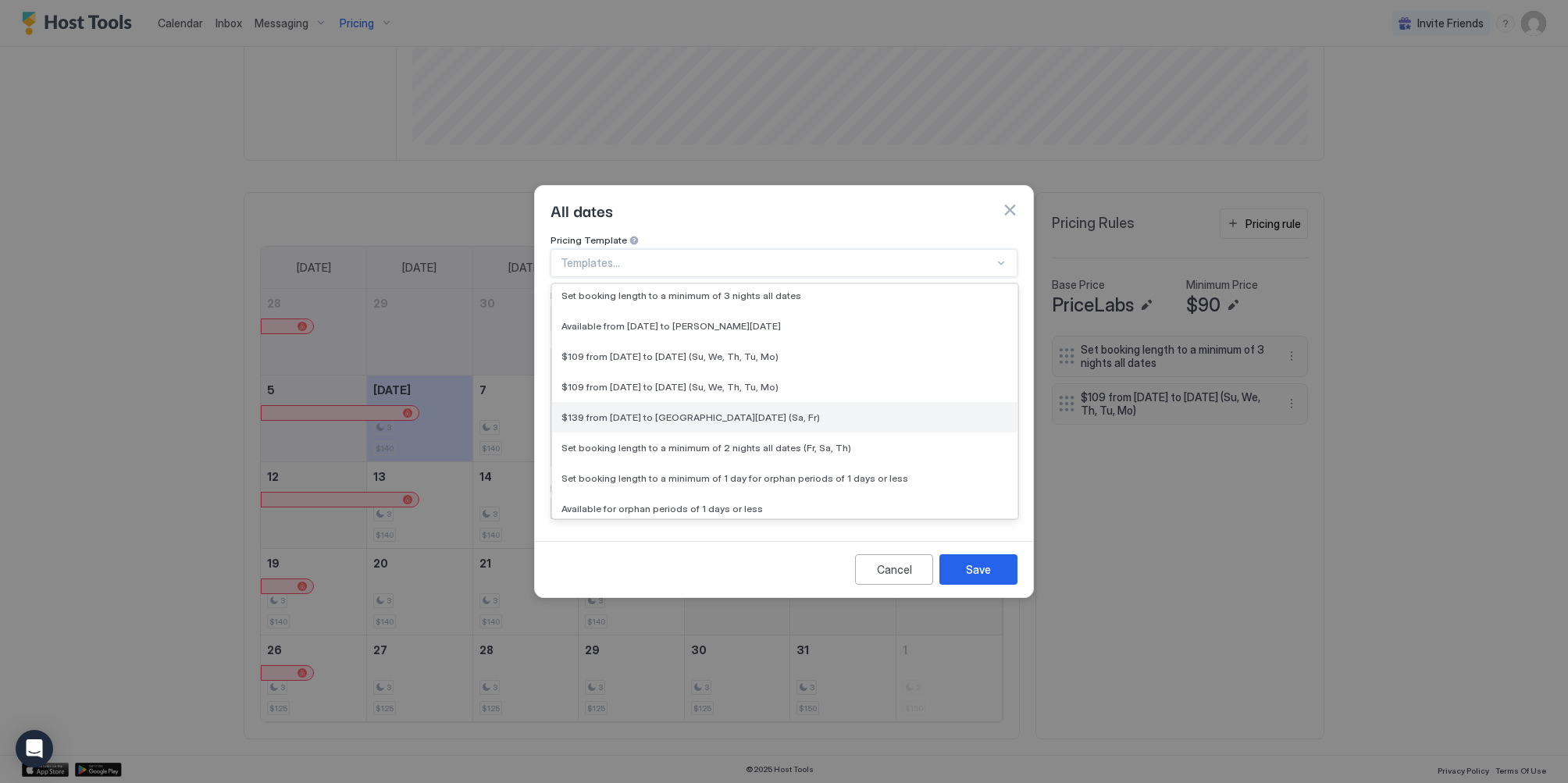
click at [736, 411] on span "$139 from Sat, Nov 1st 2025 to Wed, Apr 15th 2026 (Sa, Fr)" at bounding box center [689, 417] width 258 height 12
type input "***"
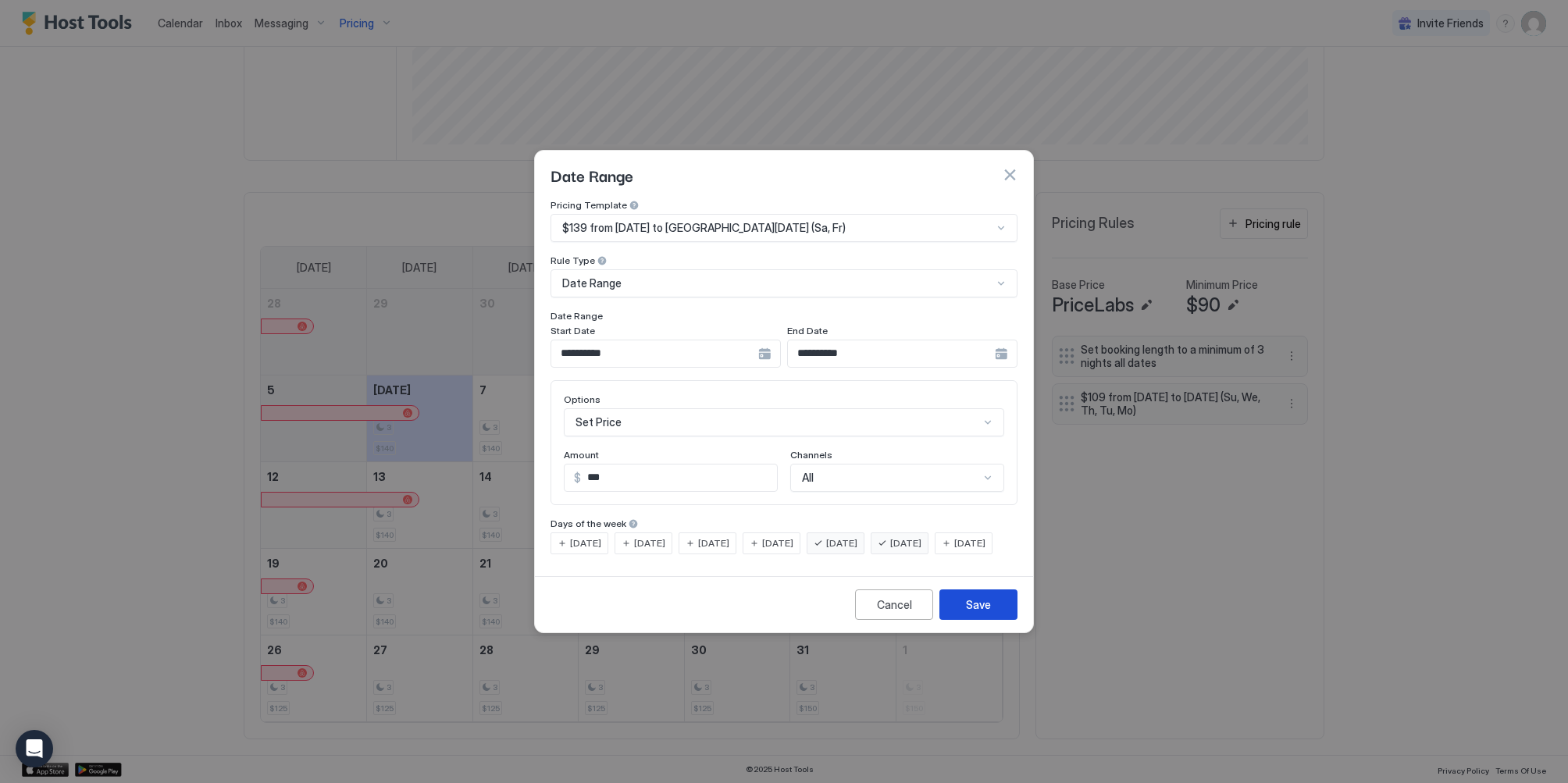
click at [969, 613] on div "Save" at bounding box center [977, 605] width 25 height 16
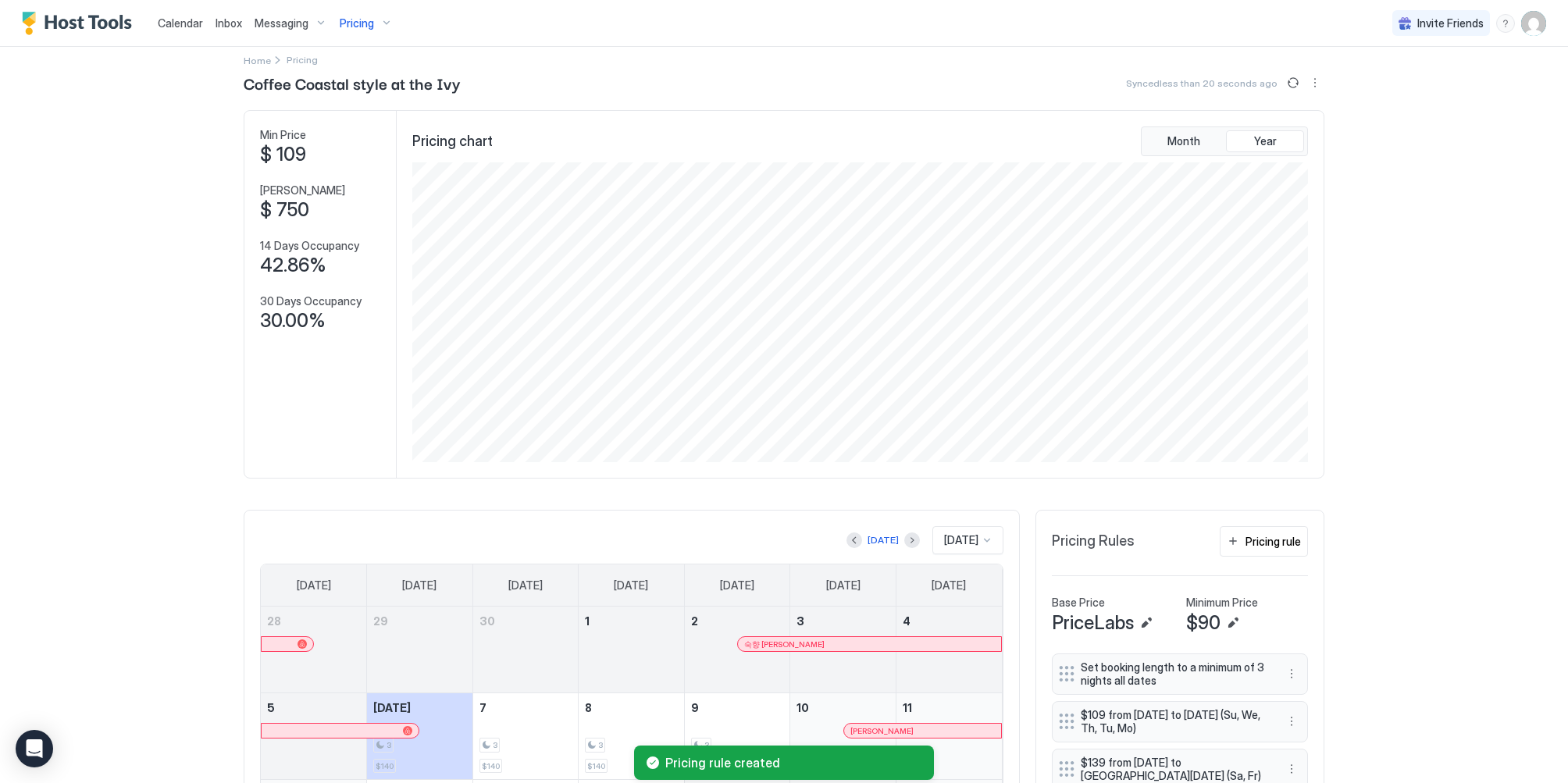
scroll to position [0, 0]
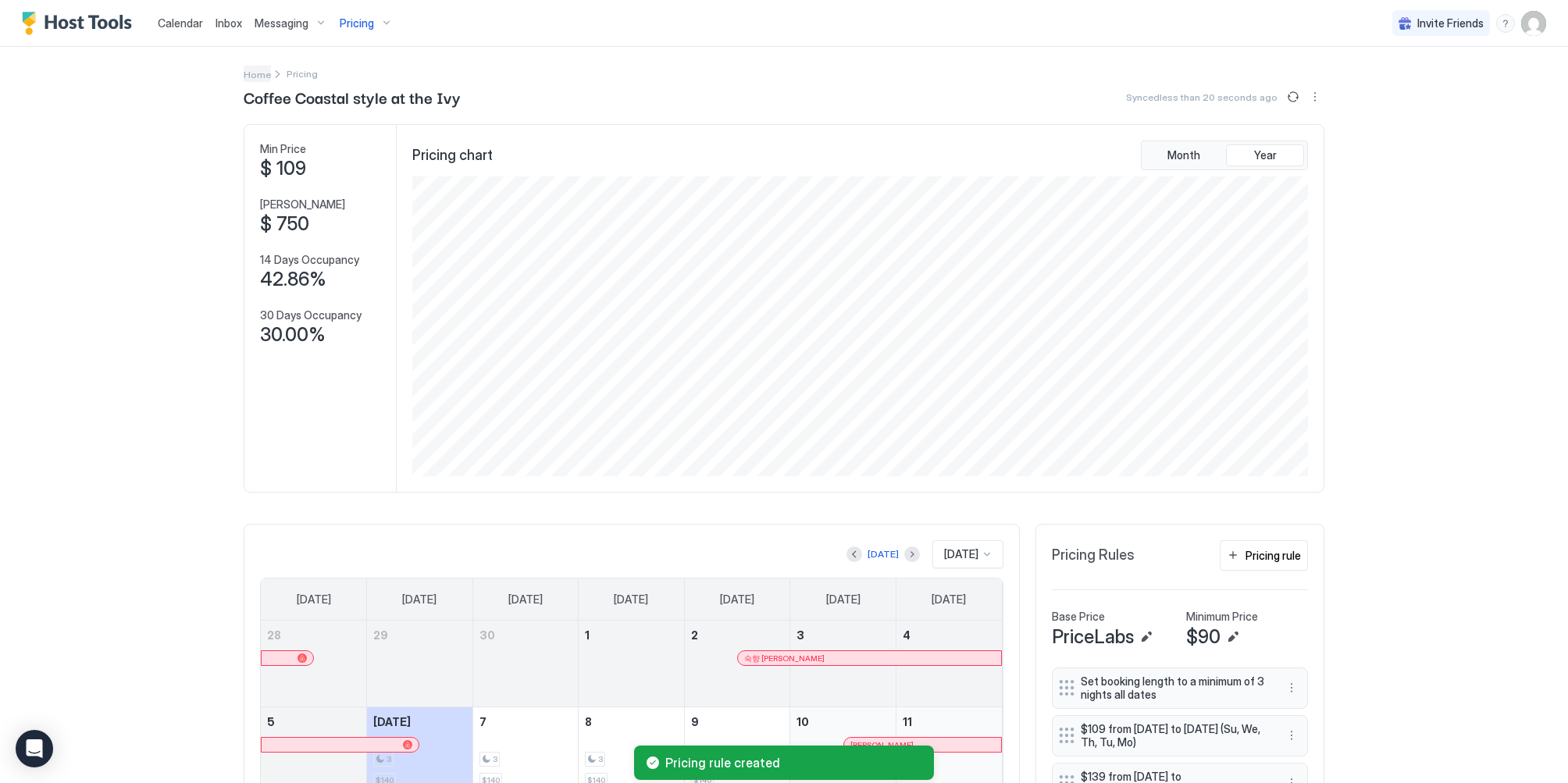
click at [254, 72] on span "Home" at bounding box center [257, 75] width 27 height 12
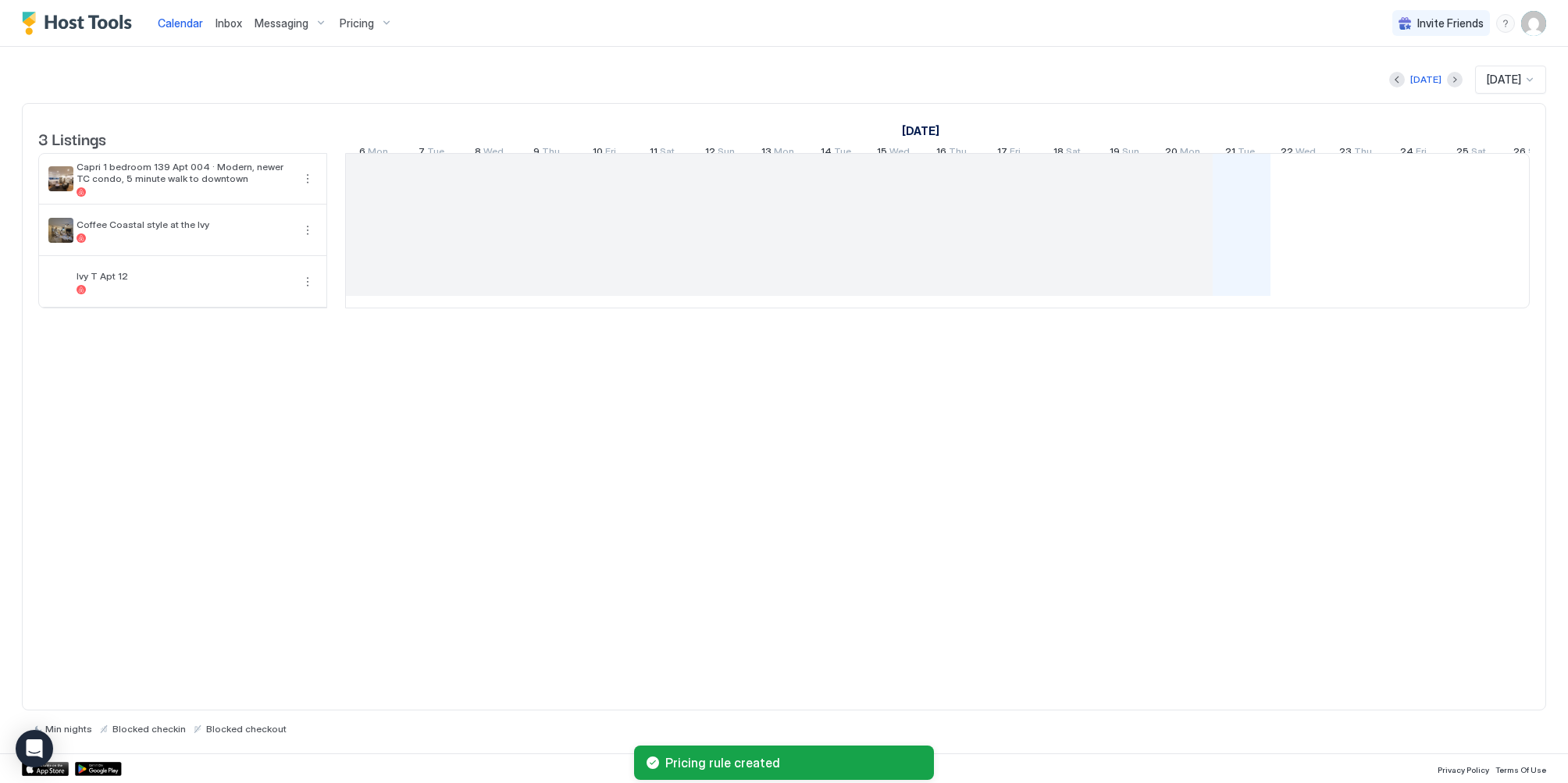
scroll to position [0, 868]
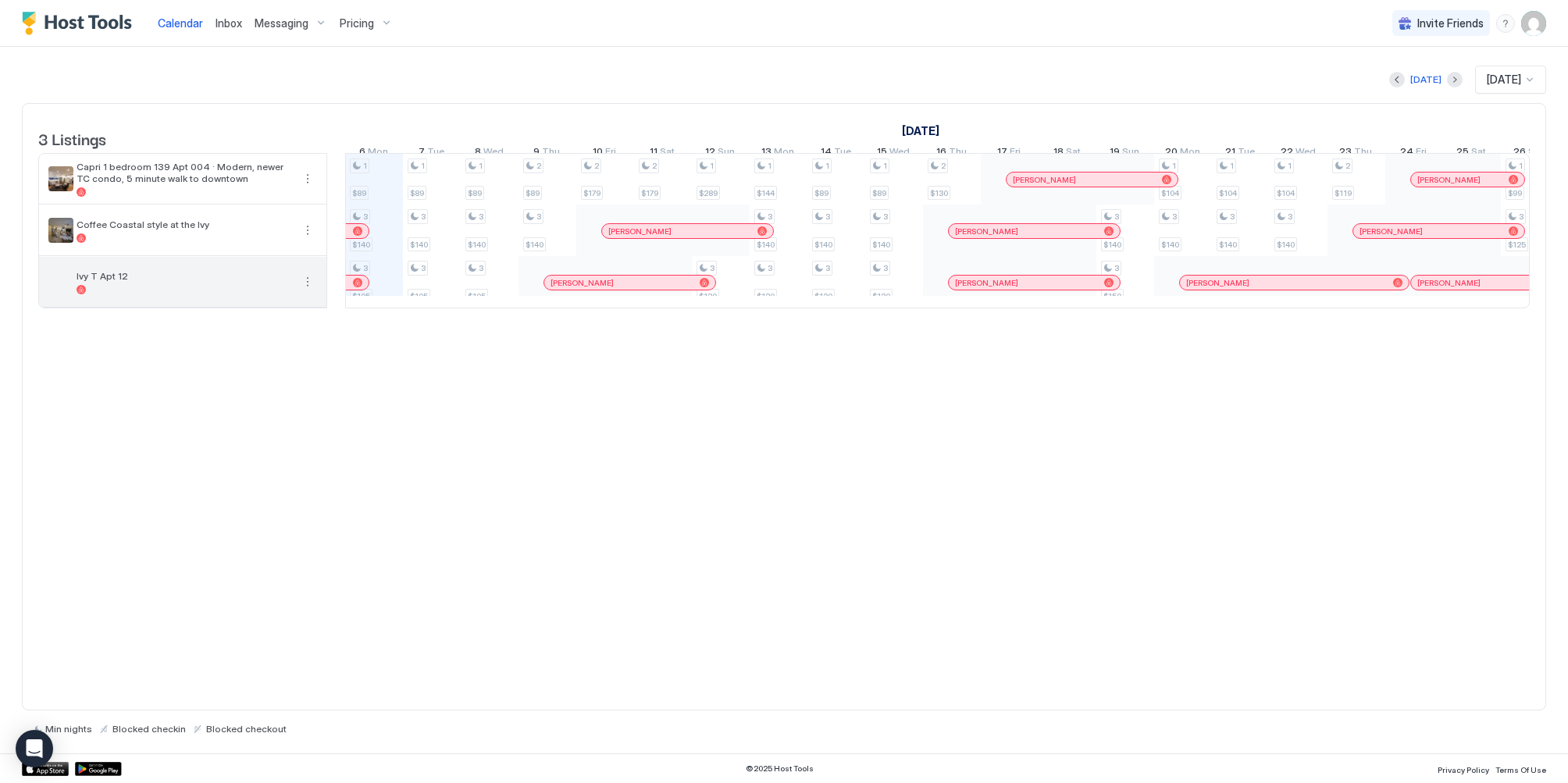
click at [186, 294] on div "Ivy T Apt 12" at bounding box center [184, 282] width 215 height 24
click at [309, 291] on button "More options" at bounding box center [307, 282] width 19 height 19
click at [375, 25] on div at bounding box center [784, 392] width 1568 height 783
click at [383, 21] on div "Pricing" at bounding box center [367, 23] width 66 height 27
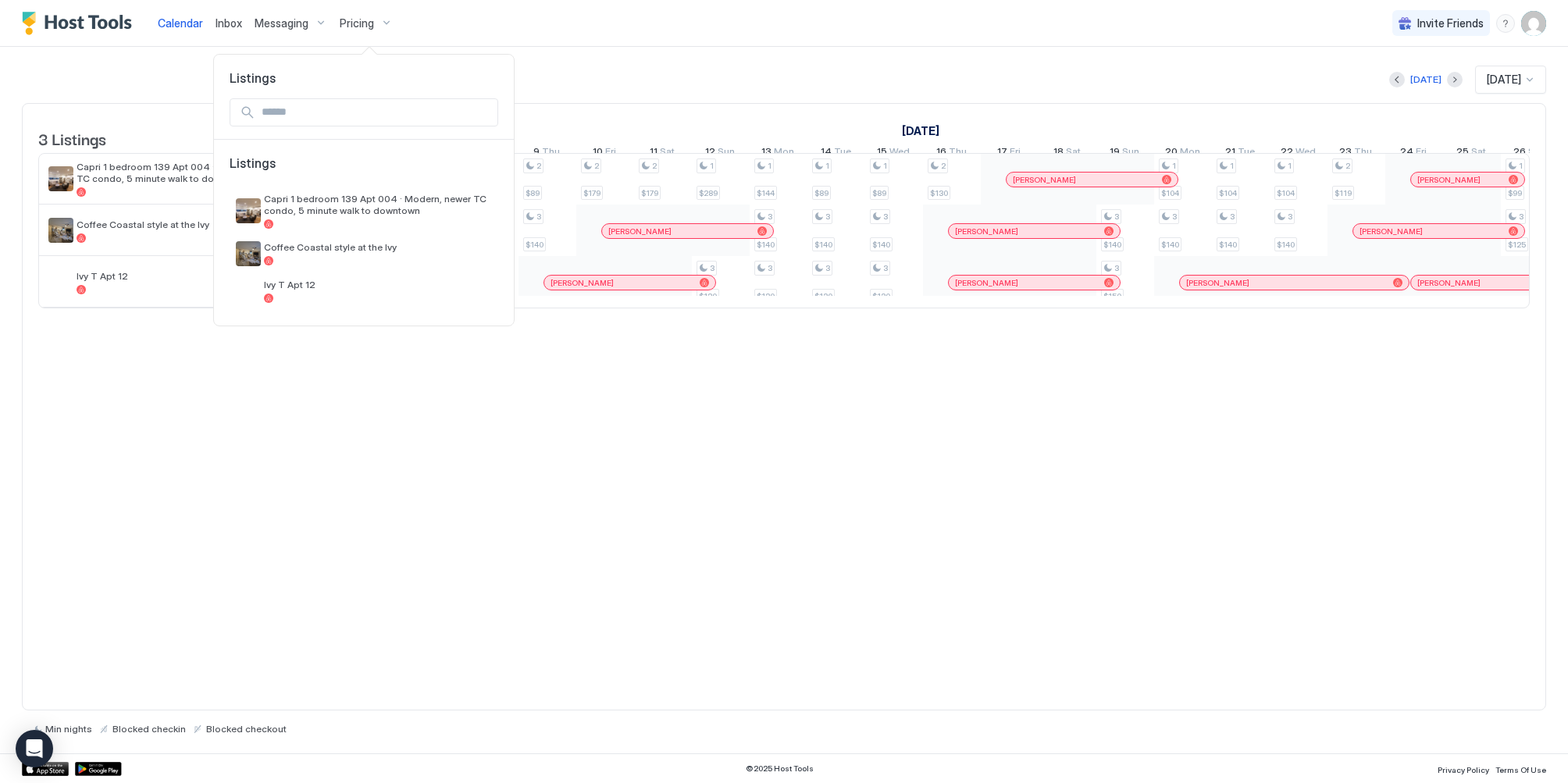
click at [285, 425] on div at bounding box center [784, 392] width 1568 height 783
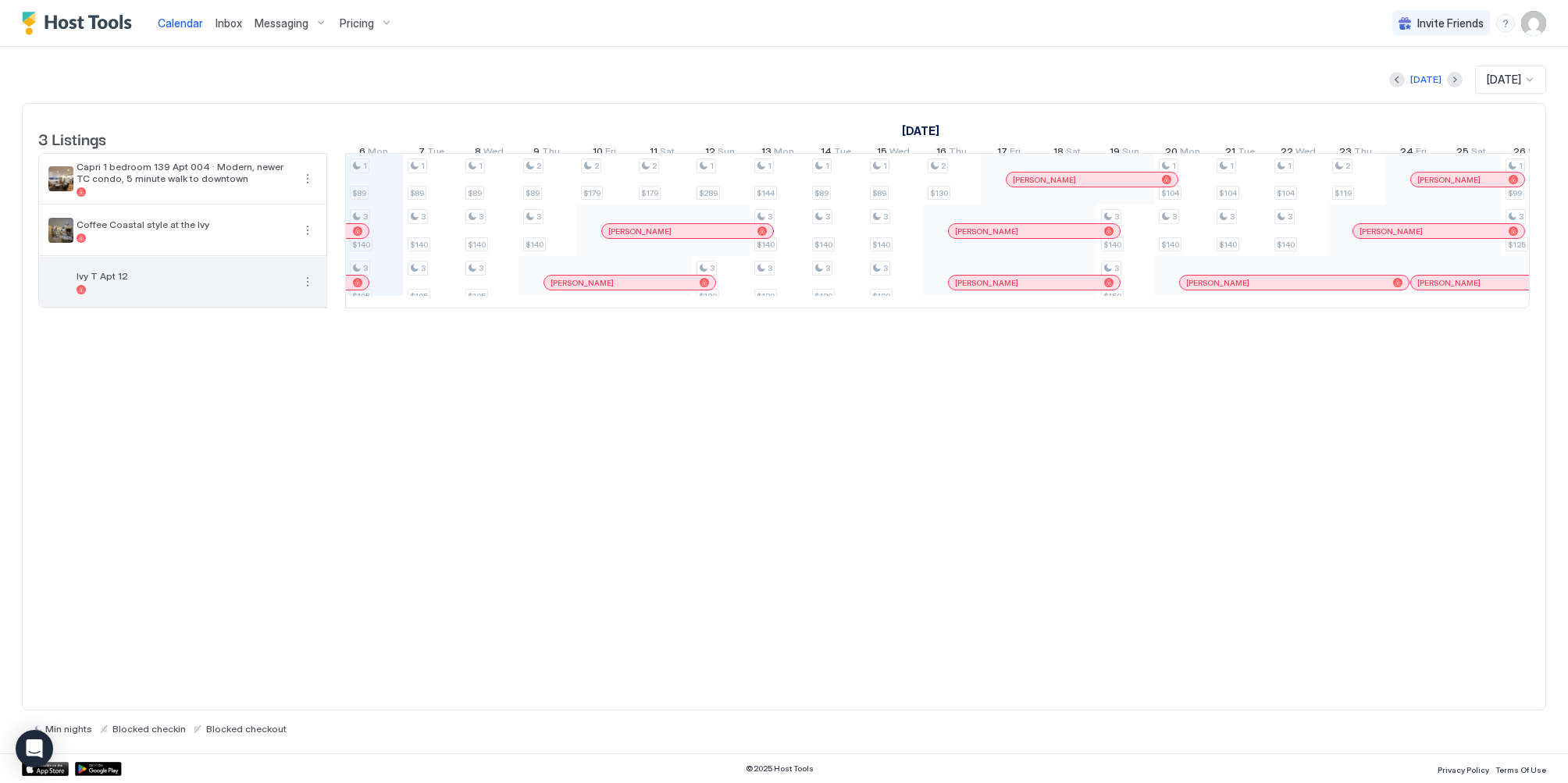
click at [313, 290] on button "More options" at bounding box center [307, 282] width 19 height 19
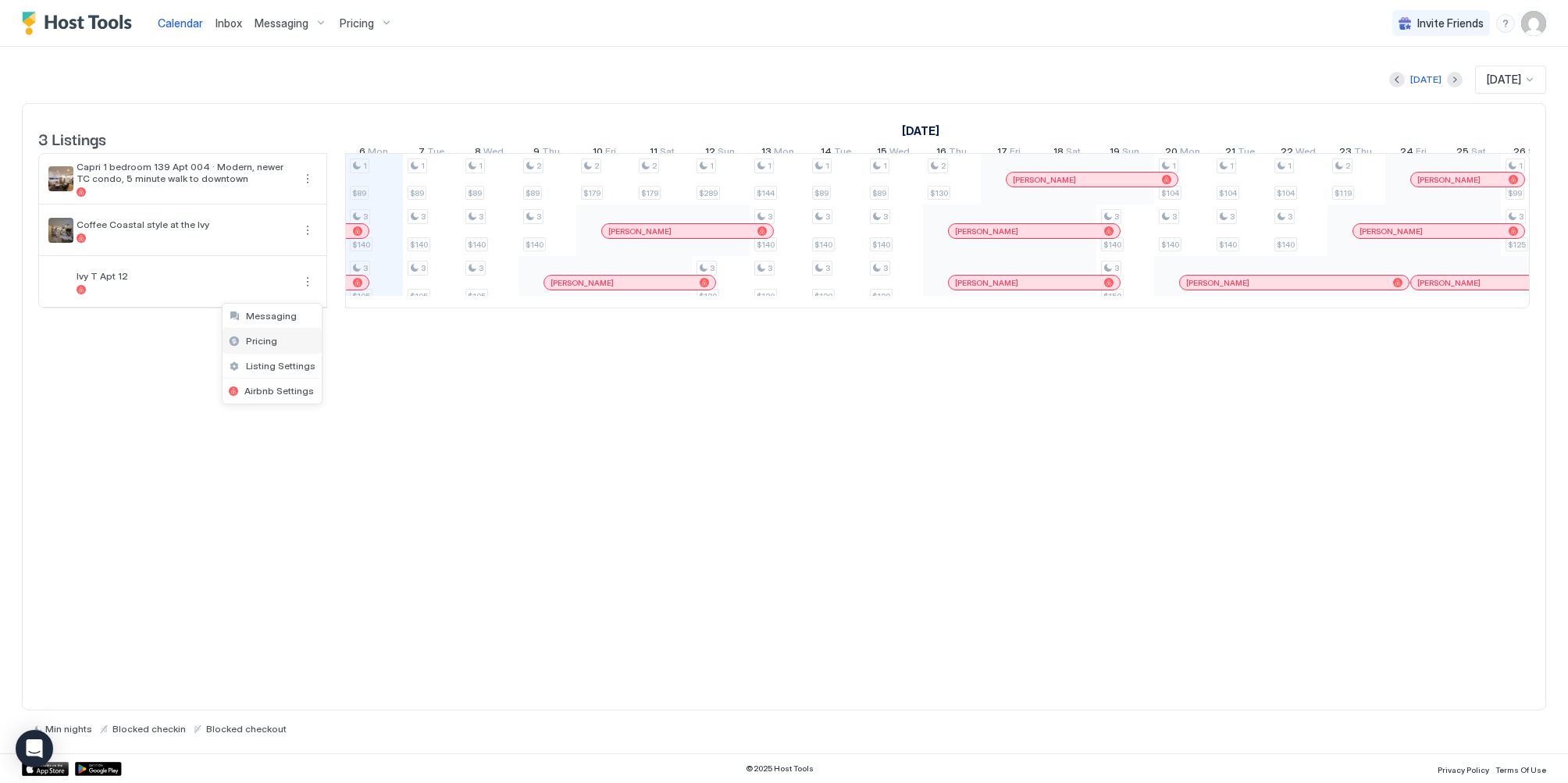
click at [279, 347] on div "Pricing" at bounding box center [272, 341] width 100 height 25
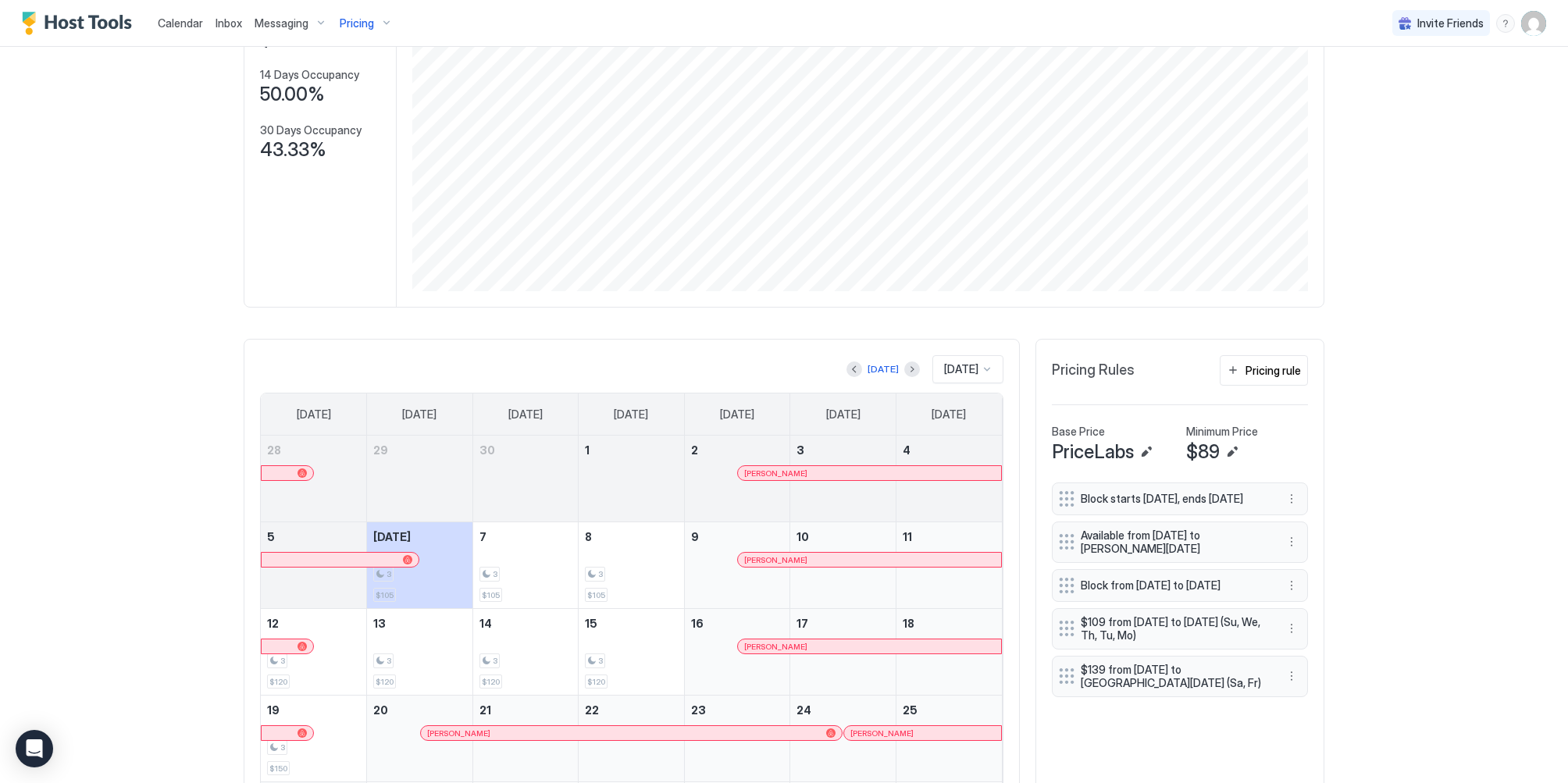
scroll to position [234, 0]
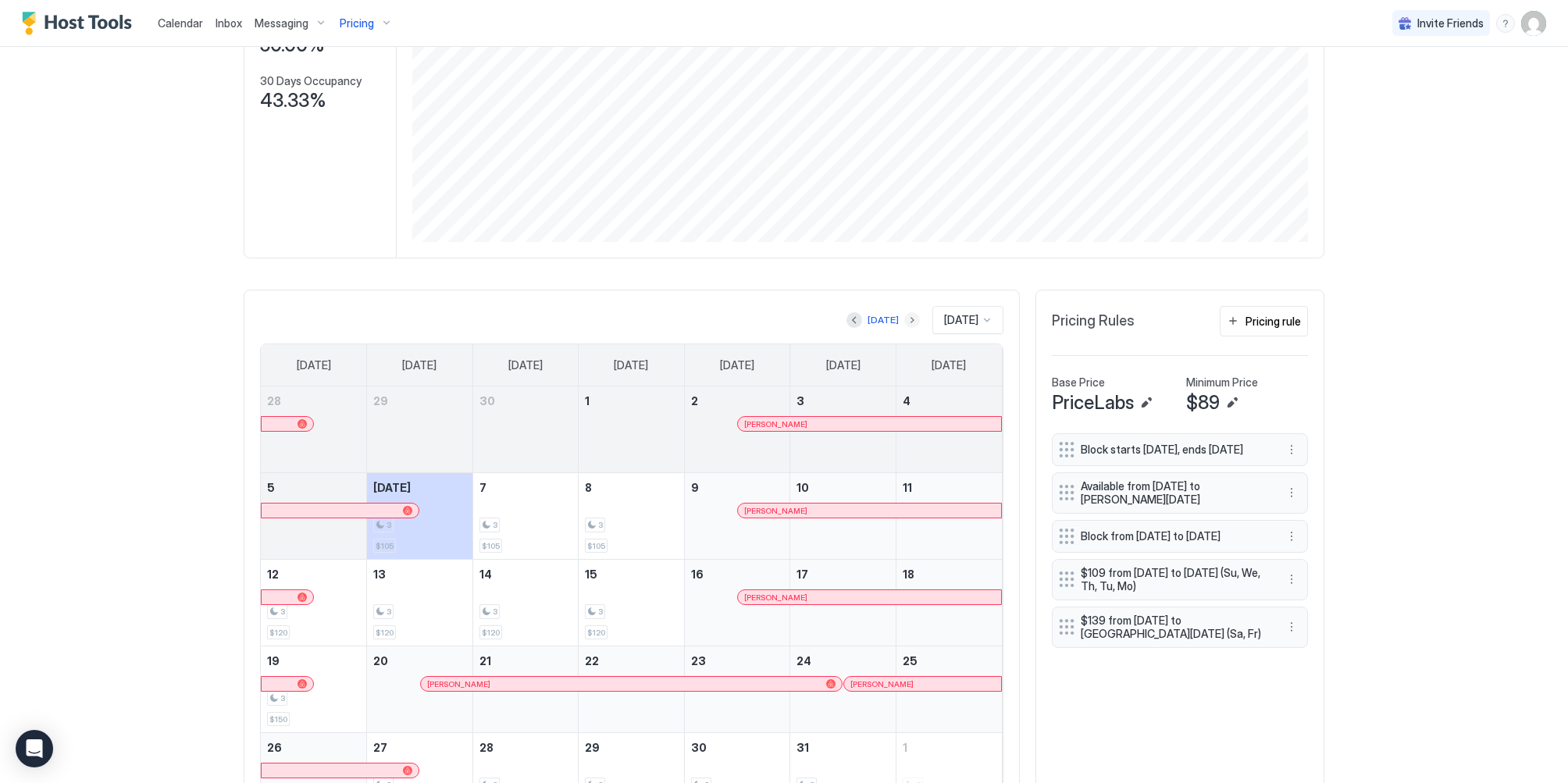
click at [904, 323] on button "Next month" at bounding box center [912, 320] width 16 height 16
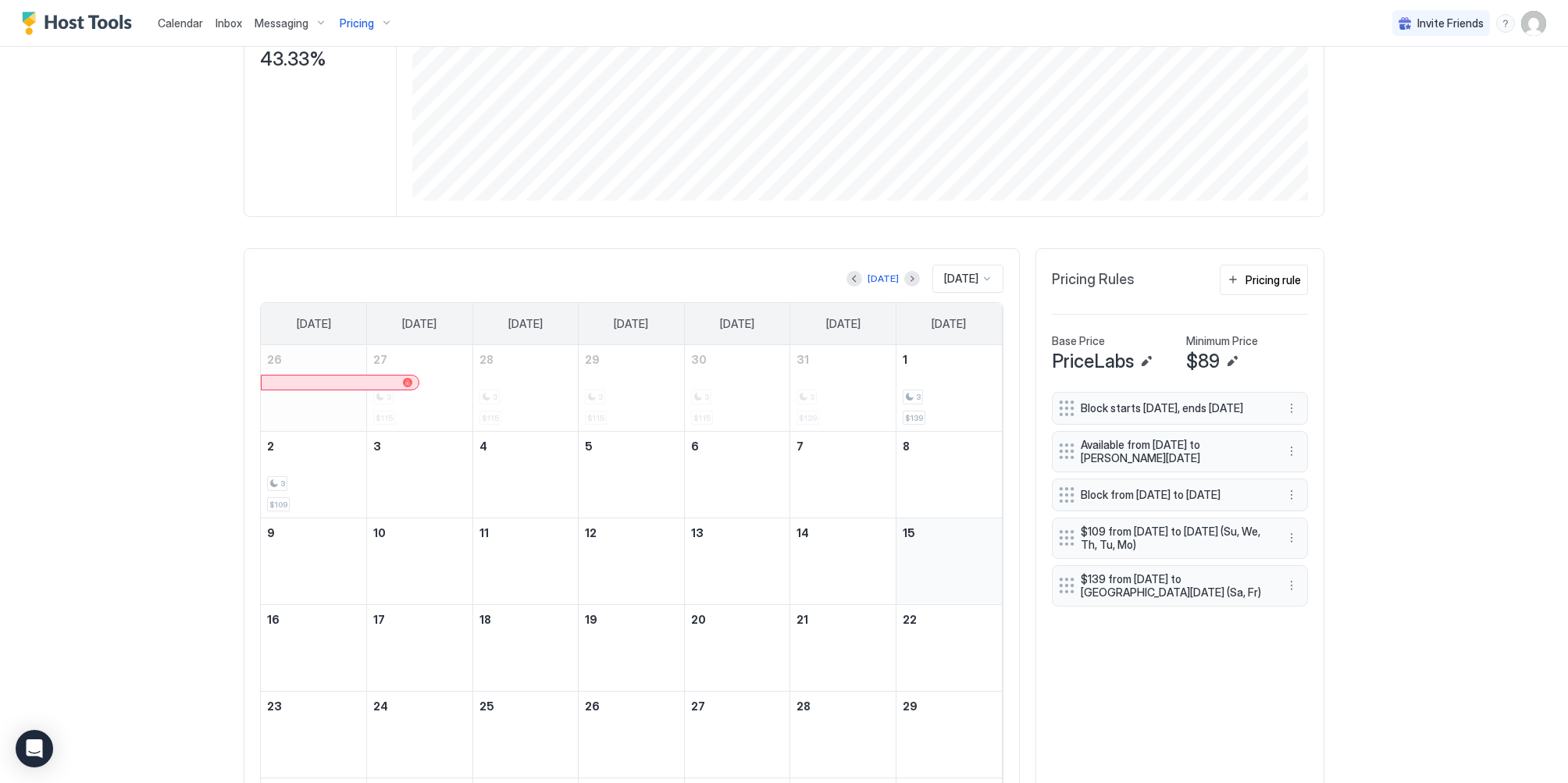
scroll to position [262, 0]
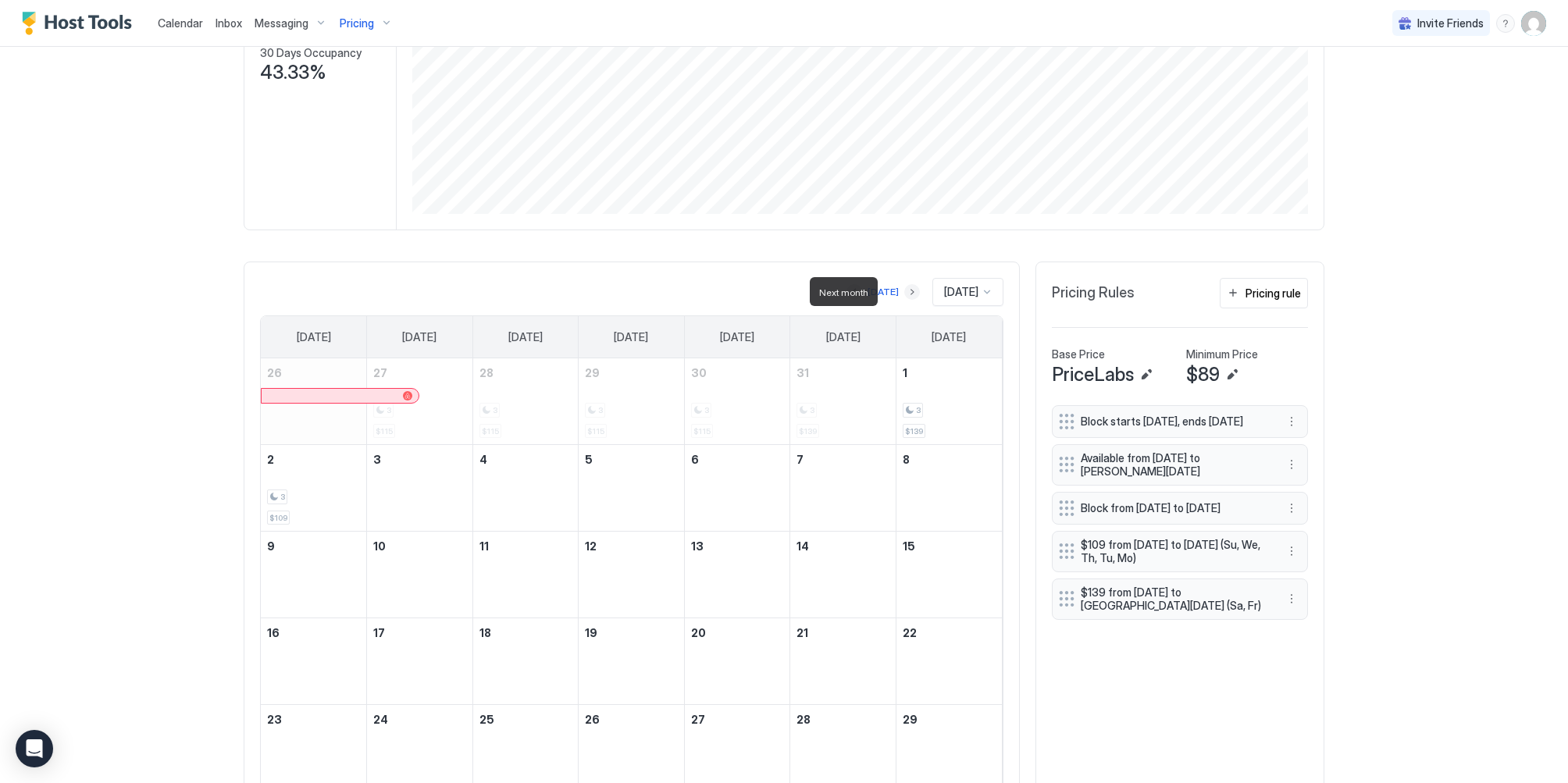
click at [904, 291] on button "Next month" at bounding box center [912, 292] width 16 height 16
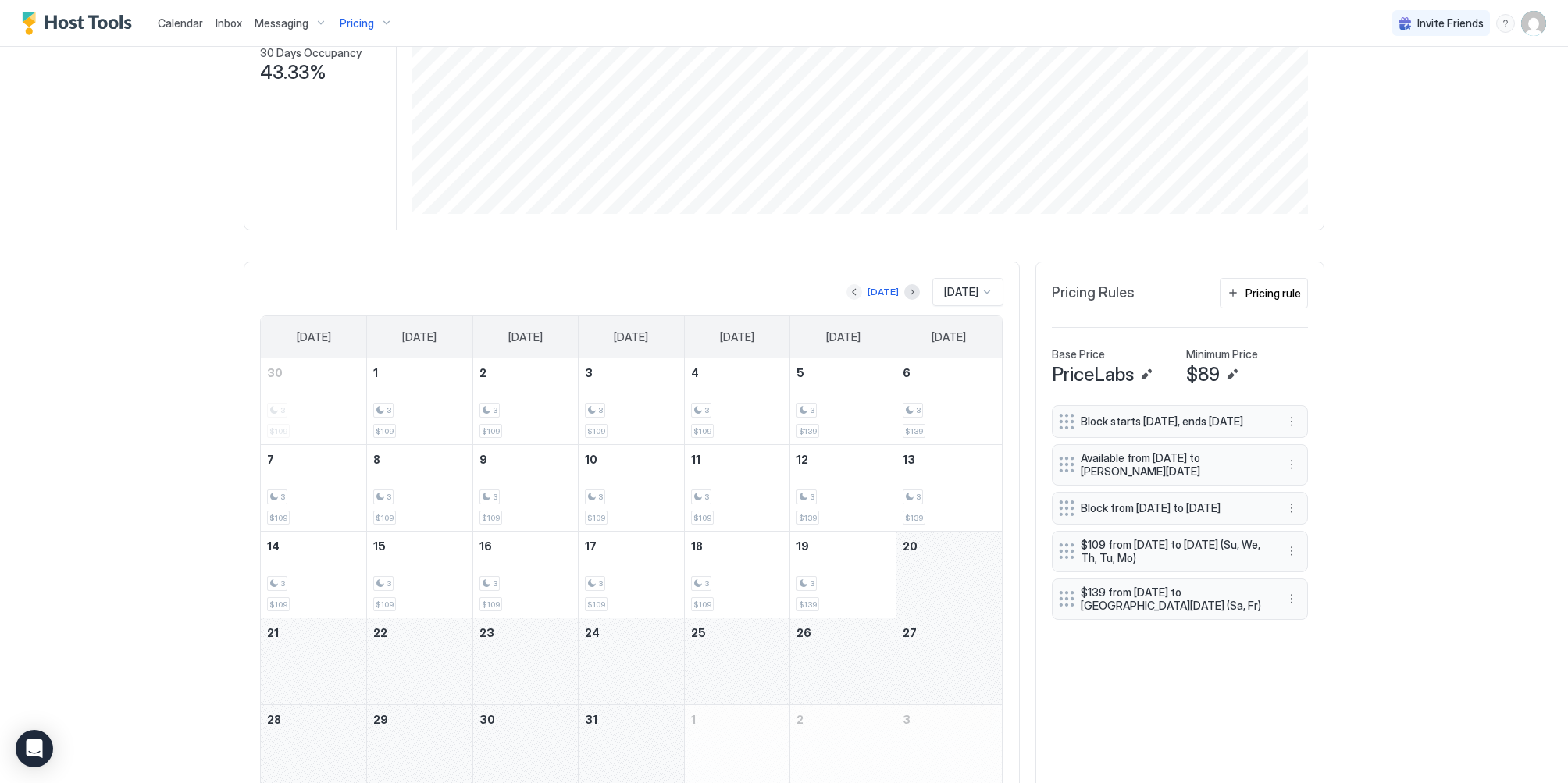
click at [848, 293] on button "Previous month" at bounding box center [854, 292] width 16 height 16
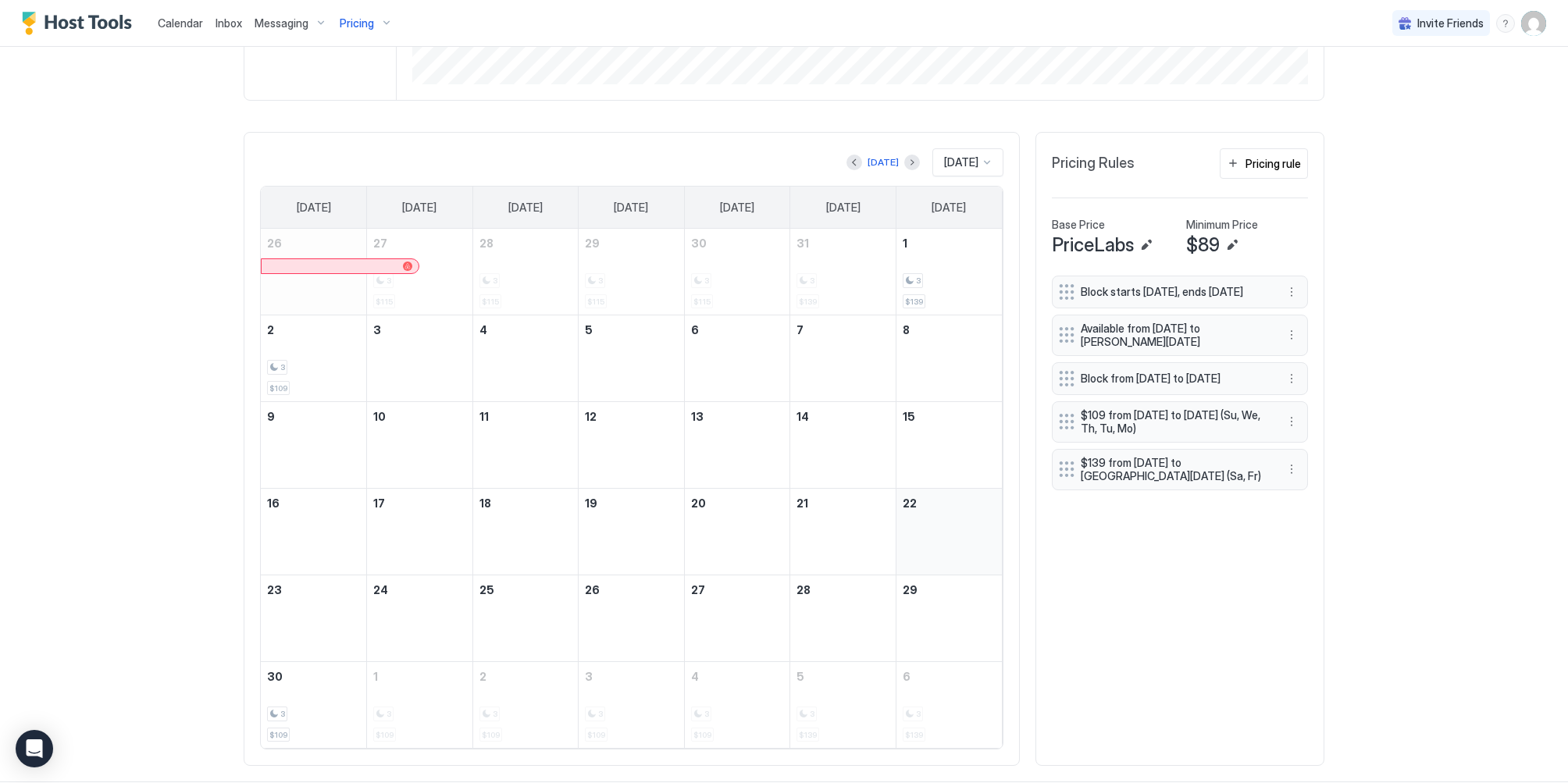
scroll to position [418, 0]
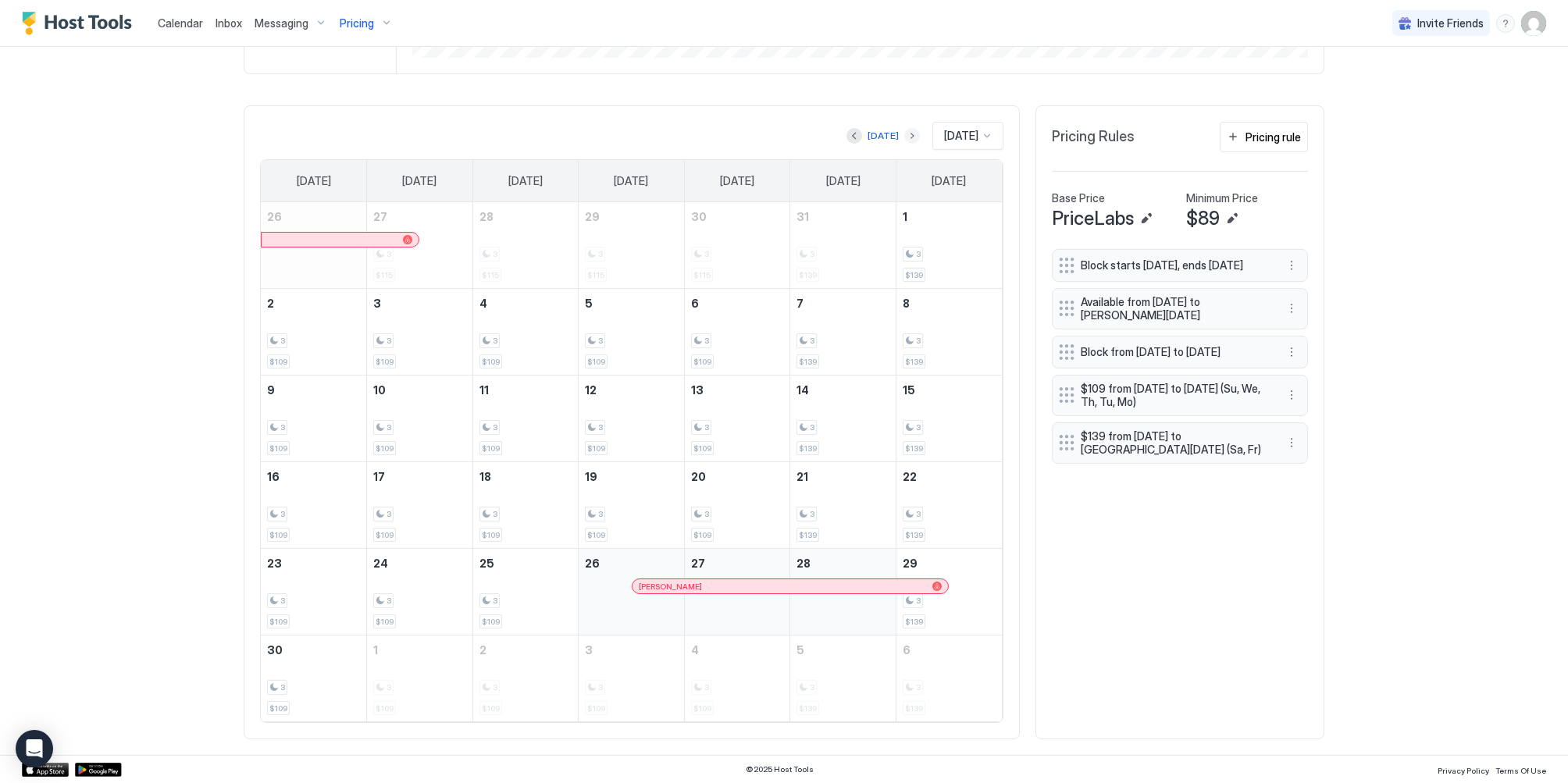
click at [904, 140] on button "Next month" at bounding box center [912, 136] width 16 height 16
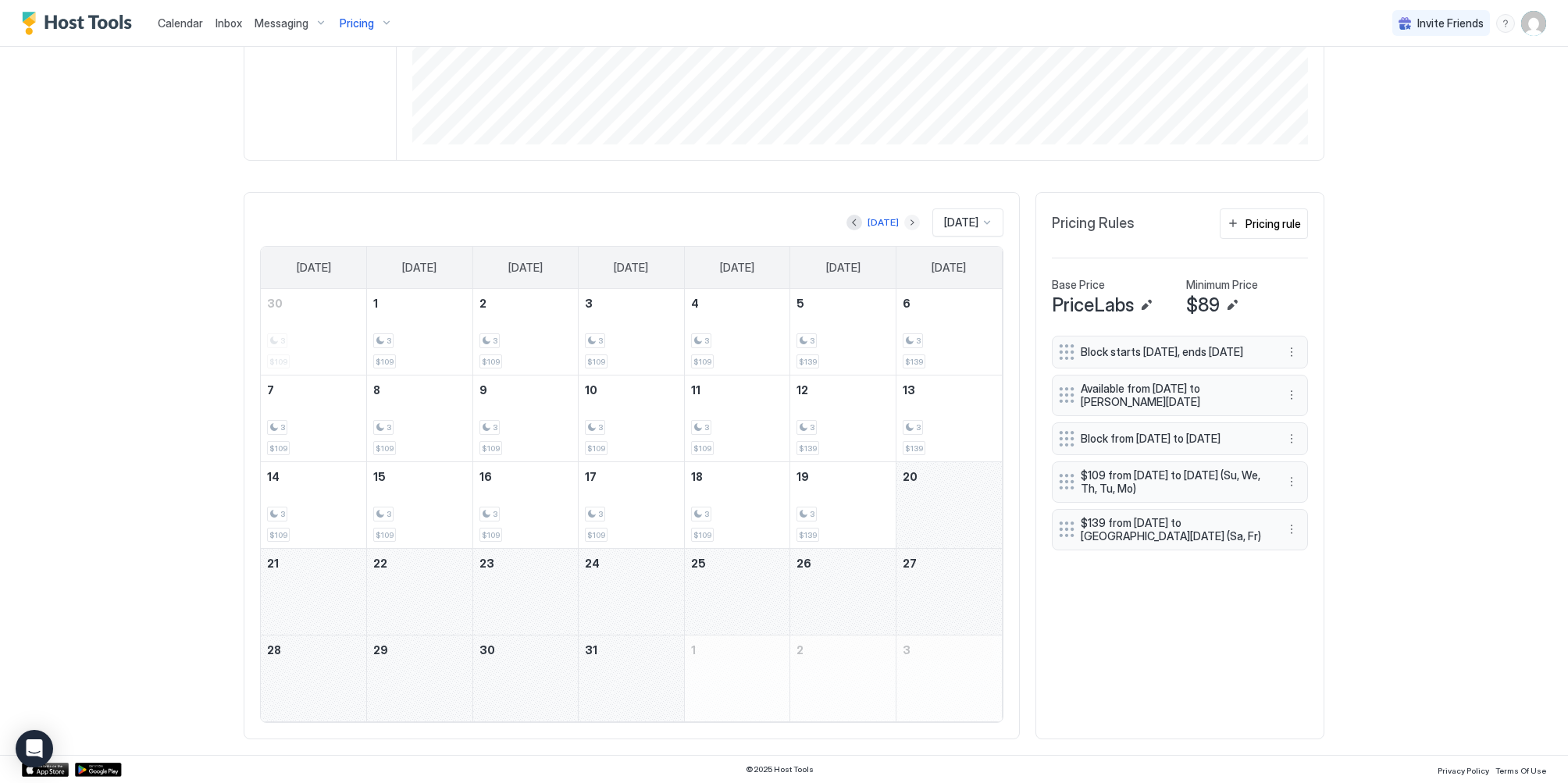
click at [904, 218] on button "Next month" at bounding box center [912, 223] width 16 height 16
click at [904, 221] on button "Next month" at bounding box center [912, 223] width 16 height 16
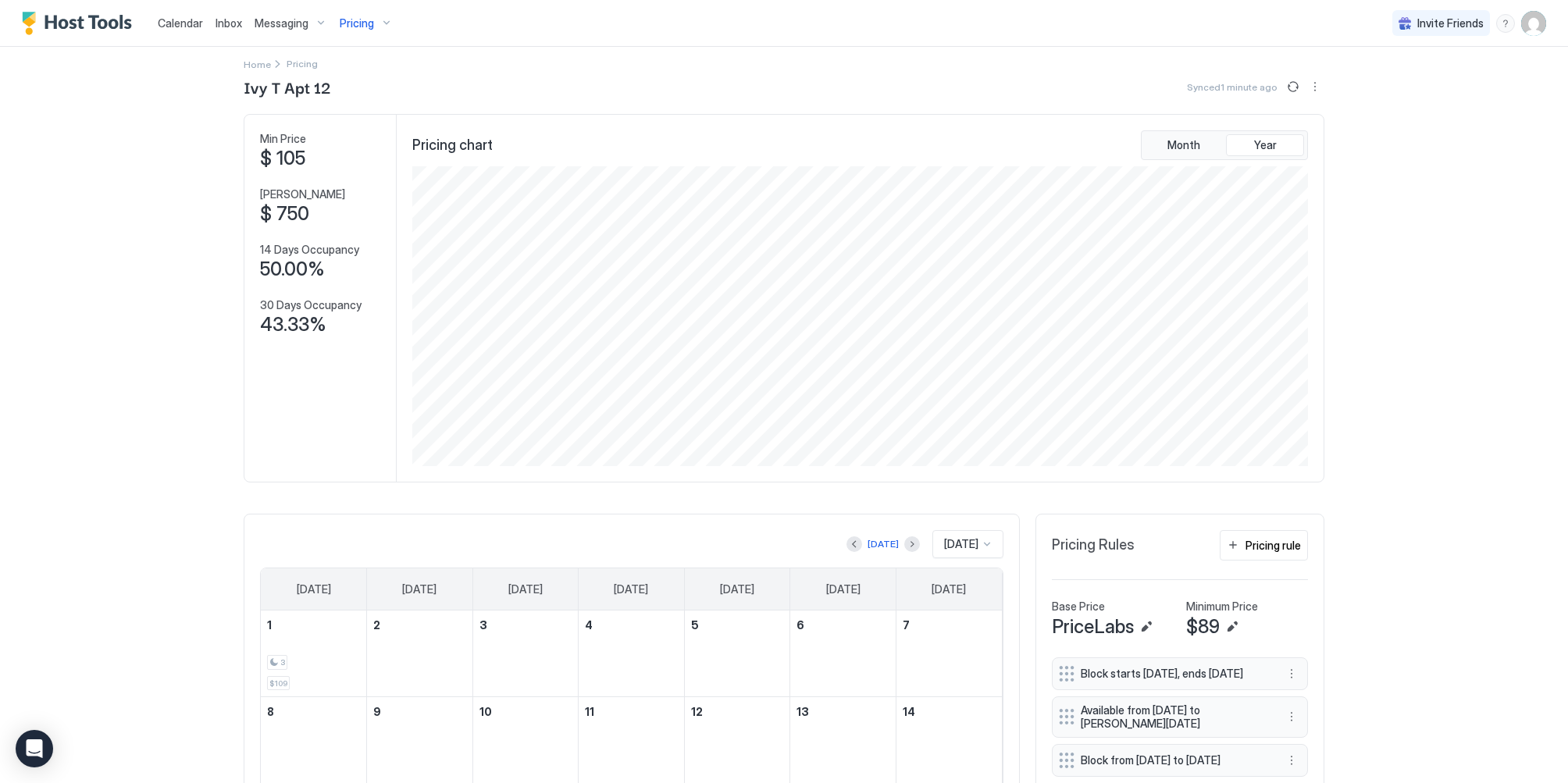
scroll to position [0, 0]
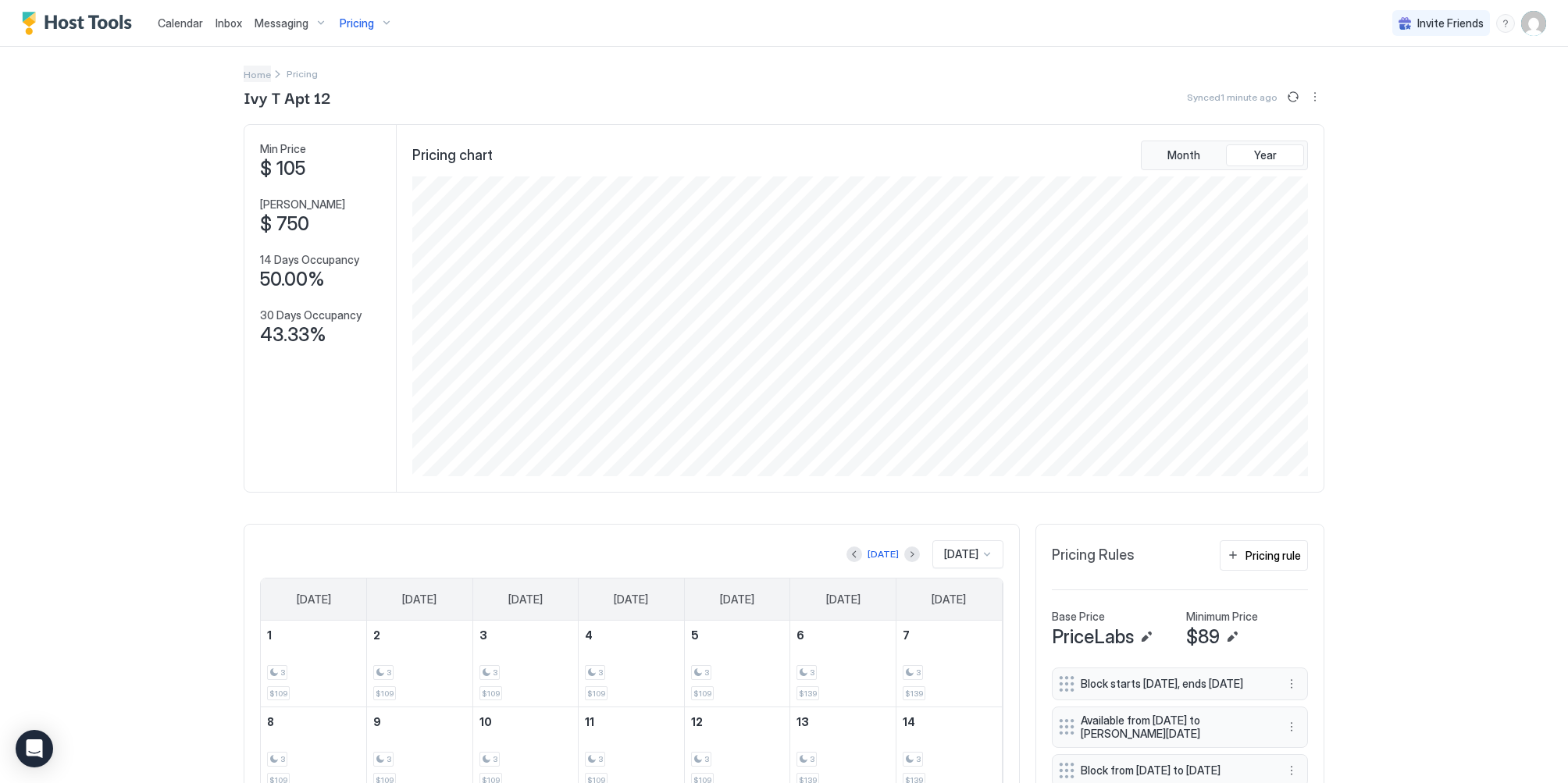
click at [254, 74] on span "Home" at bounding box center [257, 75] width 27 height 12
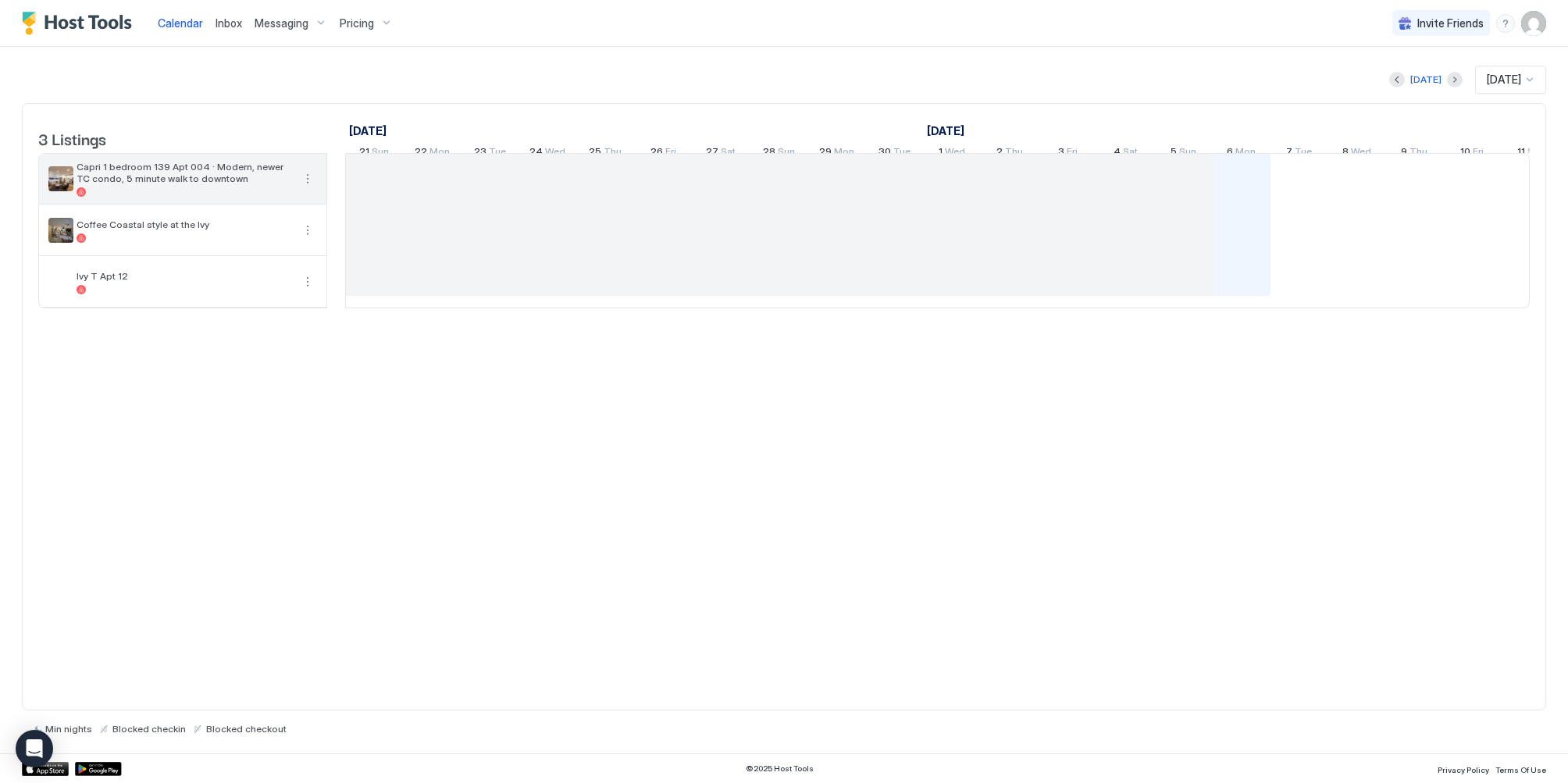
scroll to position [0, 868]
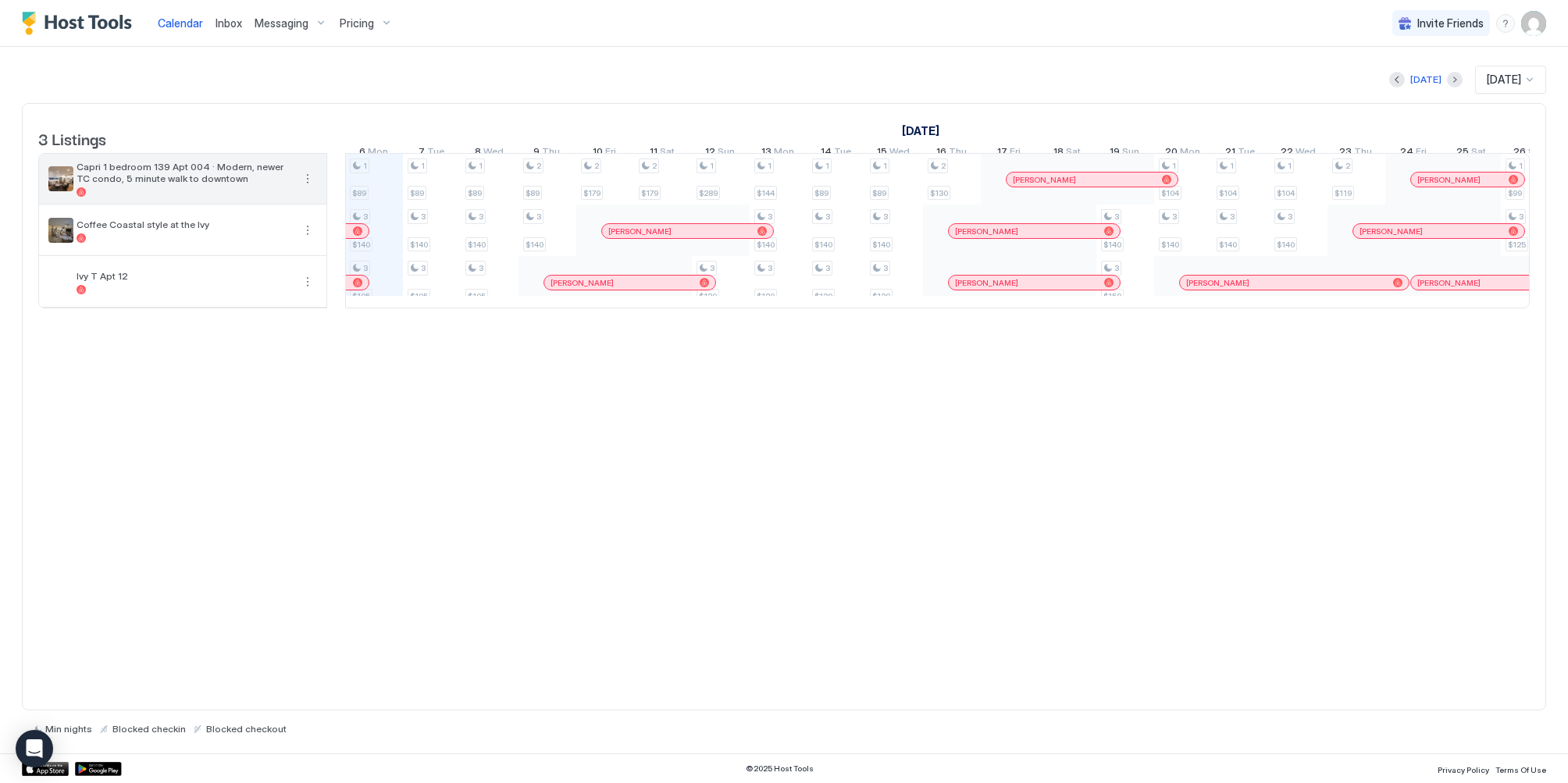
click at [267, 184] on span "Capri 1 bedroom 139 Apt 004 · Modern, newer TC condo, 5 minute walk to downtown" at bounding box center [184, 172] width 215 height 24
click at [305, 188] on button "More options" at bounding box center [307, 178] width 19 height 19
click at [290, 236] on div "Pricing" at bounding box center [272, 237] width 100 height 25
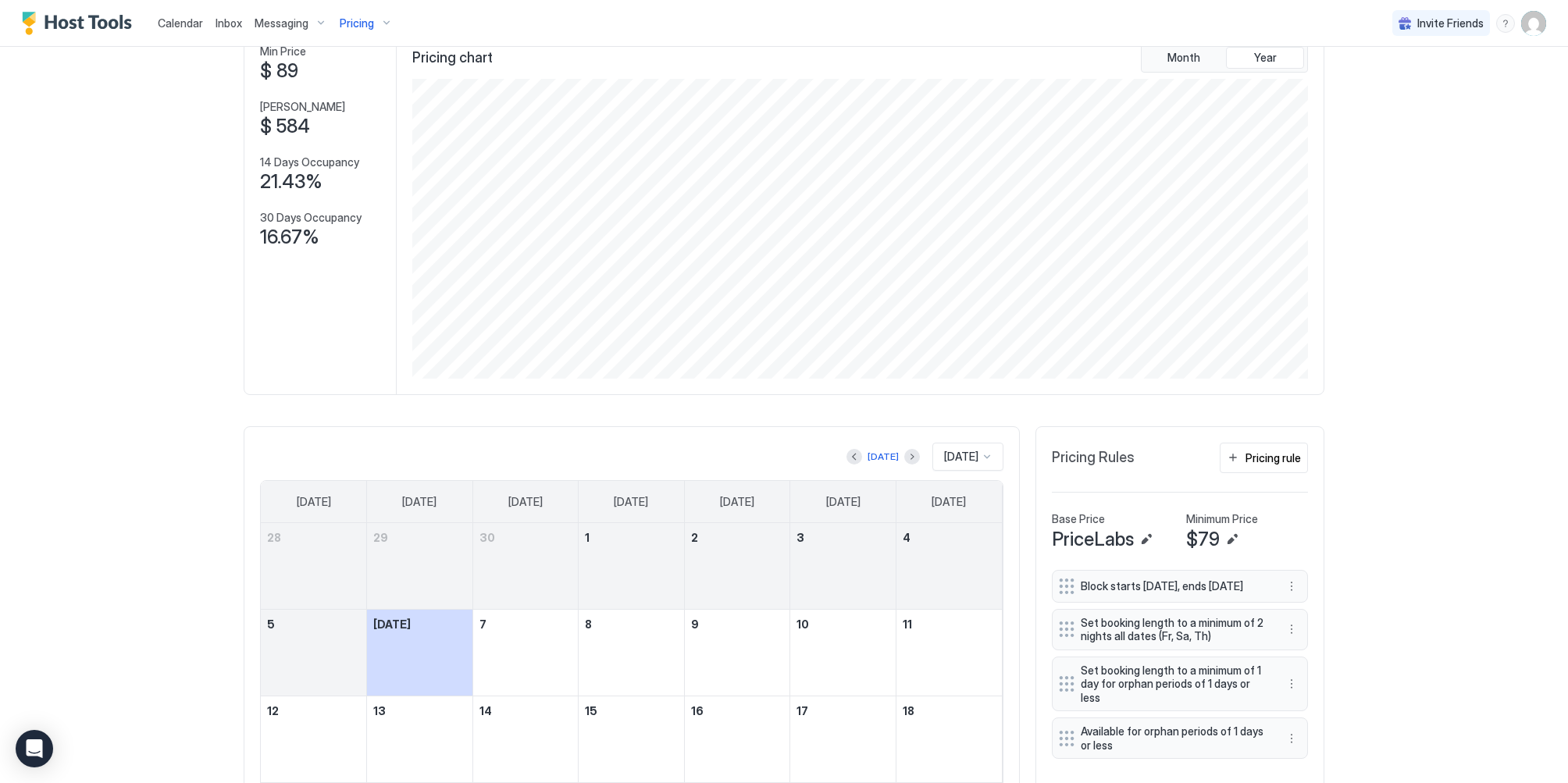
scroll to position [234, 0]
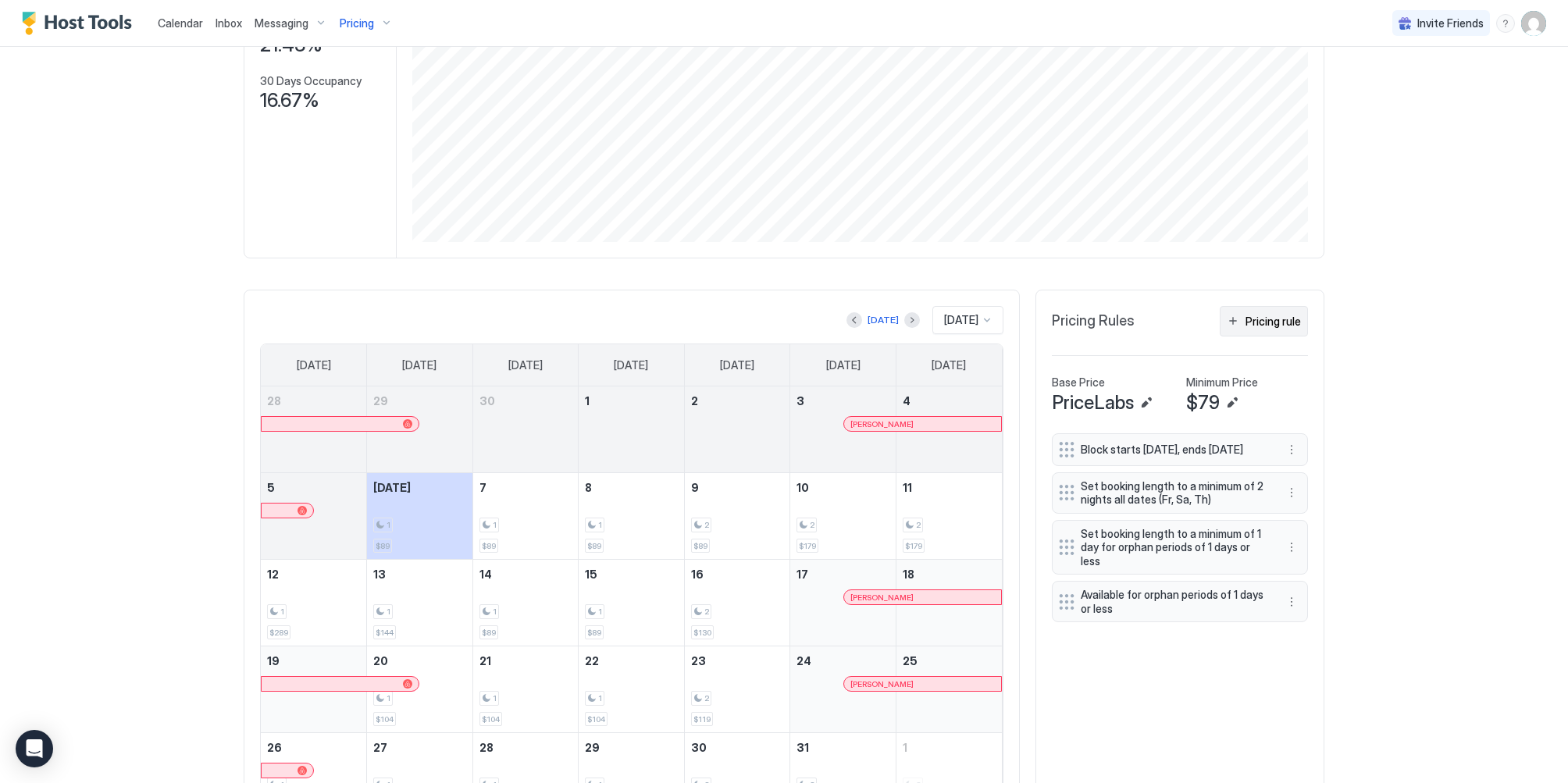
click at [1261, 322] on div "Pricing rule" at bounding box center [1273, 321] width 56 height 16
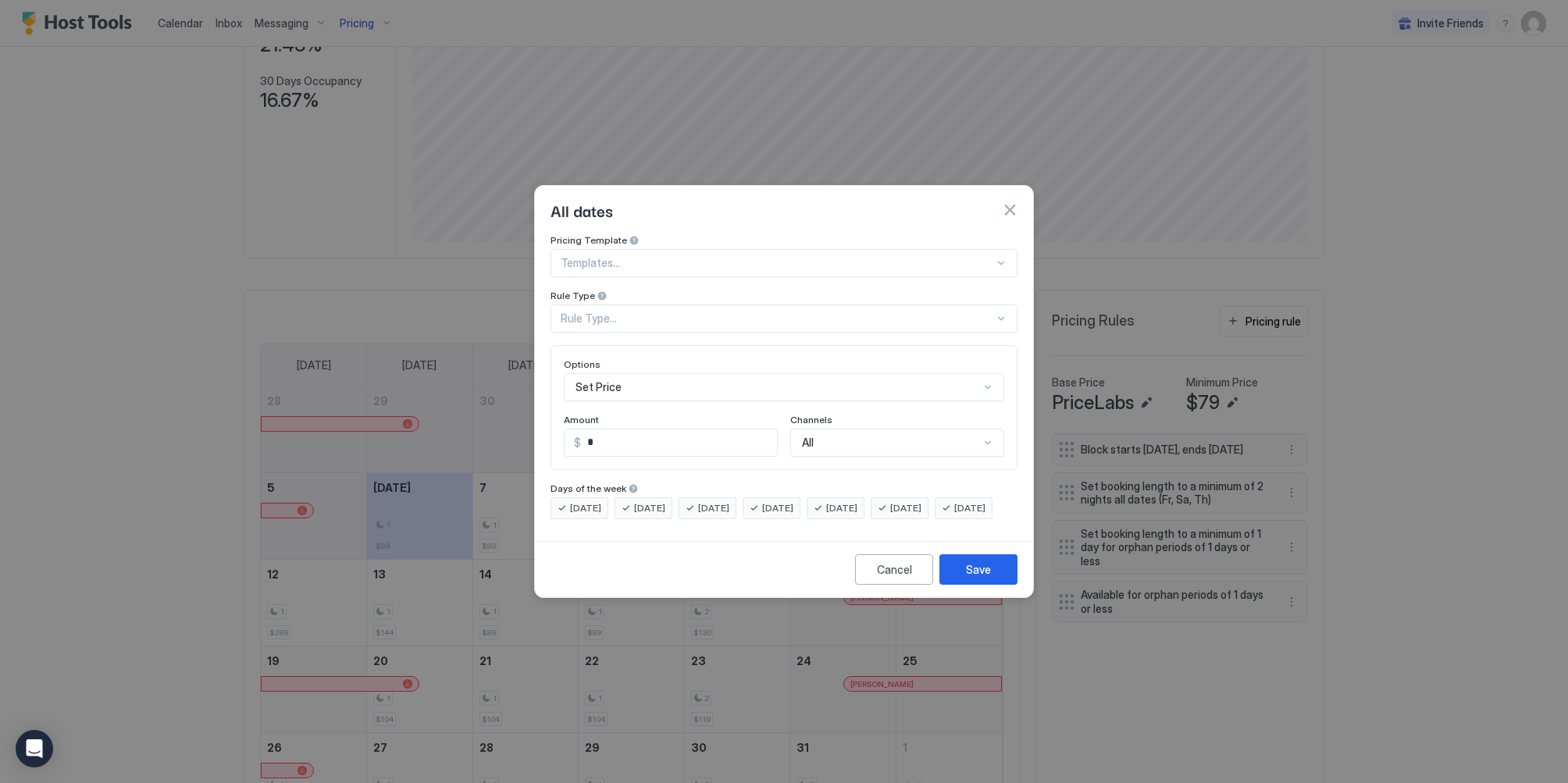
click at [741, 312] on div "Rule Type..." at bounding box center [777, 319] width 433 height 14
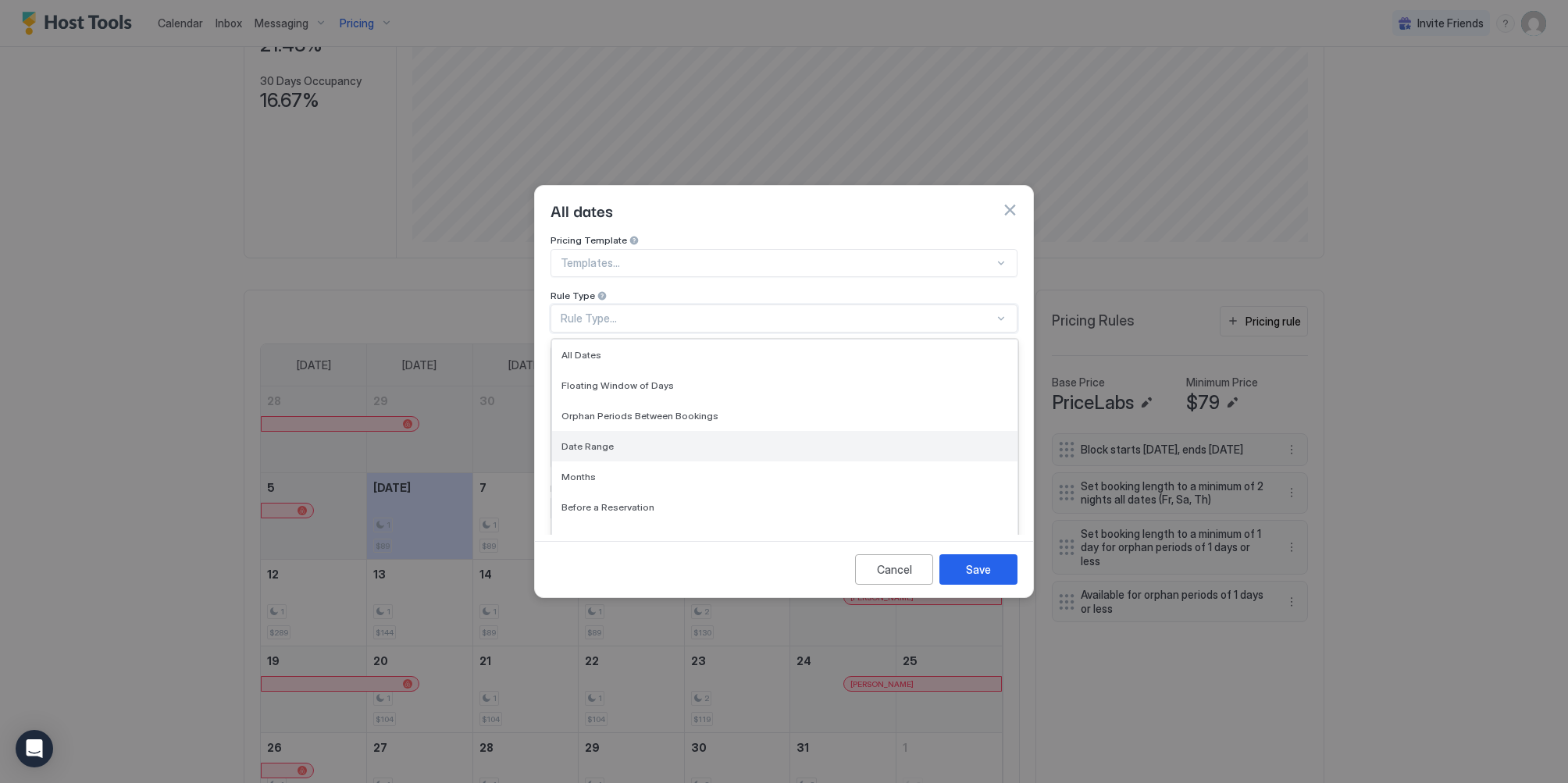
click at [683, 440] on div "Date Range" at bounding box center [784, 446] width 446 height 12
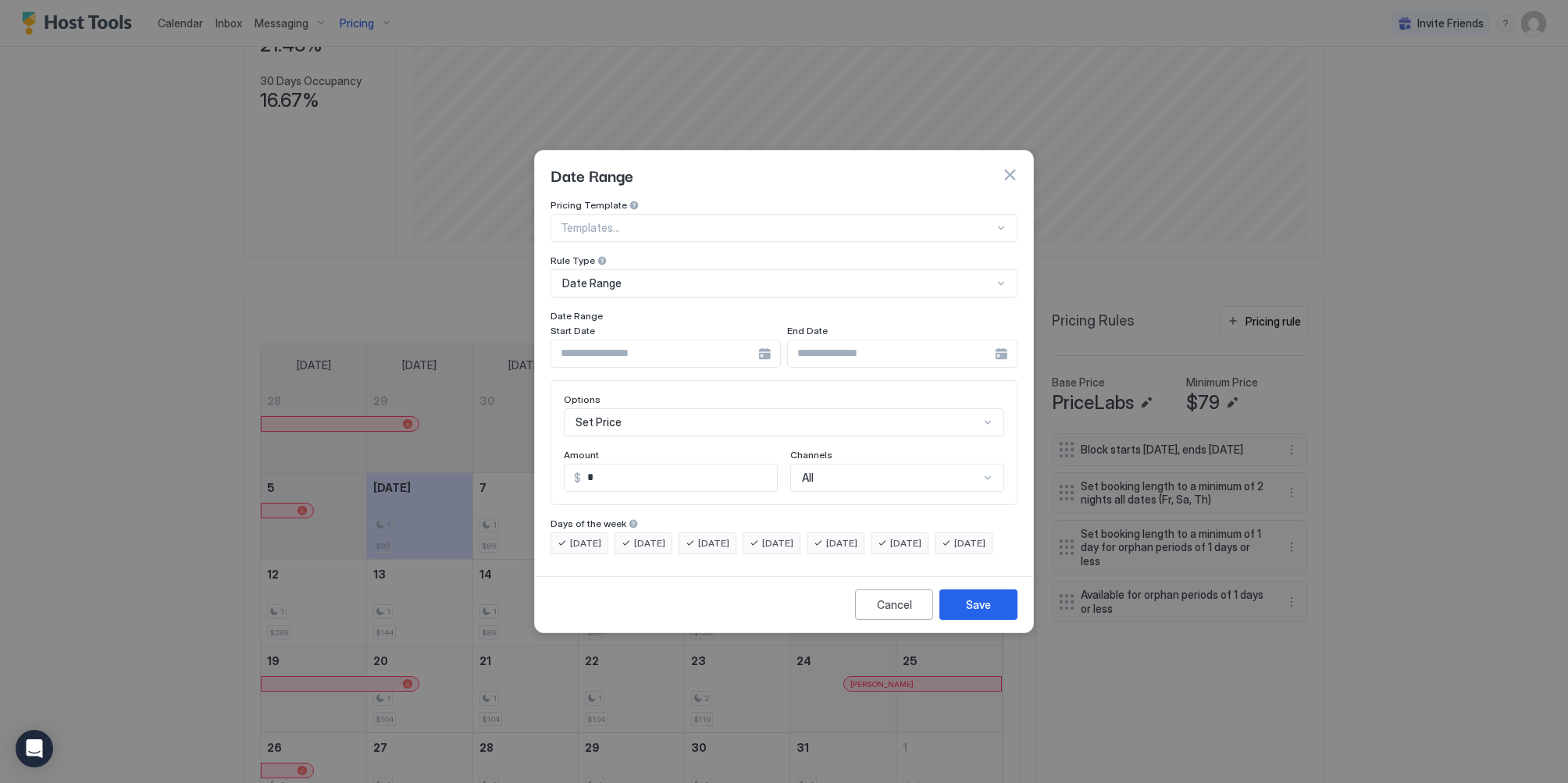
click at [760, 343] on div at bounding box center [664, 354] width 230 height 28
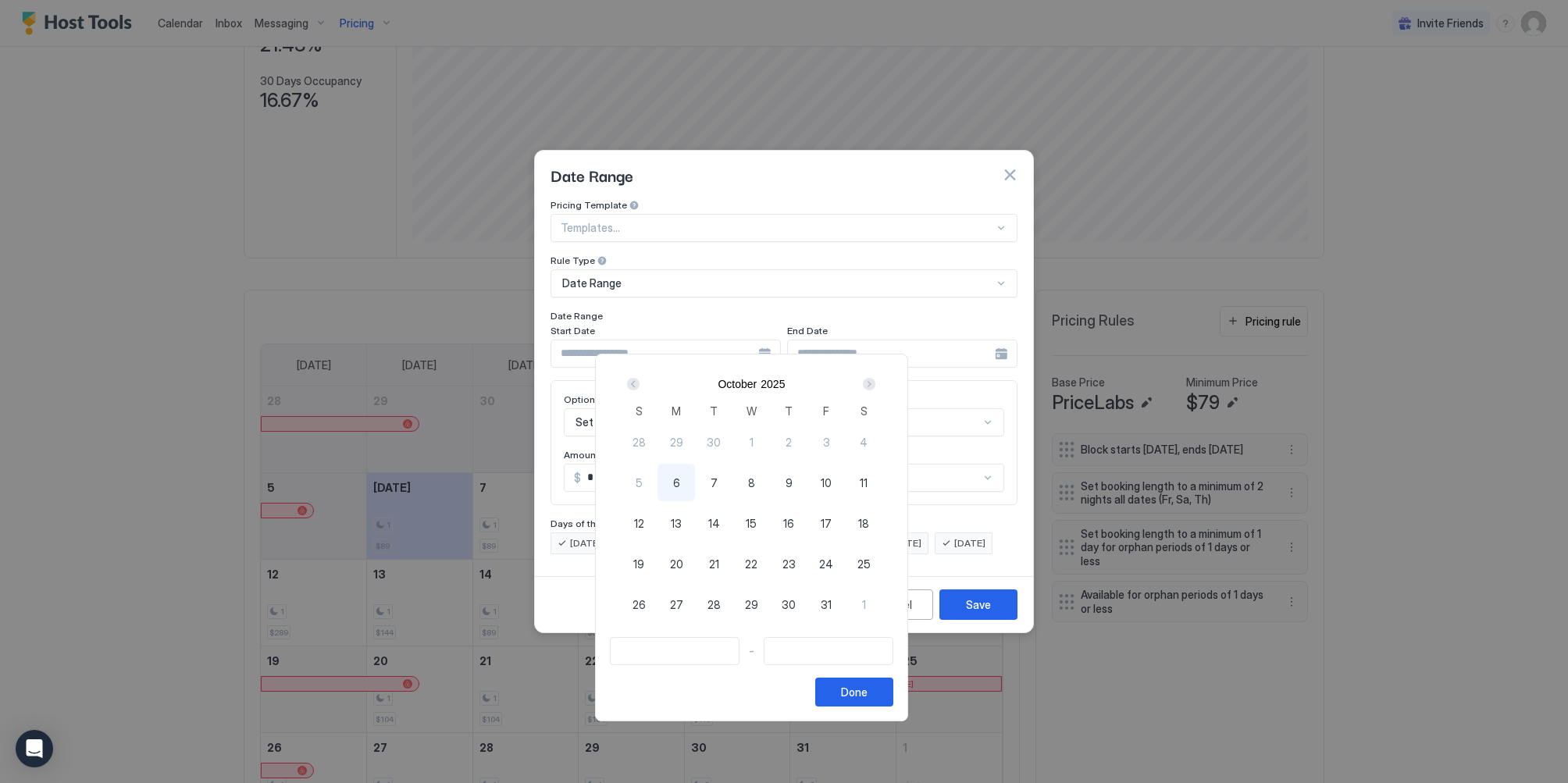
click at [879, 380] on div "Next" at bounding box center [869, 384] width 19 height 19
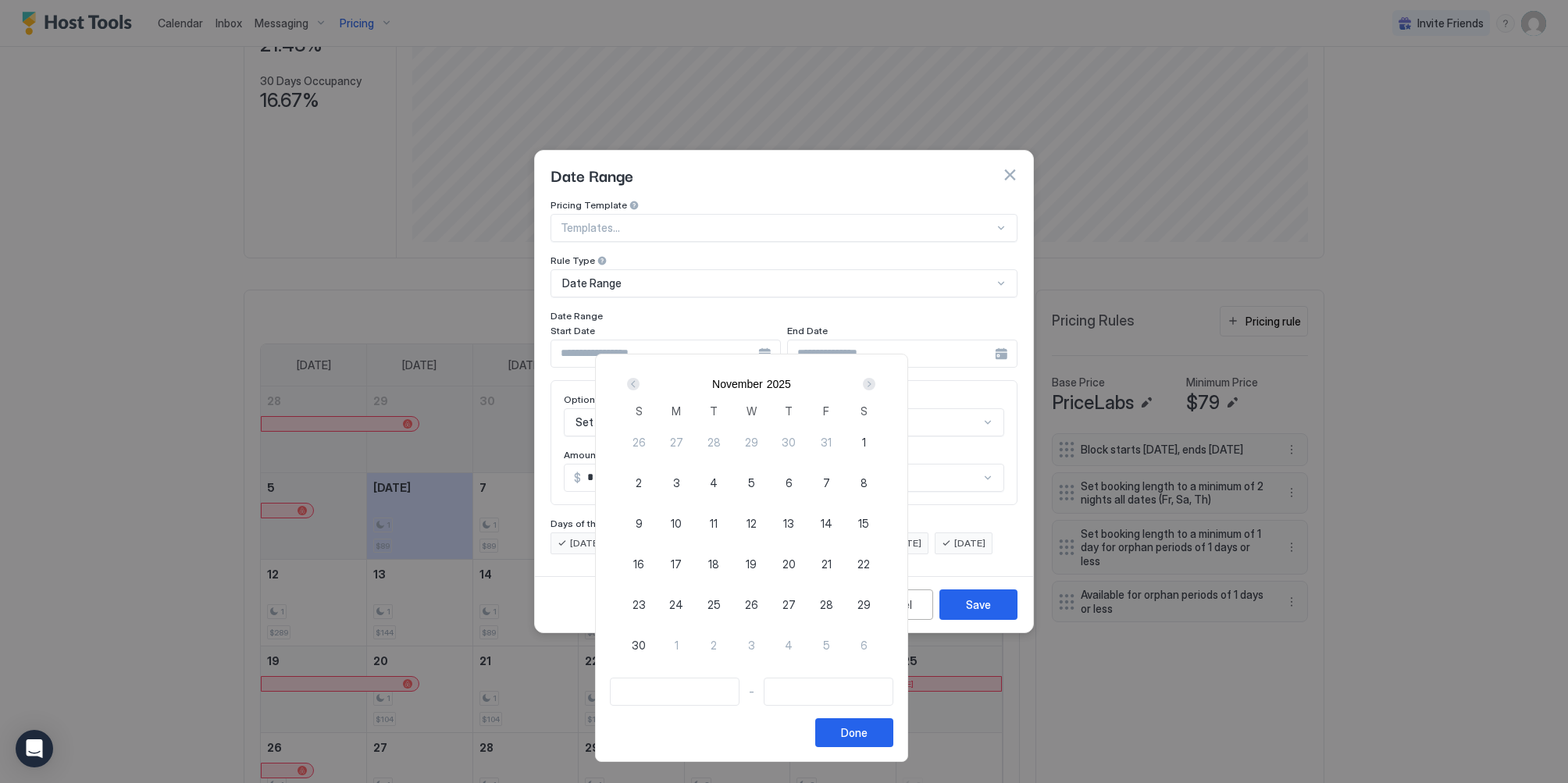
click at [866, 437] on span "1" at bounding box center [864, 442] width 4 height 16
type input "**********"
click at [875, 387] on div "Next" at bounding box center [869, 384] width 13 height 13
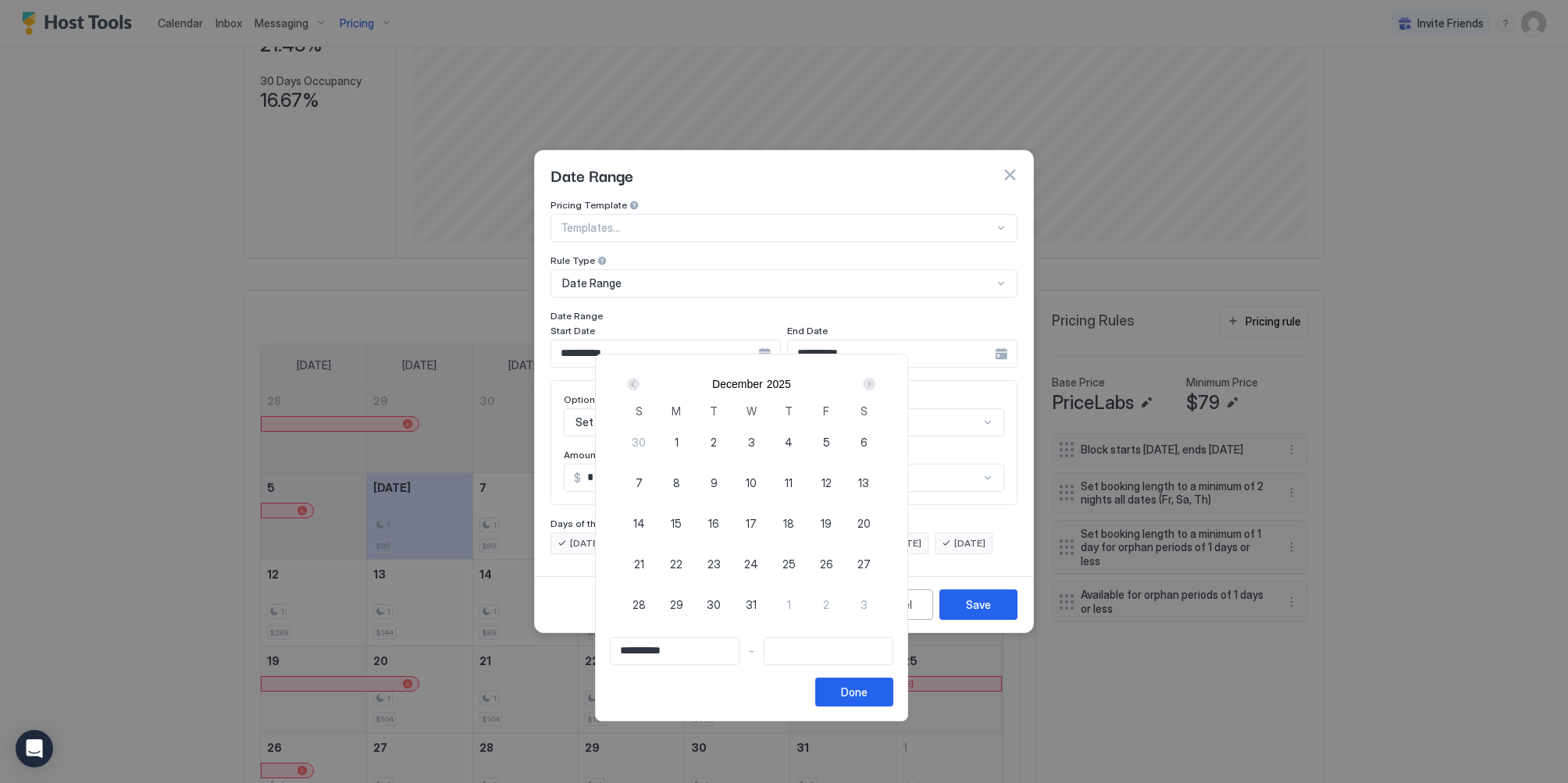
click at [875, 387] on div "Next" at bounding box center [869, 384] width 13 height 13
drag, startPoint x: 905, startPoint y: 387, endPoint x: 907, endPoint y: 395, distance: 8.2
click at [883, 393] on div "January 2026" at bounding box center [750, 384] width 262 height 27
click at [883, 394] on div "February 2026" at bounding box center [750, 384] width 262 height 27
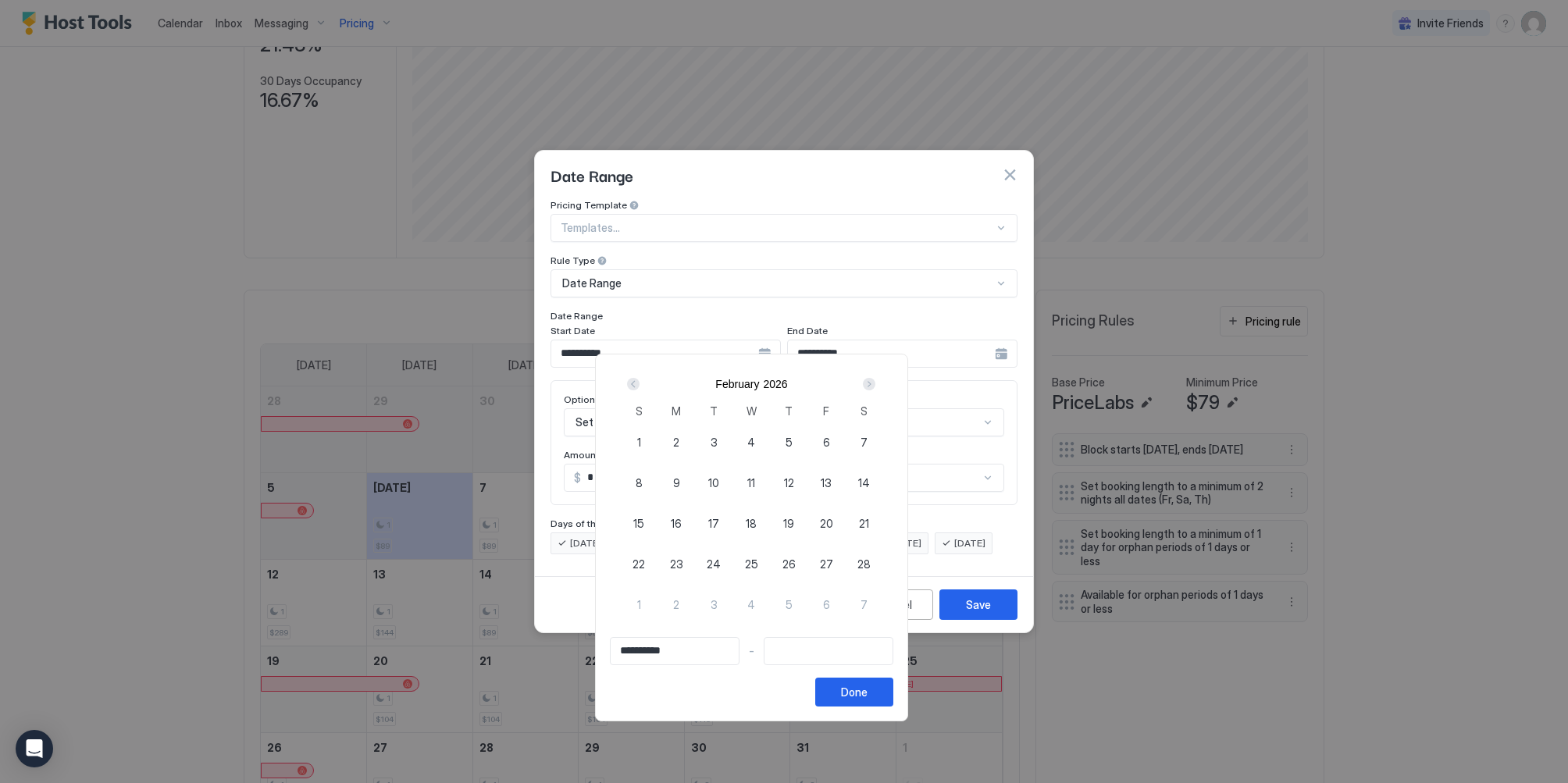
click at [875, 387] on div "Next" at bounding box center [869, 384] width 13 height 13
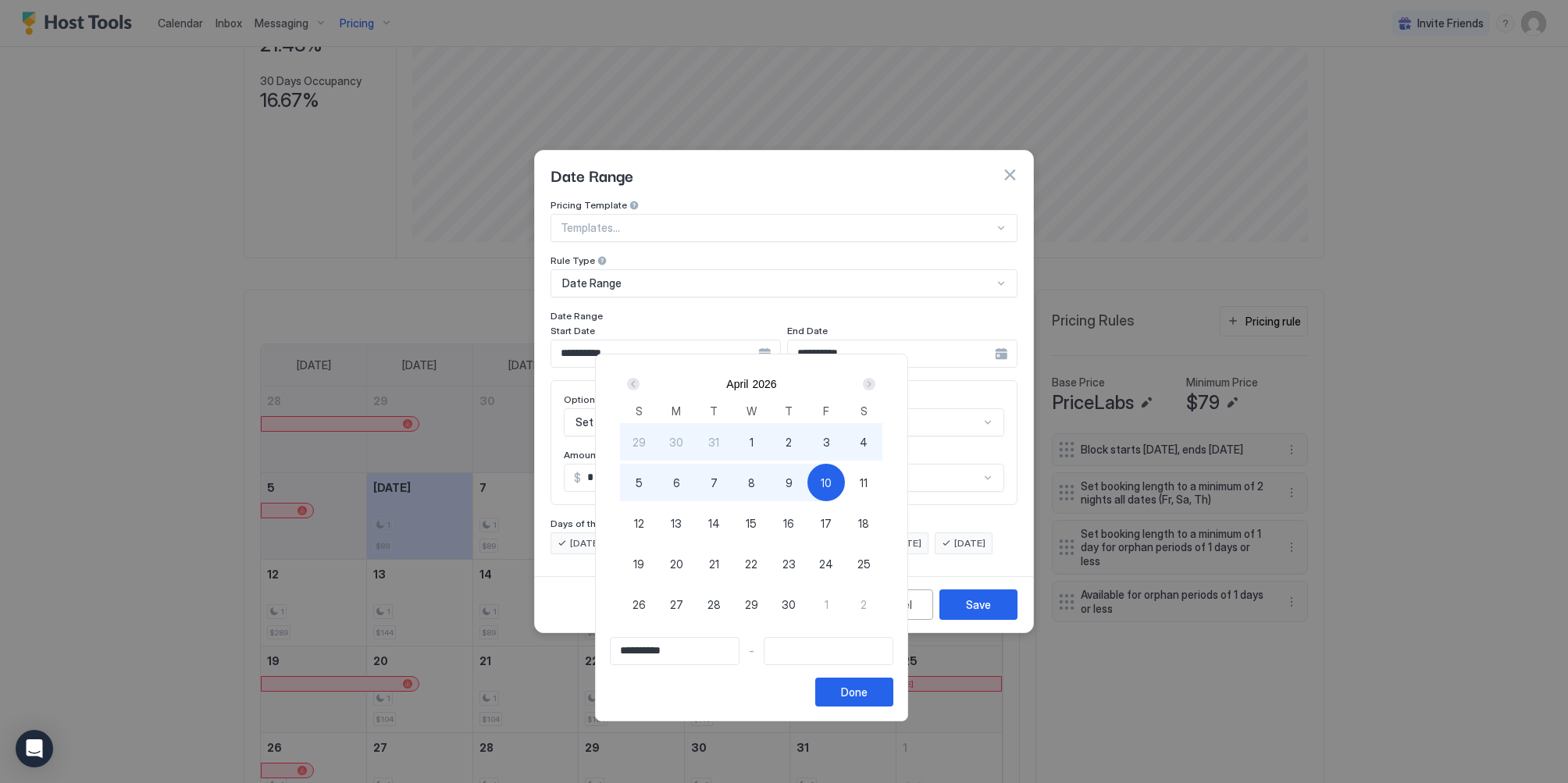
type input "**********"
click at [756, 524] on span "15" at bounding box center [750, 523] width 11 height 16
type input "**********"
click at [894, 698] on button "Done" at bounding box center [854, 691] width 78 height 29
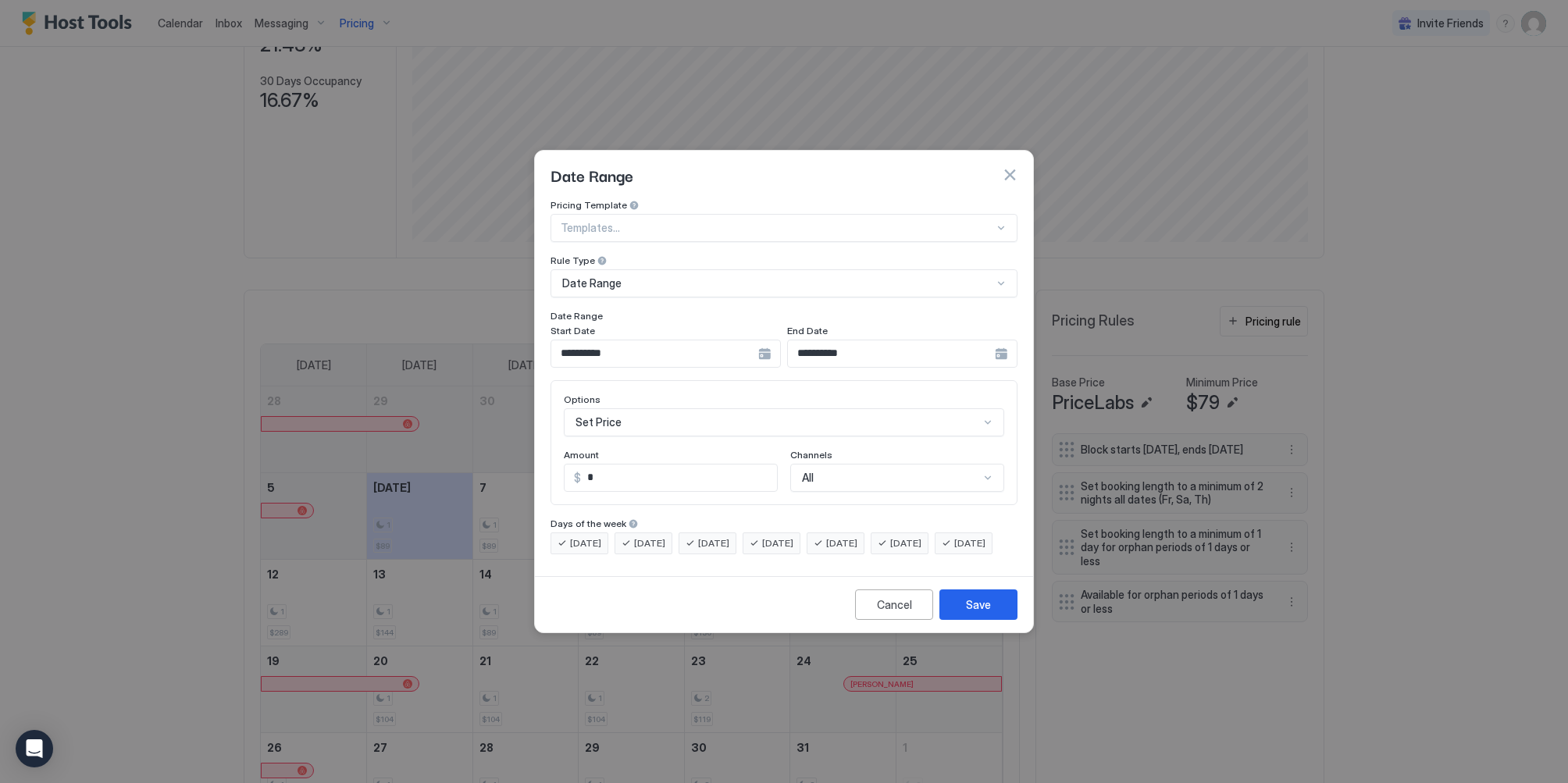
click at [857, 536] on span "Friday" at bounding box center [841, 543] width 31 height 14
click at [921, 536] on span "Saturday" at bounding box center [905, 543] width 31 height 14
click at [646, 464] on input "*" at bounding box center [678, 477] width 196 height 27
type input "*"
type input "**"
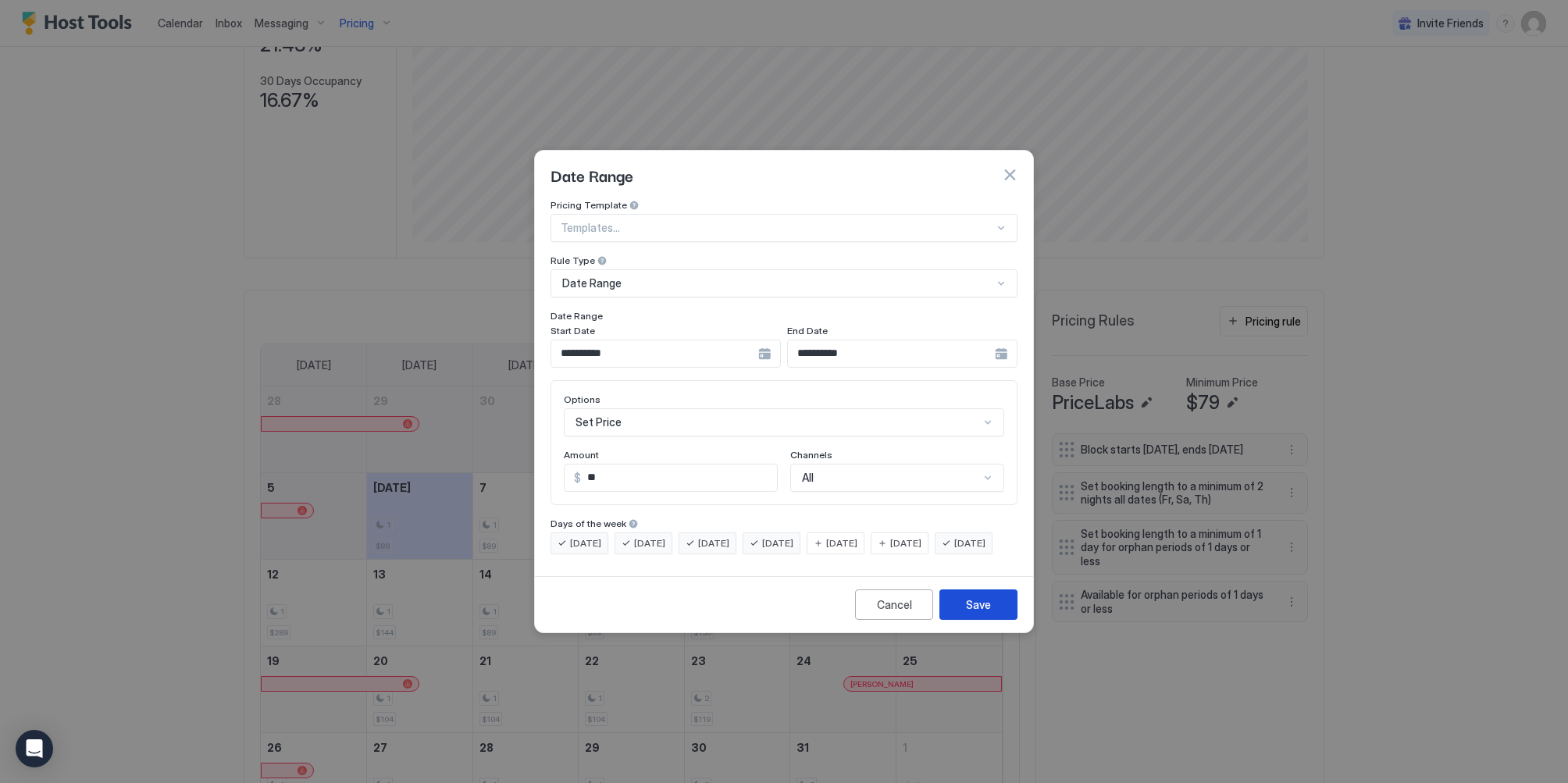
click at [954, 610] on button "Save" at bounding box center [978, 605] width 78 height 31
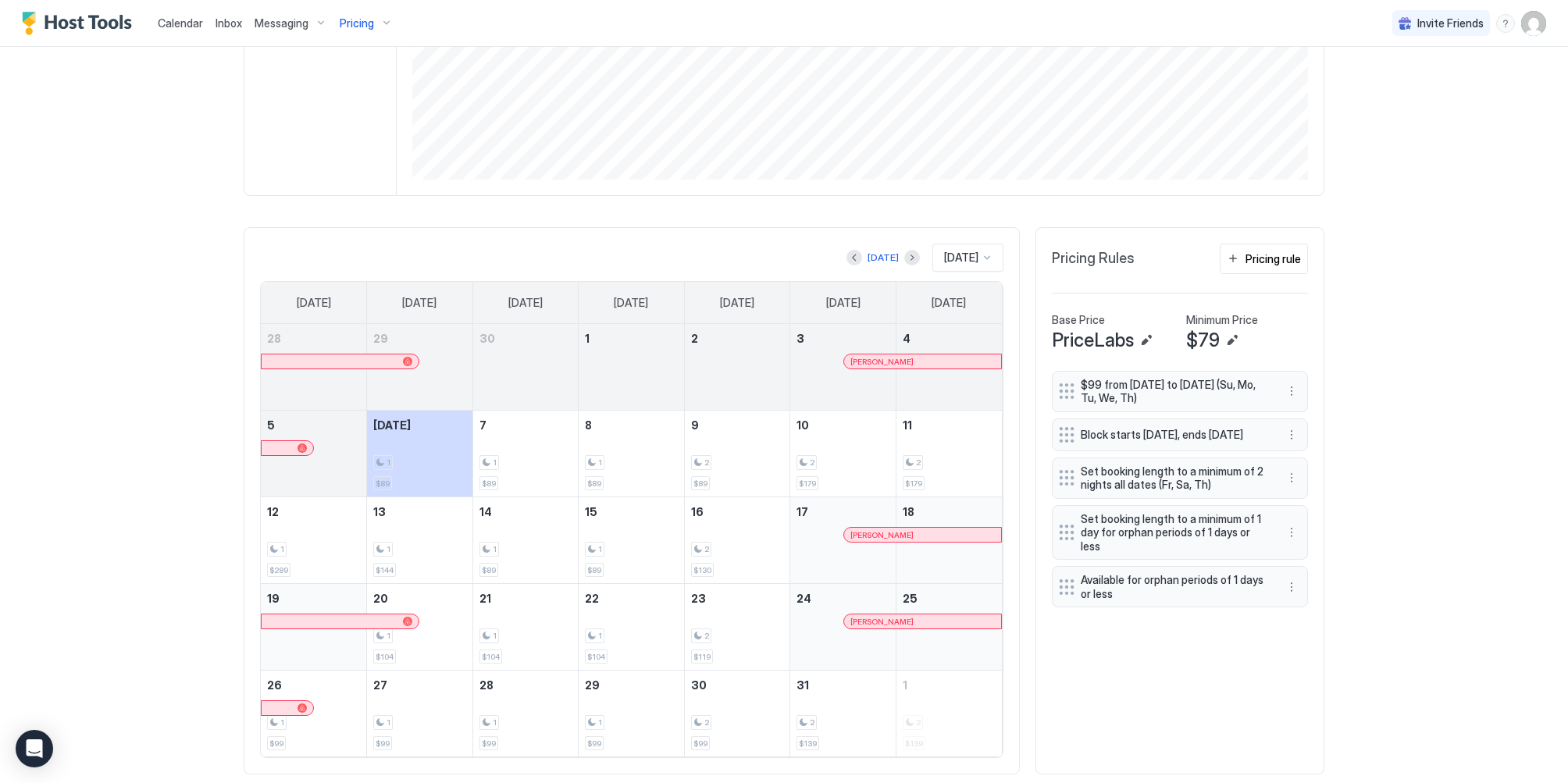
scroll to position [175, 0]
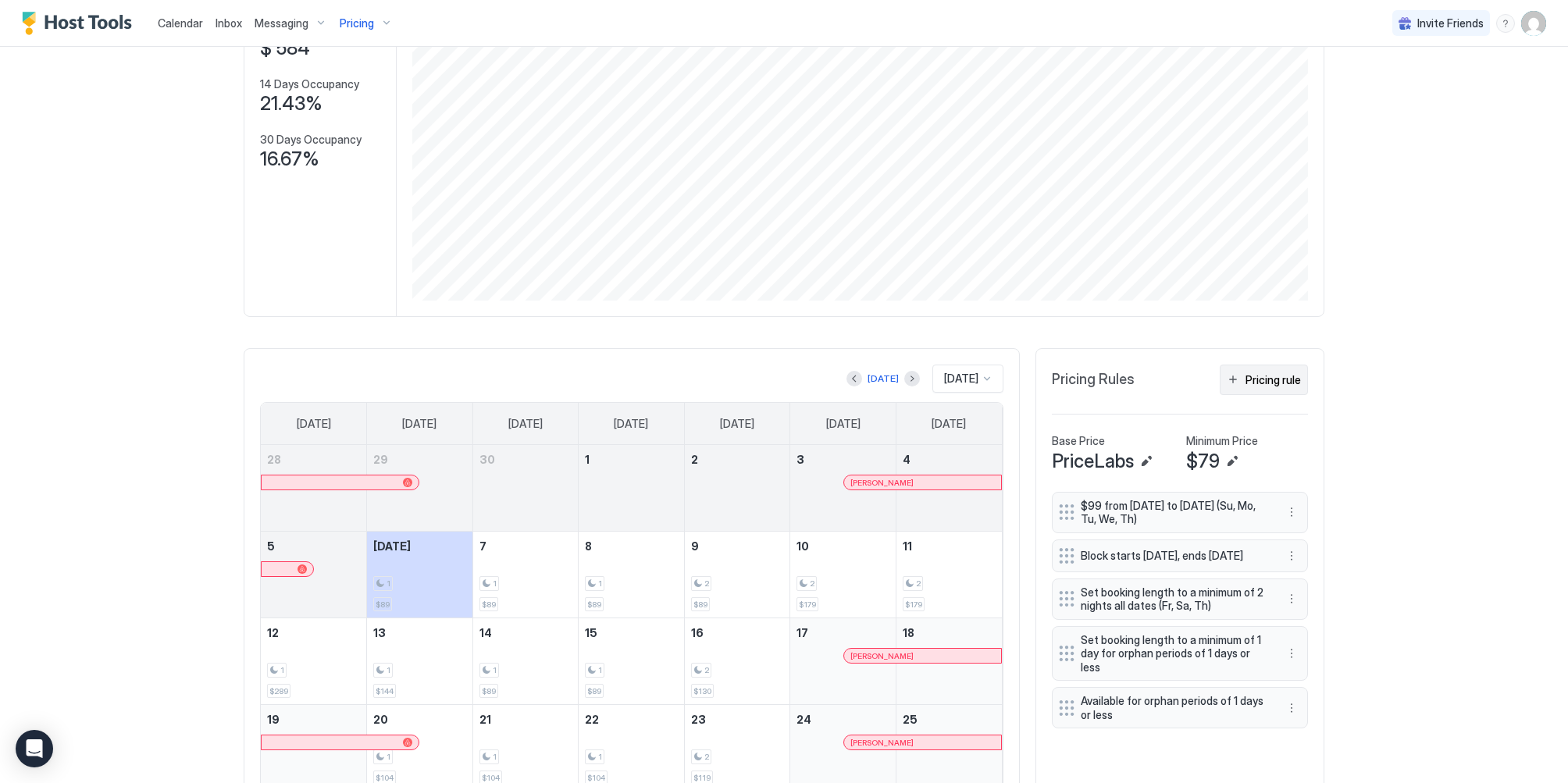
click at [1265, 379] on div "Pricing rule" at bounding box center [1273, 380] width 56 height 16
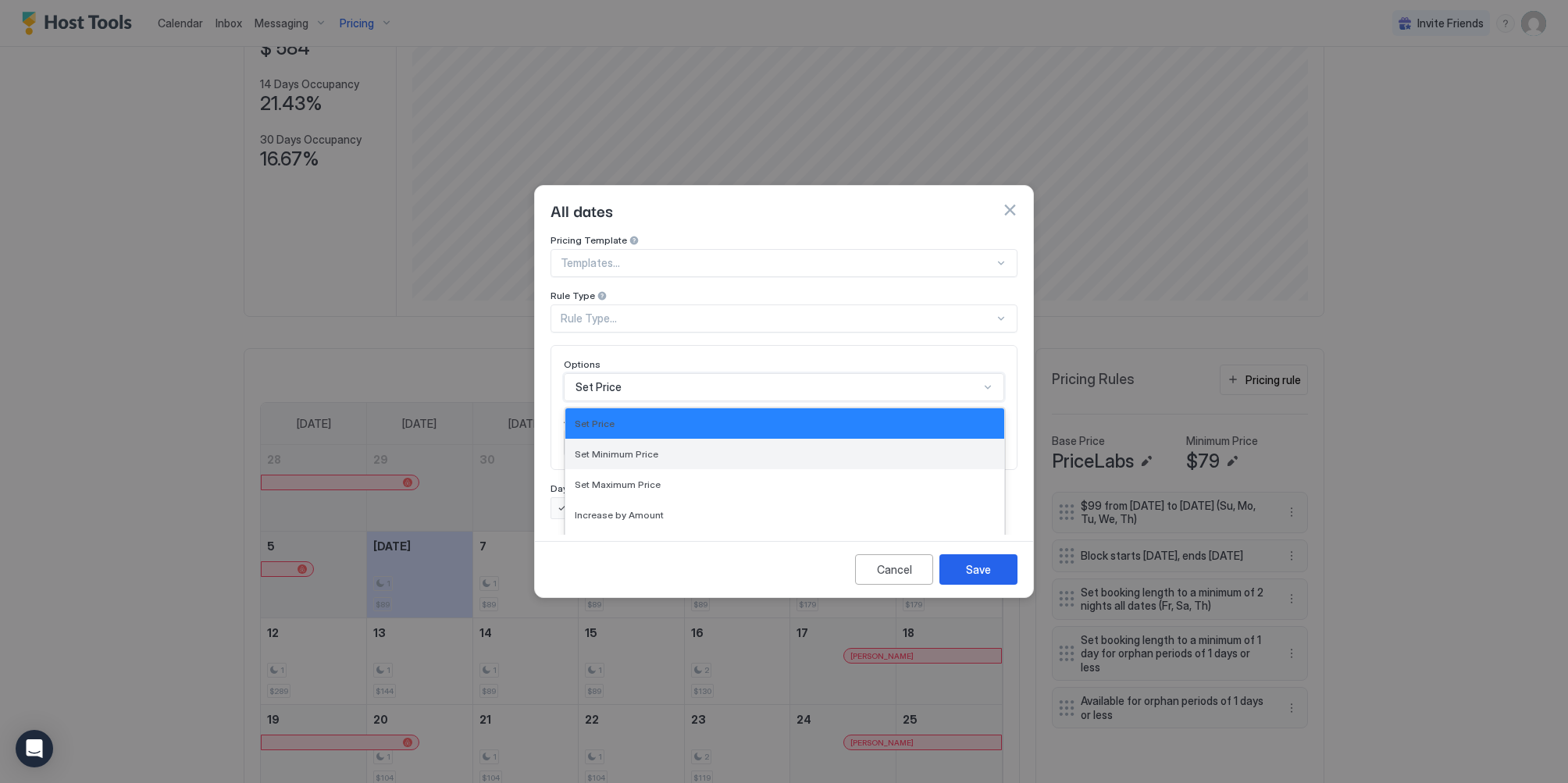
scroll to position [81, 0]
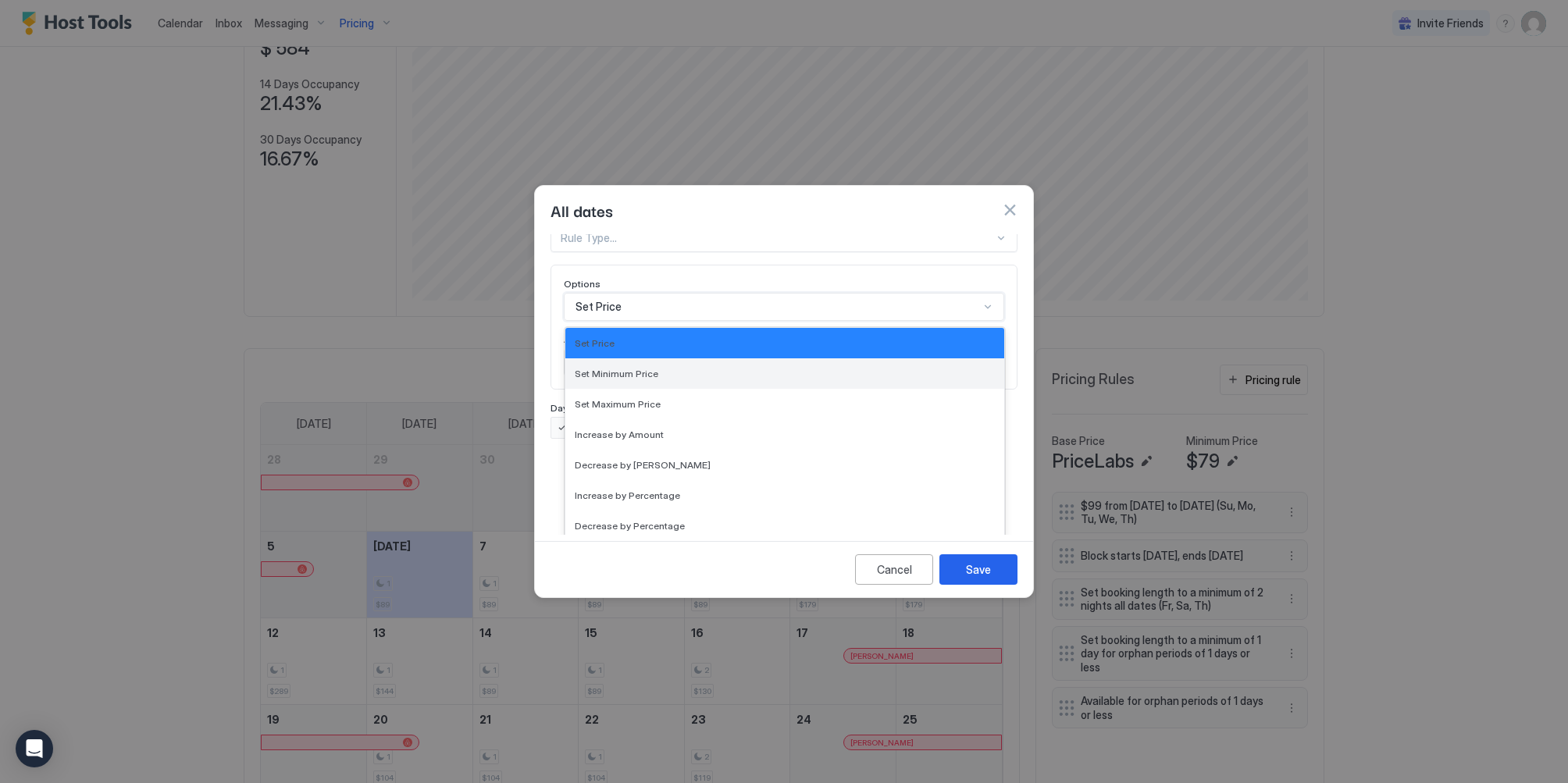
click at [657, 321] on div "17 results available. Use Up and Down to choose options, press Enter to select …" at bounding box center [784, 307] width 440 height 28
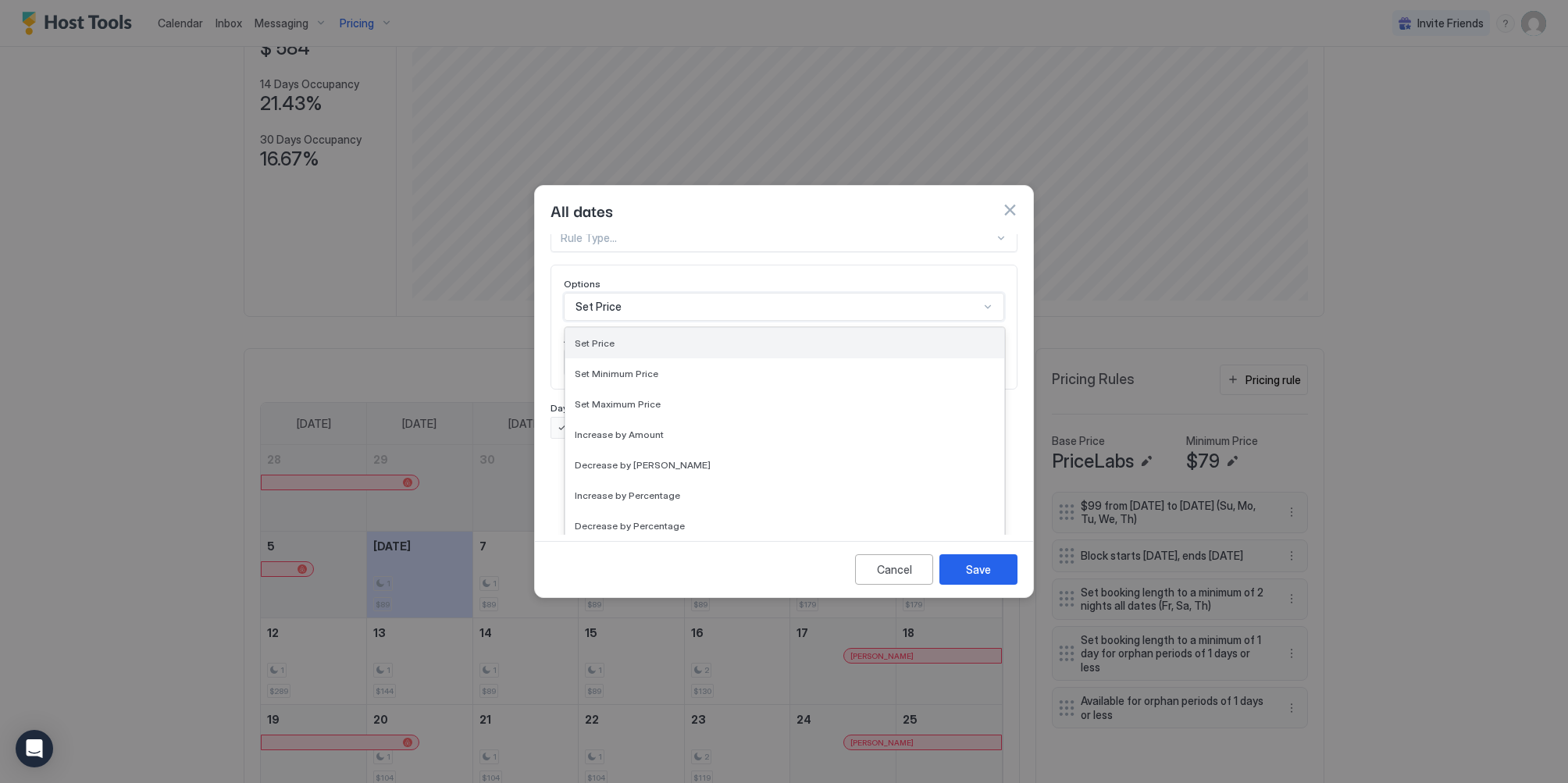
click at [958, 338] on div "Set Price" at bounding box center [785, 344] width 420 height 12
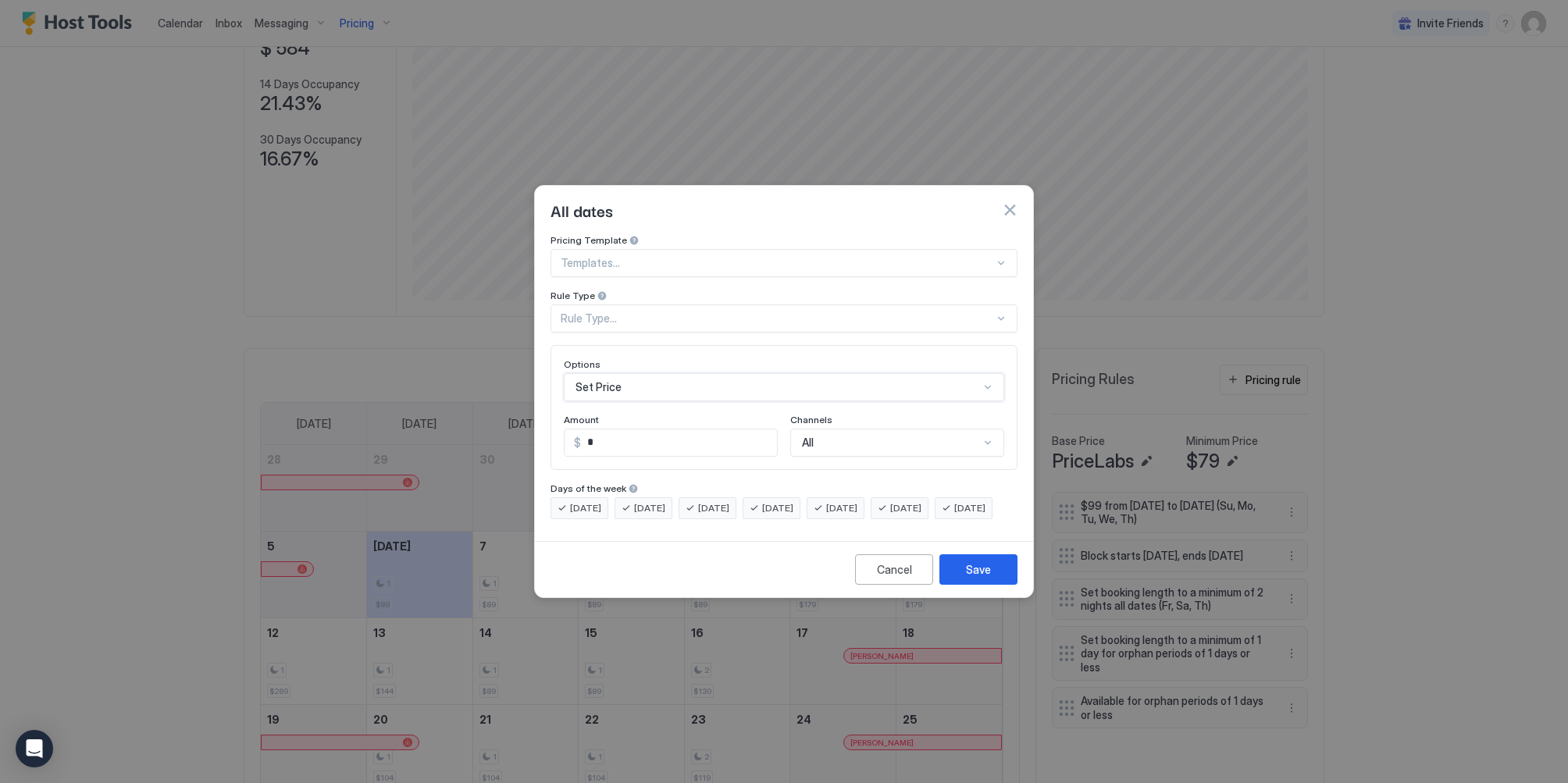
scroll to position [0, 0]
click at [619, 312] on div "Rule Type..." at bounding box center [777, 319] width 433 height 14
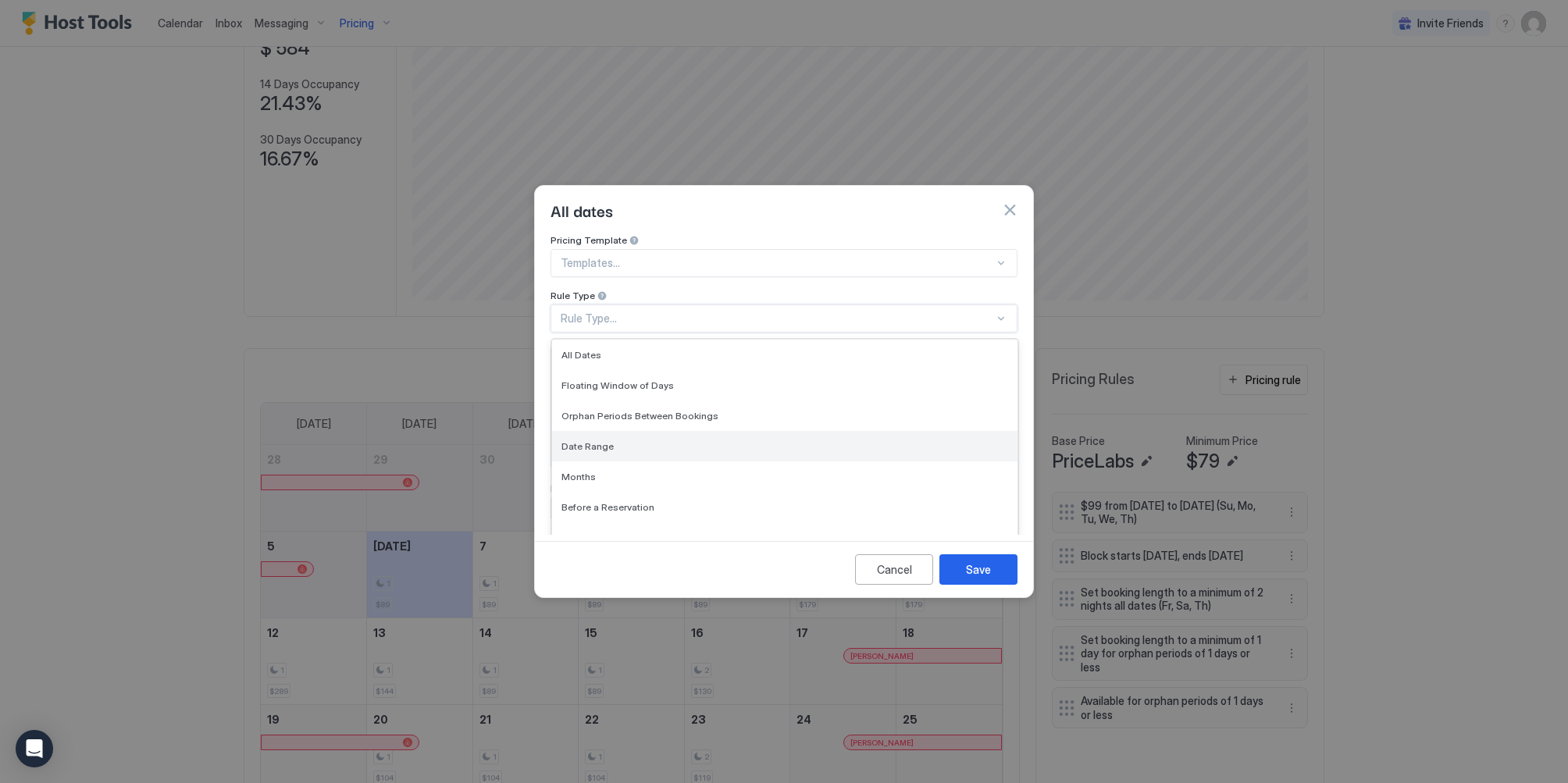
click at [622, 431] on div "Date Range" at bounding box center [784, 446] width 465 height 31
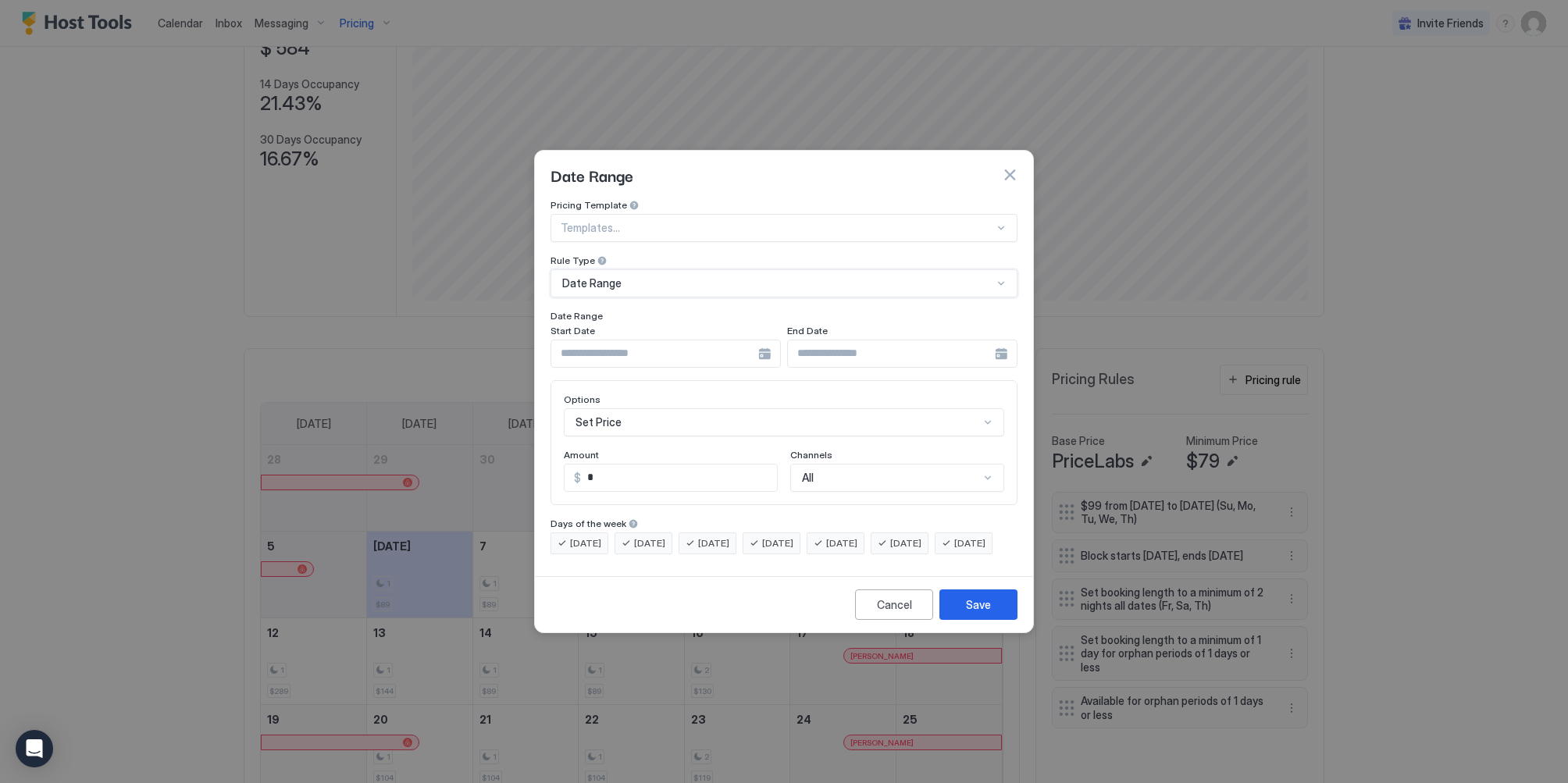
click at [767, 340] on div at bounding box center [664, 354] width 230 height 28
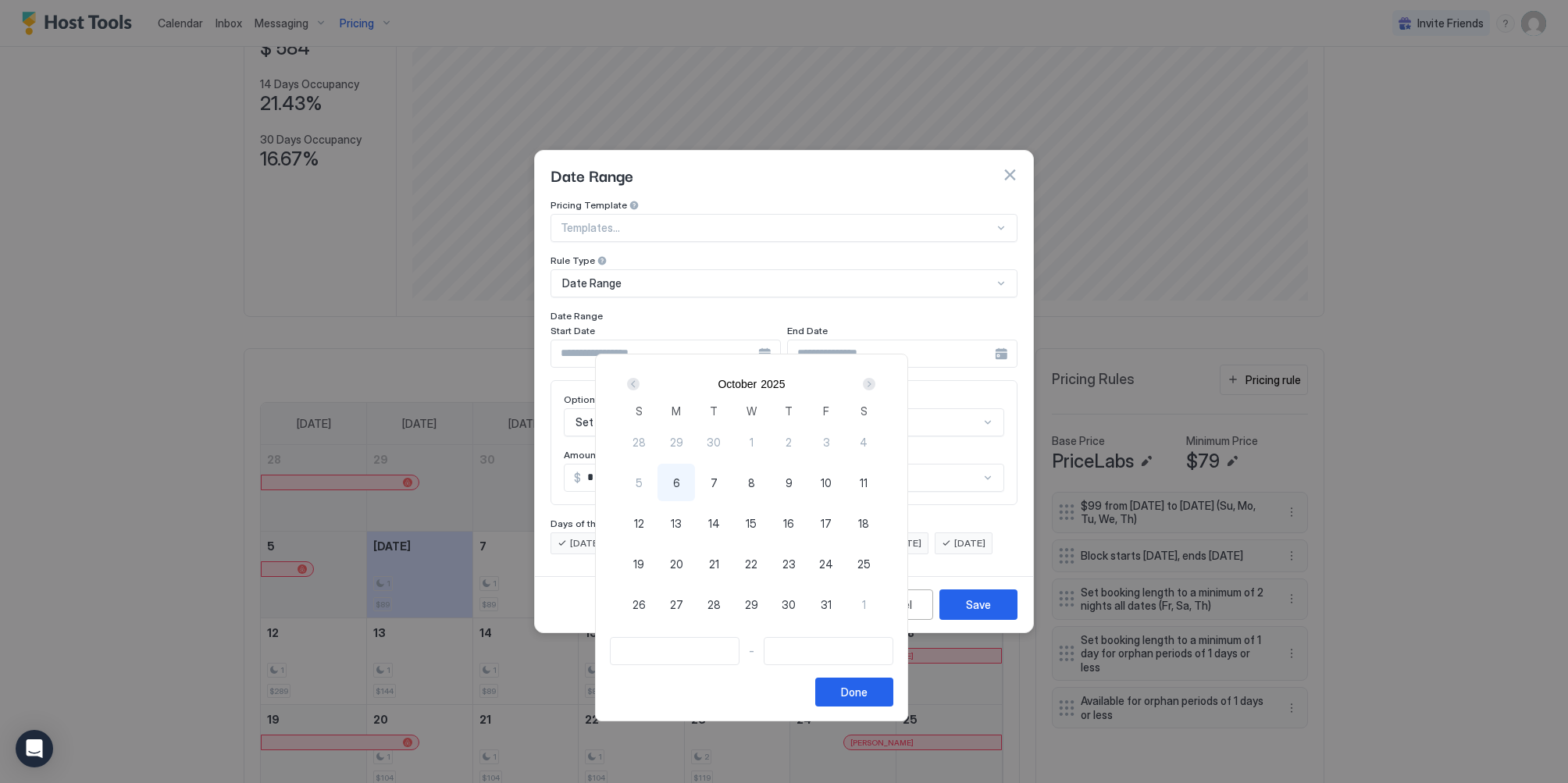
click at [875, 385] on div "Next" at bounding box center [869, 384] width 13 height 13
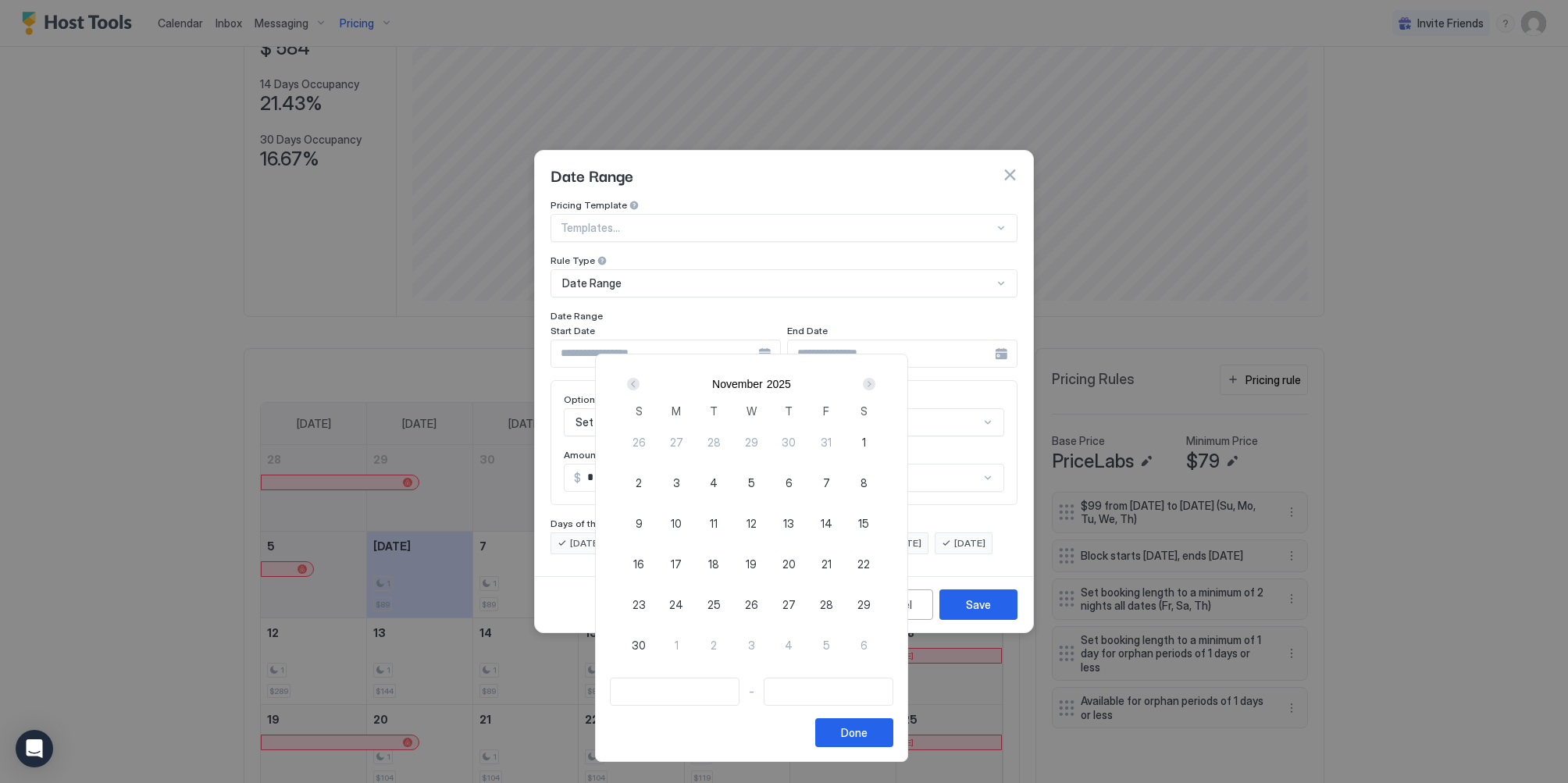
click at [883, 436] on div "1" at bounding box center [864, 442] width 38 height 38
type input "**********"
click at [879, 378] on div "Next" at bounding box center [869, 384] width 19 height 19
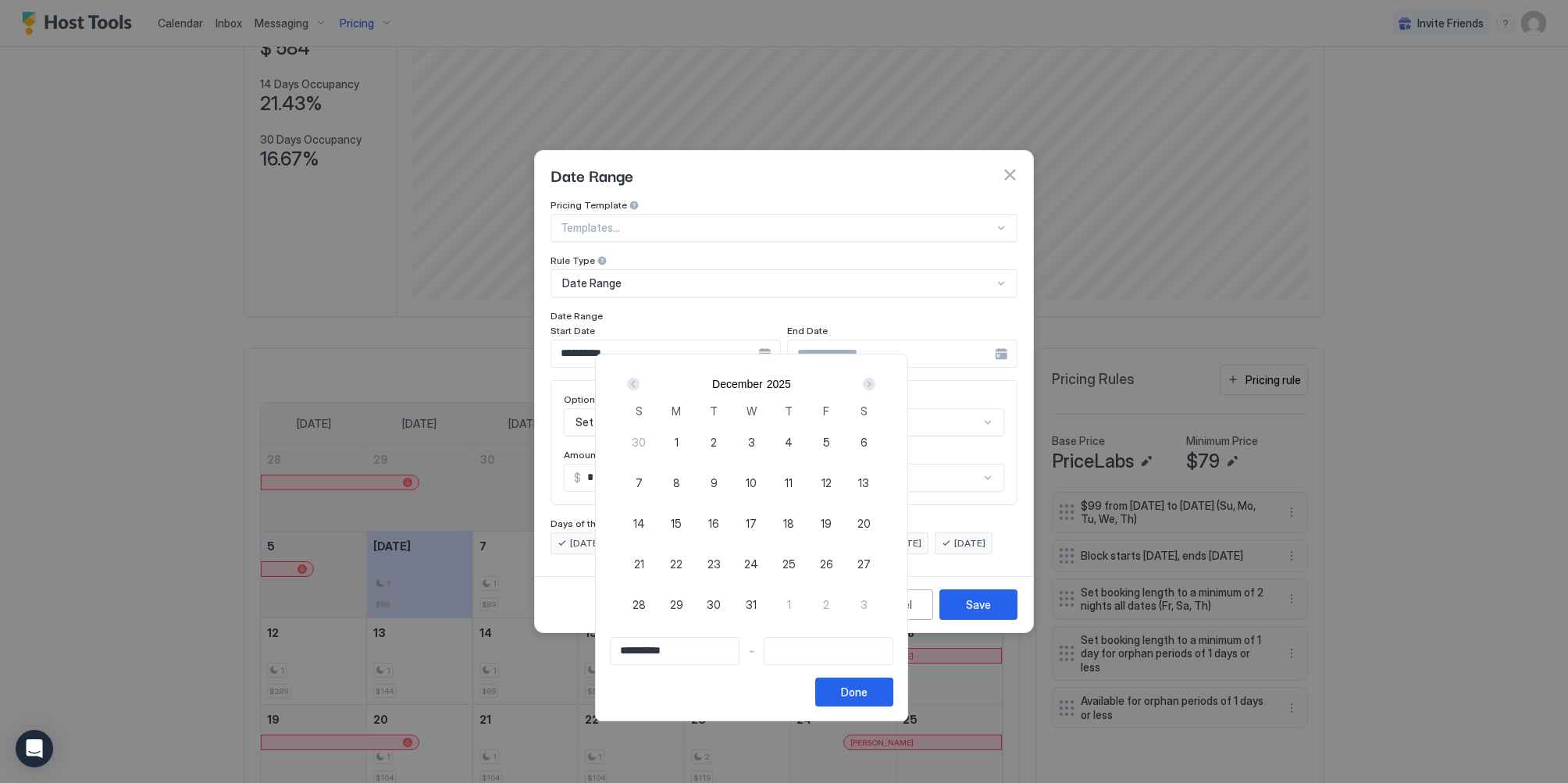
click at [879, 378] on div "Next" at bounding box center [869, 384] width 19 height 19
click at [875, 378] on div "Next" at bounding box center [869, 384] width 13 height 13
click at [875, 380] on div "Next" at bounding box center [869, 384] width 13 height 13
click at [875, 384] on div "Next" at bounding box center [869, 384] width 13 height 13
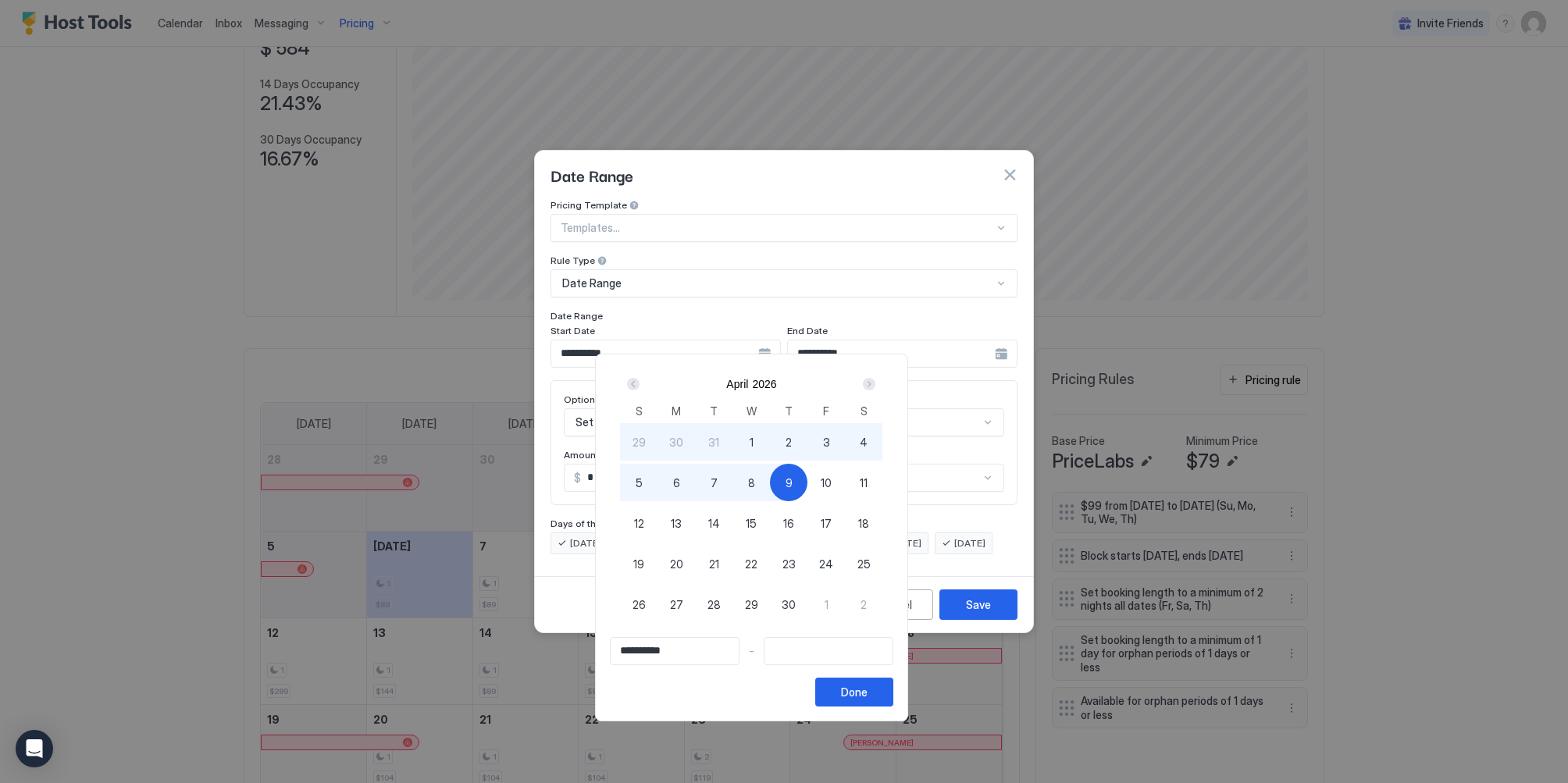
type input "**********"
click at [770, 513] on div "15" at bounding box center [751, 523] width 38 height 38
type input "**********"
click at [868, 692] on div "Done" at bounding box center [854, 691] width 27 height 16
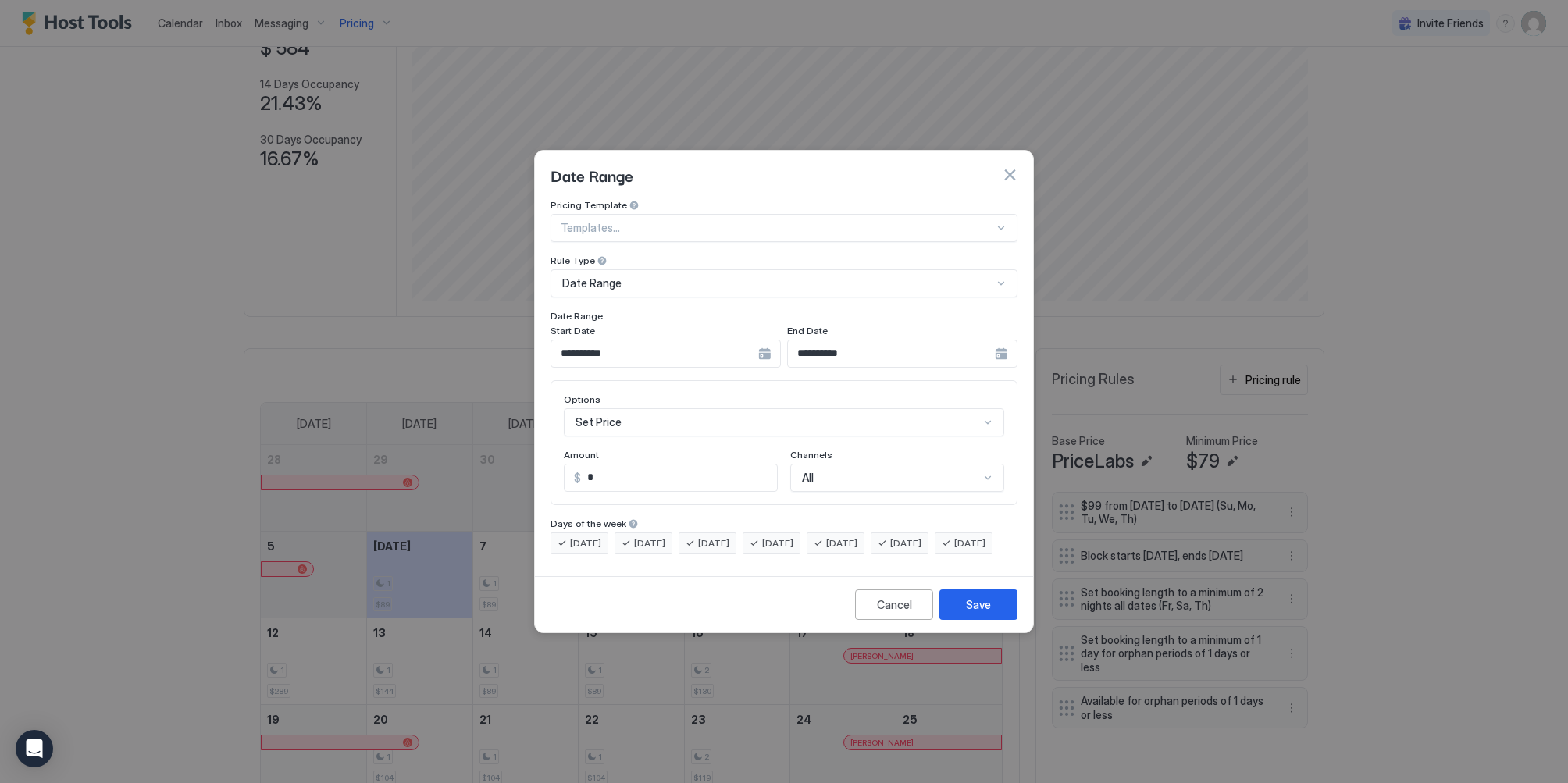
click at [917, 536] on span "Saturday" at bounding box center [905, 543] width 31 height 14
click at [857, 536] on span "Friday" at bounding box center [841, 543] width 31 height 14
drag, startPoint x: 869, startPoint y: 531, endPoint x: 954, endPoint y: 525, distance: 85.2
click at [857, 536] on span "Friday" at bounding box center [841, 543] width 31 height 14
click at [928, 532] on div "Saturday" at bounding box center [900, 543] width 58 height 22
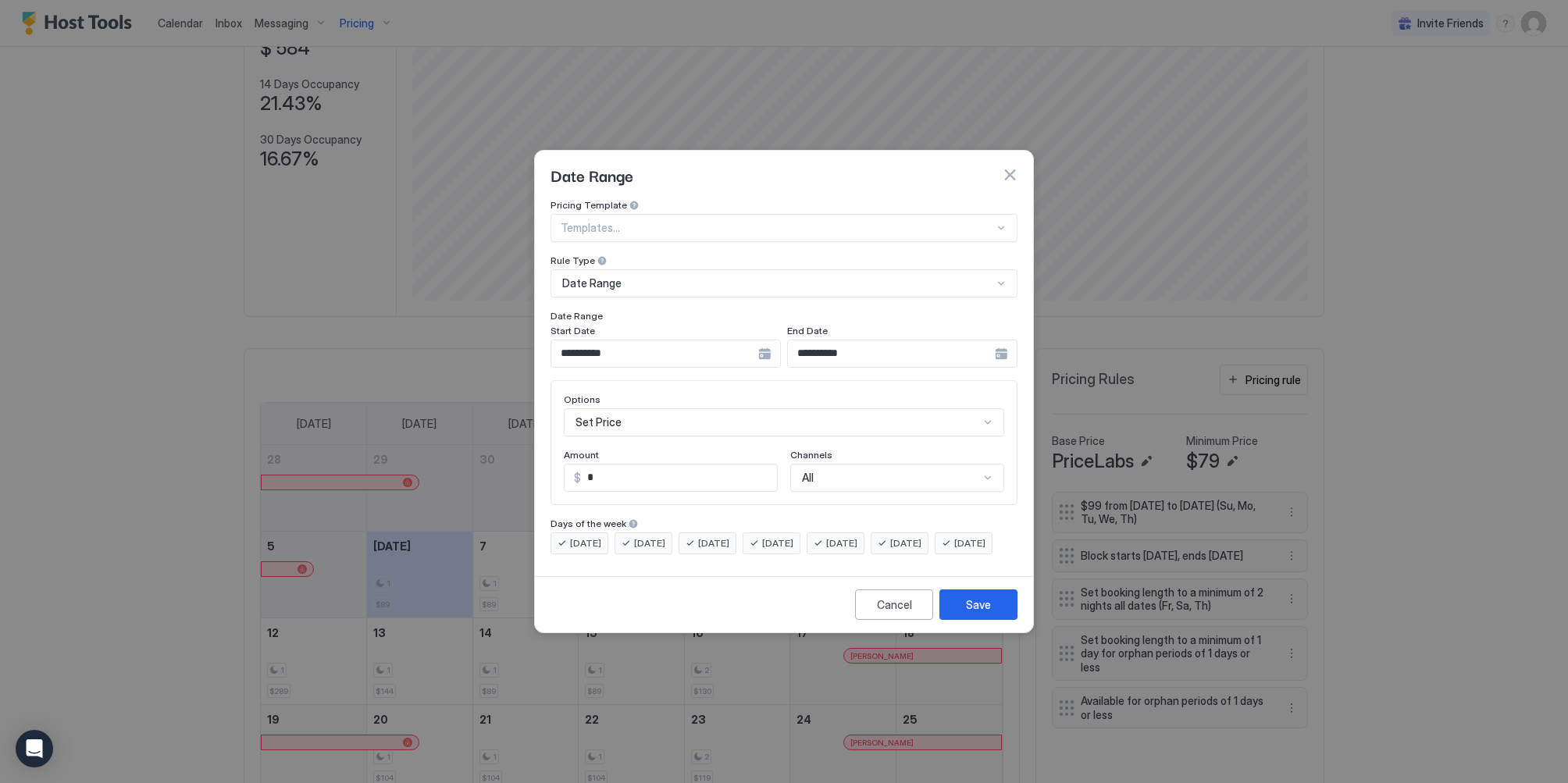
click at [793, 536] on span "Thursday" at bounding box center [777, 543] width 31 height 14
click at [721, 536] on span "Wednesday" at bounding box center [713, 543] width 31 height 14
click at [660, 536] on span "Tuesday" at bounding box center [649, 543] width 31 height 14
click at [573, 532] on div "Monday" at bounding box center [579, 543] width 58 height 22
click at [934, 554] on div "Sunday" at bounding box center [963, 543] width 58 height 22
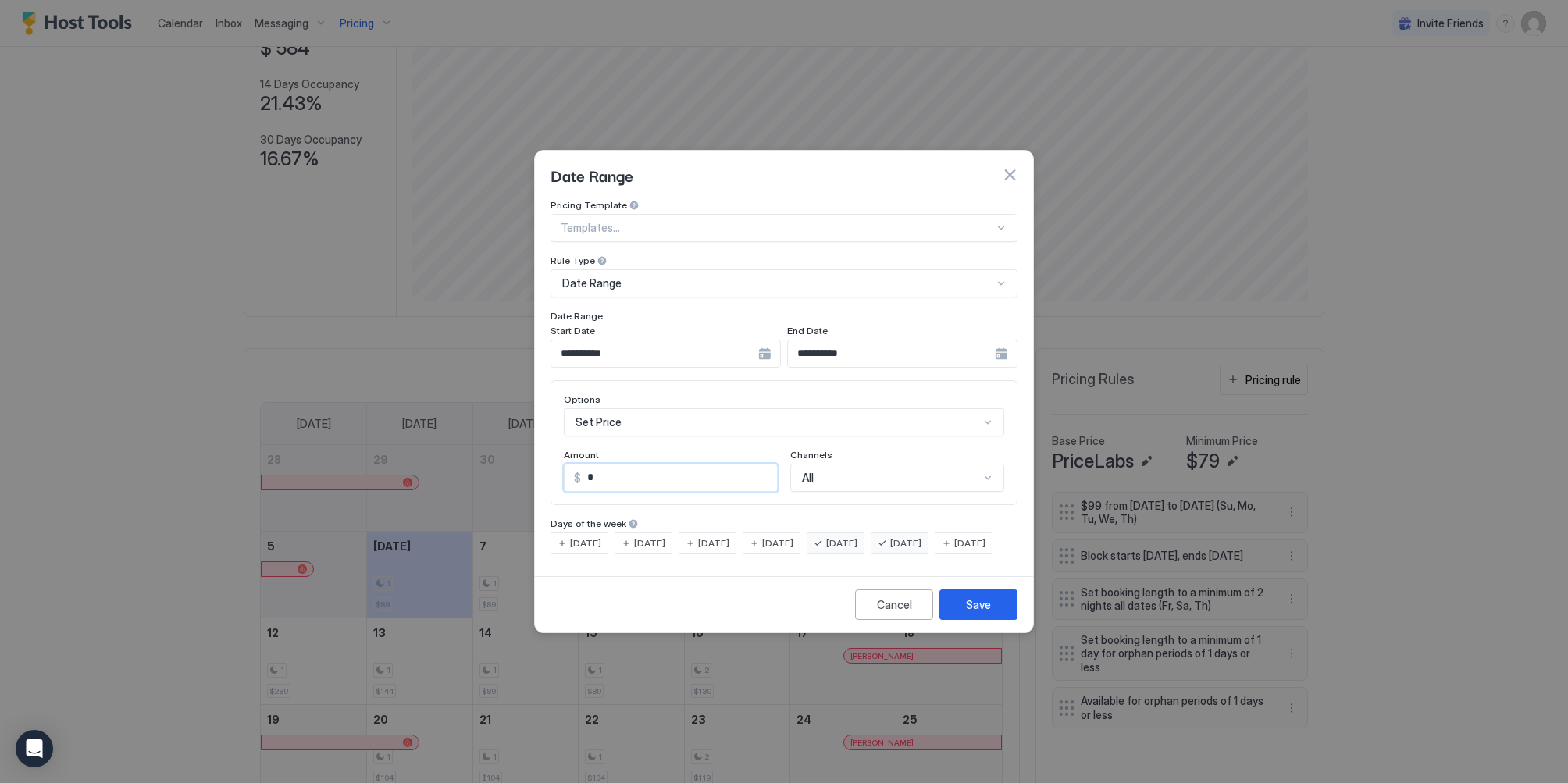
drag, startPoint x: 679, startPoint y: 465, endPoint x: 565, endPoint y: 454, distance: 114.5
click at [489, 461] on div "**********" at bounding box center [784, 392] width 1568 height 783
type input "***"
click at [994, 620] on button "Save" at bounding box center [978, 605] width 78 height 31
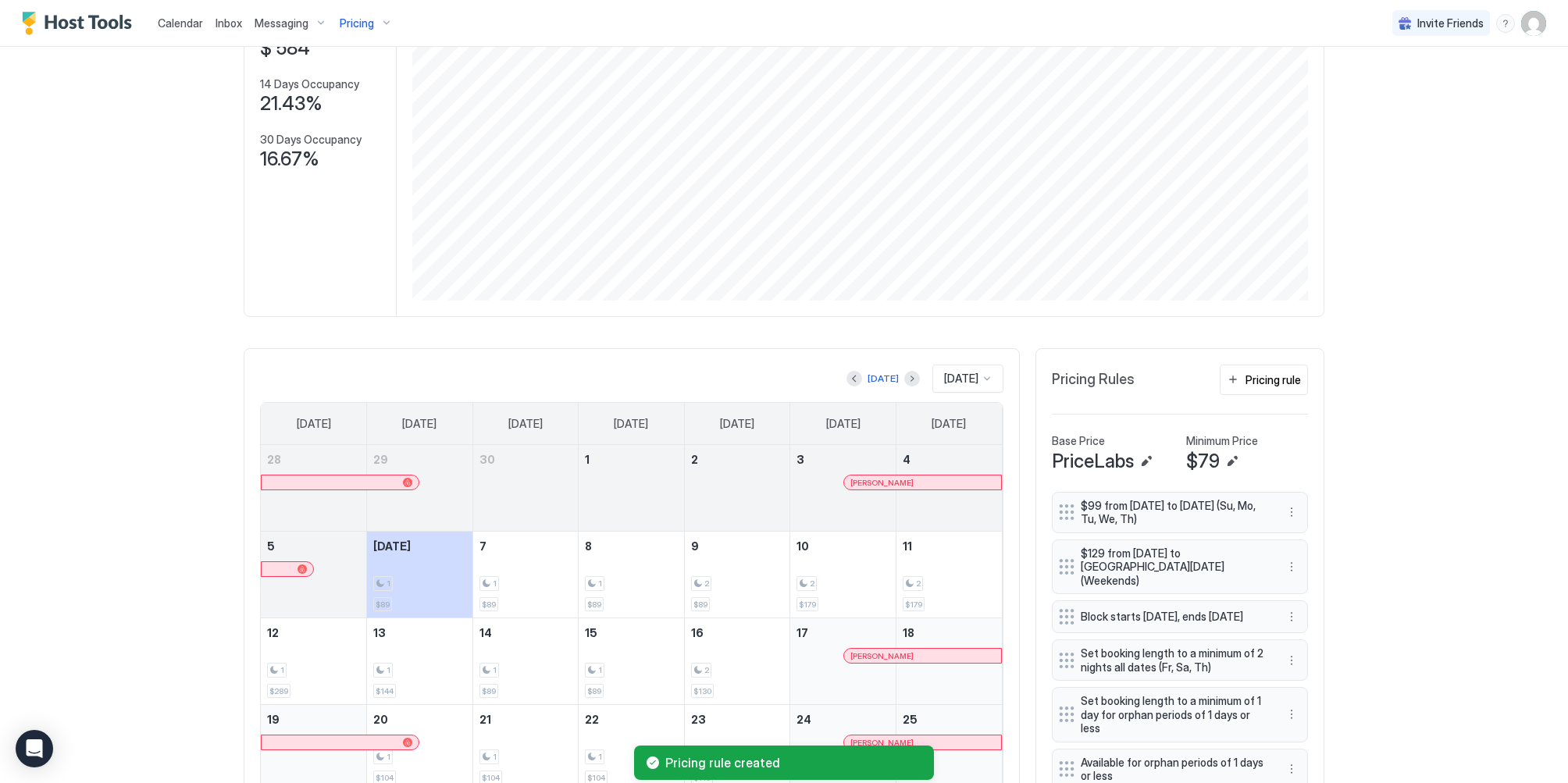
click at [1329, 411] on div "Home Pricing Capri 1 bedroom 139 Apt 004 · Modern, newer TC condo, 5 minute wal…" at bounding box center [784, 392] width 1124 height 1040
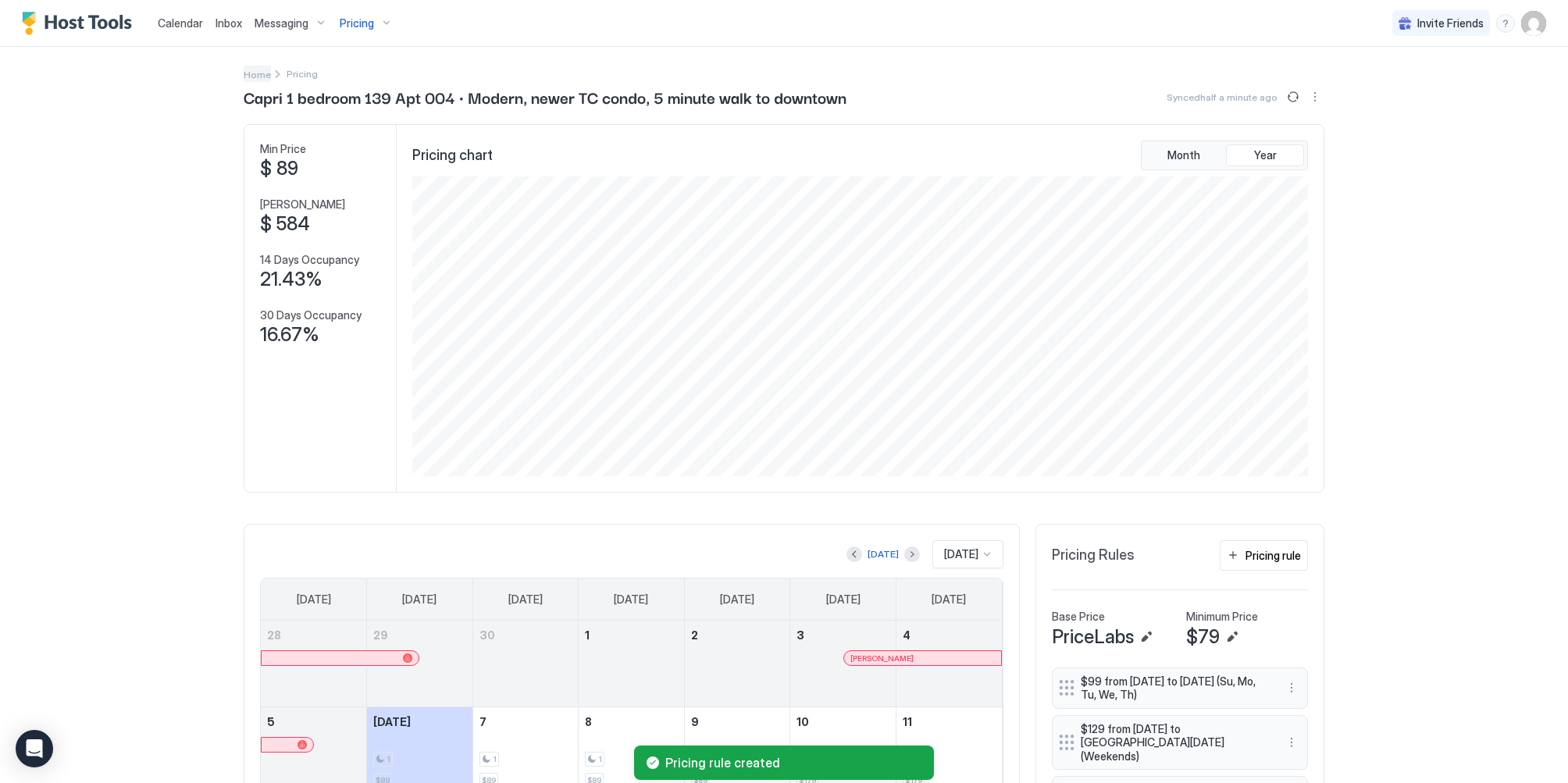
click at [247, 78] on span "Home" at bounding box center [257, 75] width 27 height 12
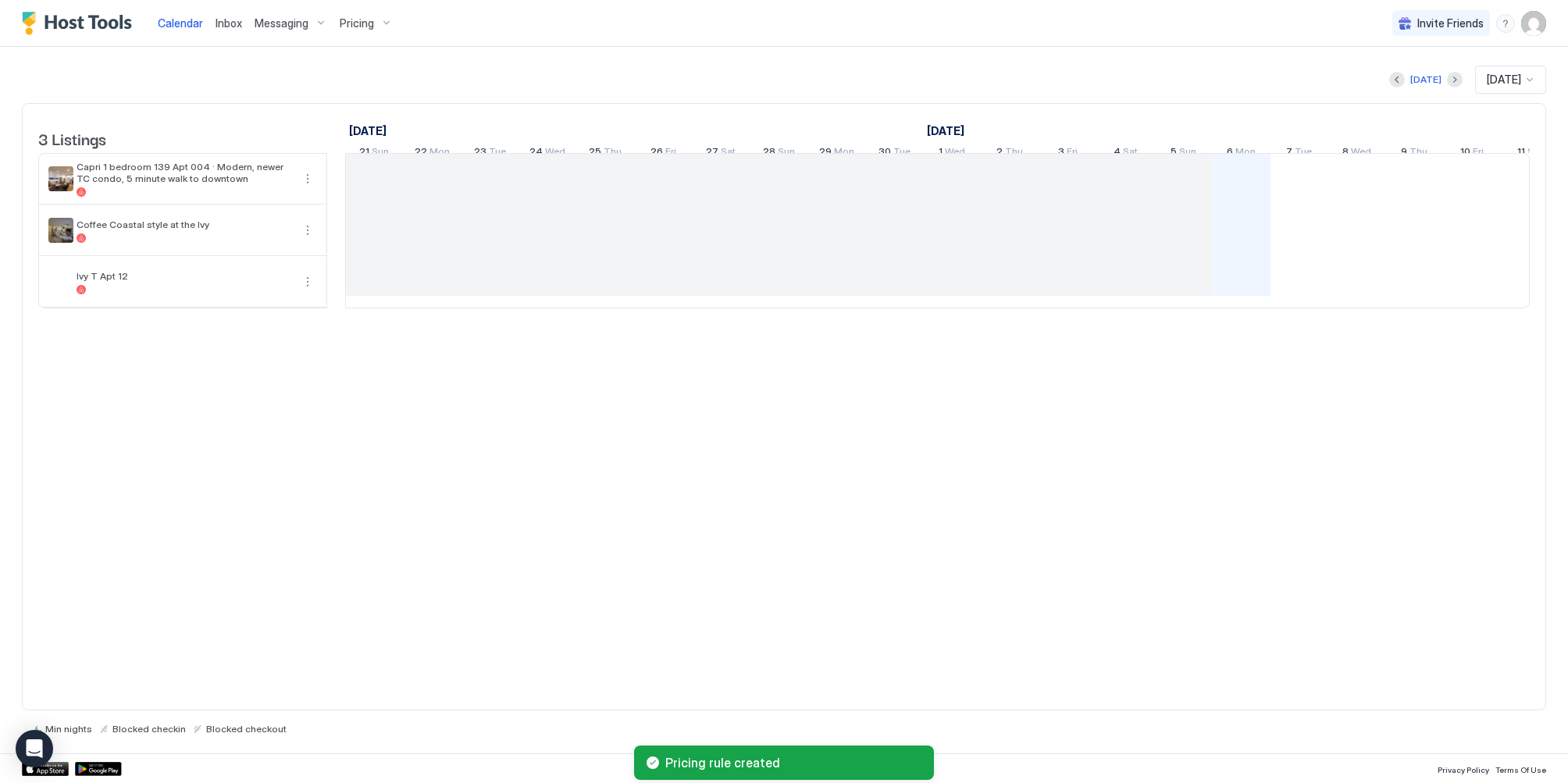
scroll to position [0, 868]
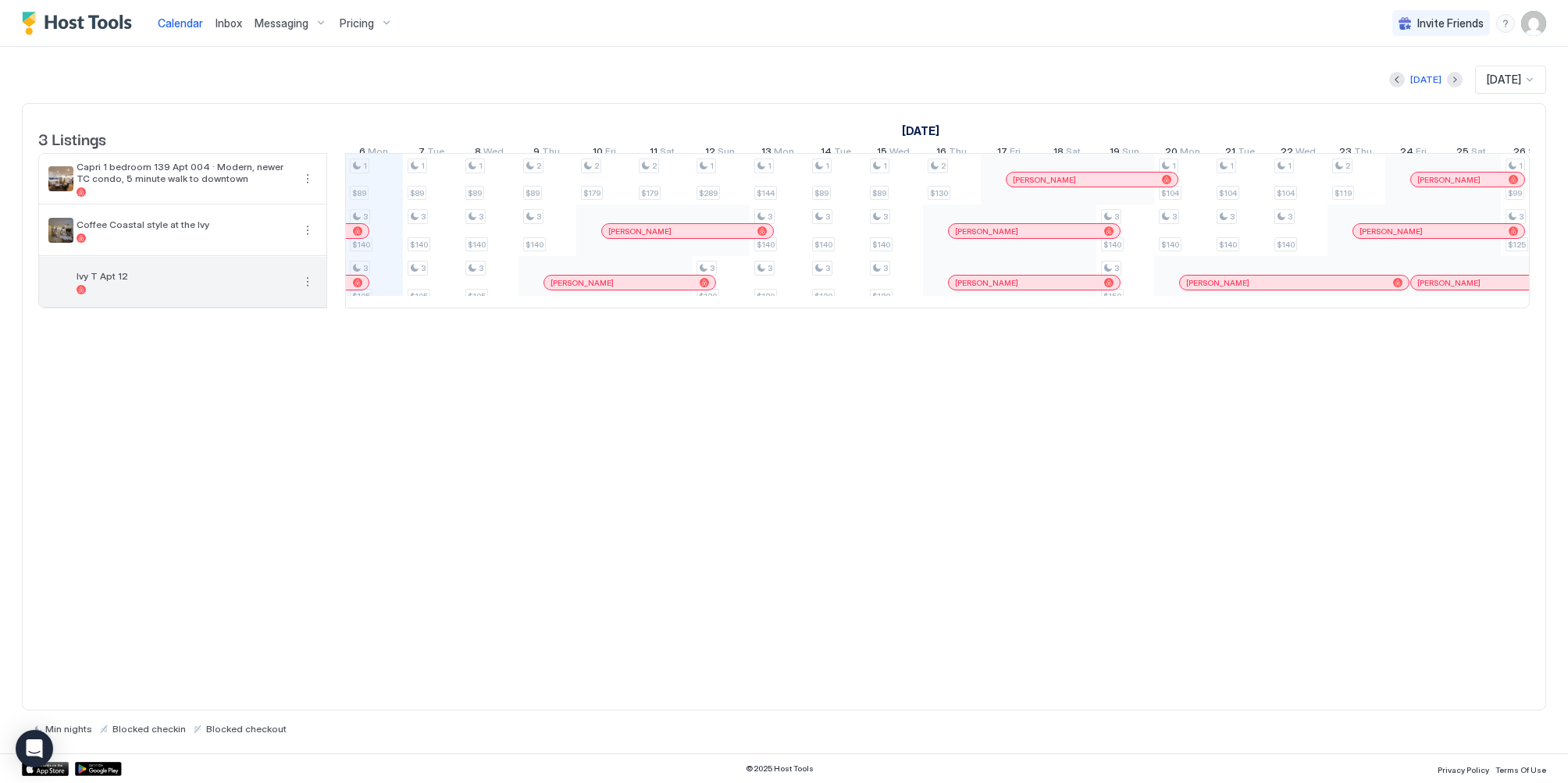
click at [266, 294] on div at bounding box center [184, 289] width 215 height 9
click at [303, 291] on button "More options" at bounding box center [307, 282] width 19 height 19
click at [616, 629] on div at bounding box center [784, 392] width 1568 height 783
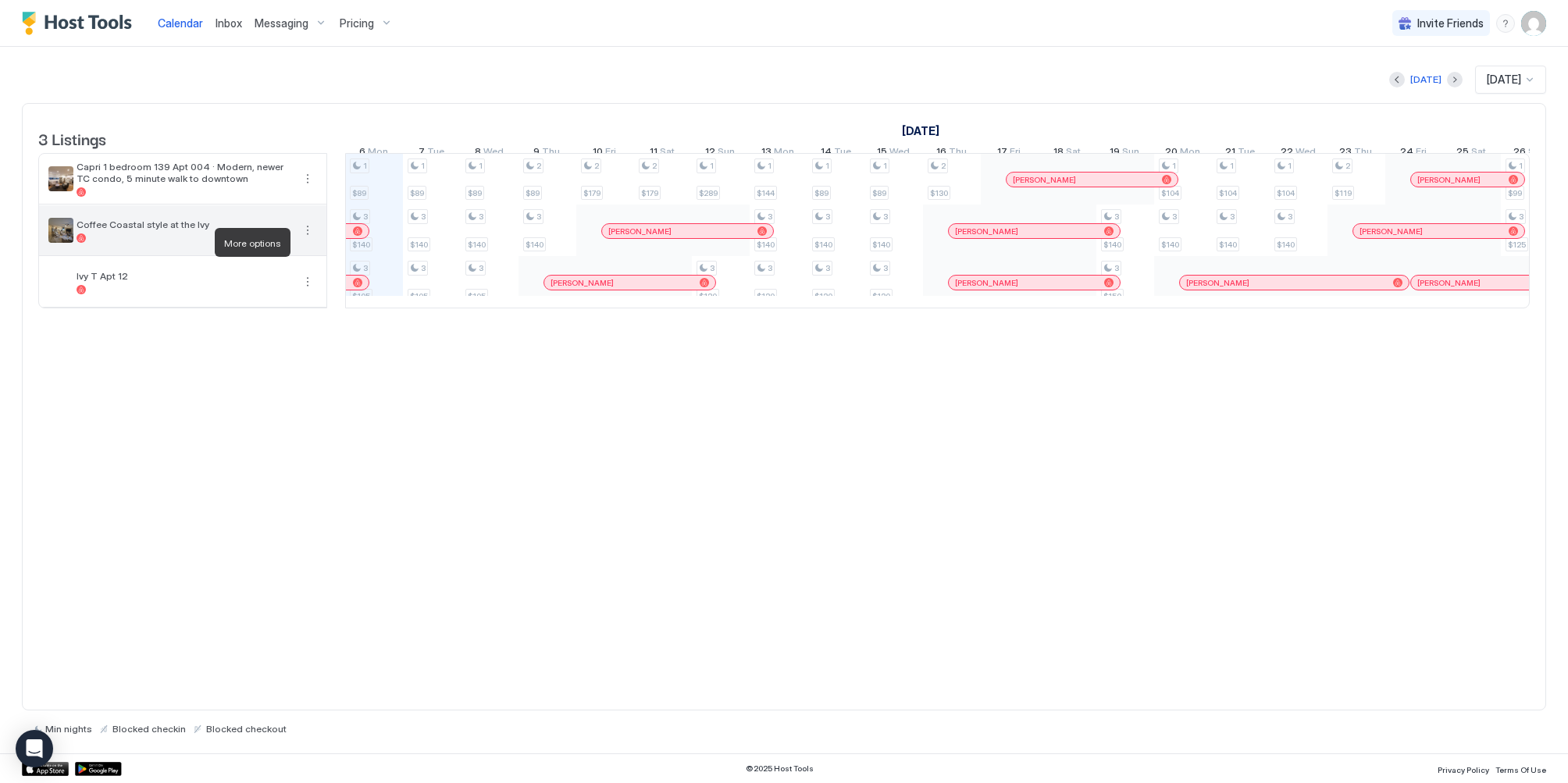
click at [310, 240] on button "More options" at bounding box center [307, 230] width 19 height 19
click at [371, 31] on div at bounding box center [784, 392] width 1568 height 783
click at [370, 16] on span "Pricing" at bounding box center [357, 23] width 34 height 14
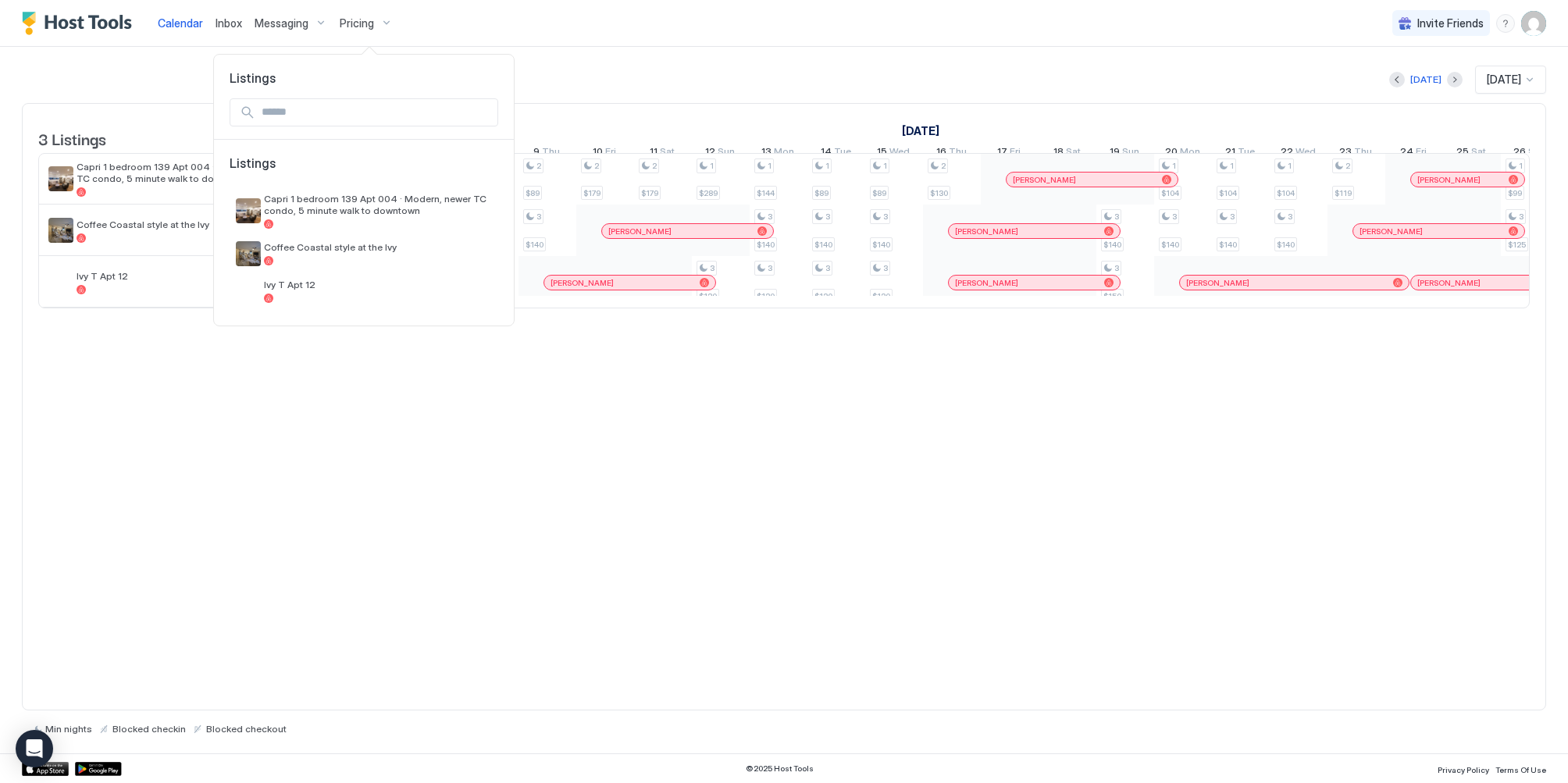
click at [339, 390] on div at bounding box center [784, 392] width 1568 height 783
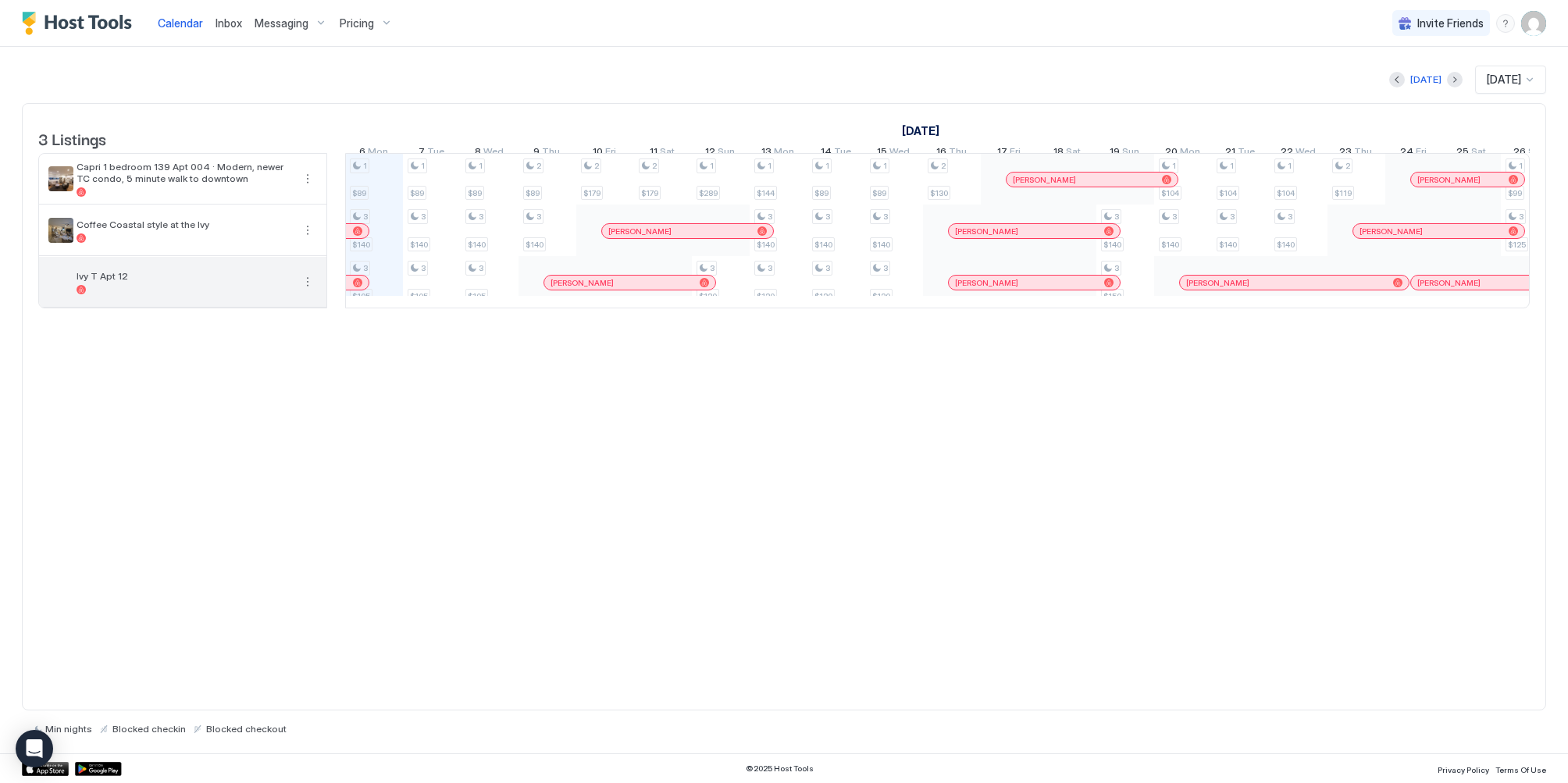
click at [309, 291] on button "More options" at bounding box center [307, 282] width 19 height 19
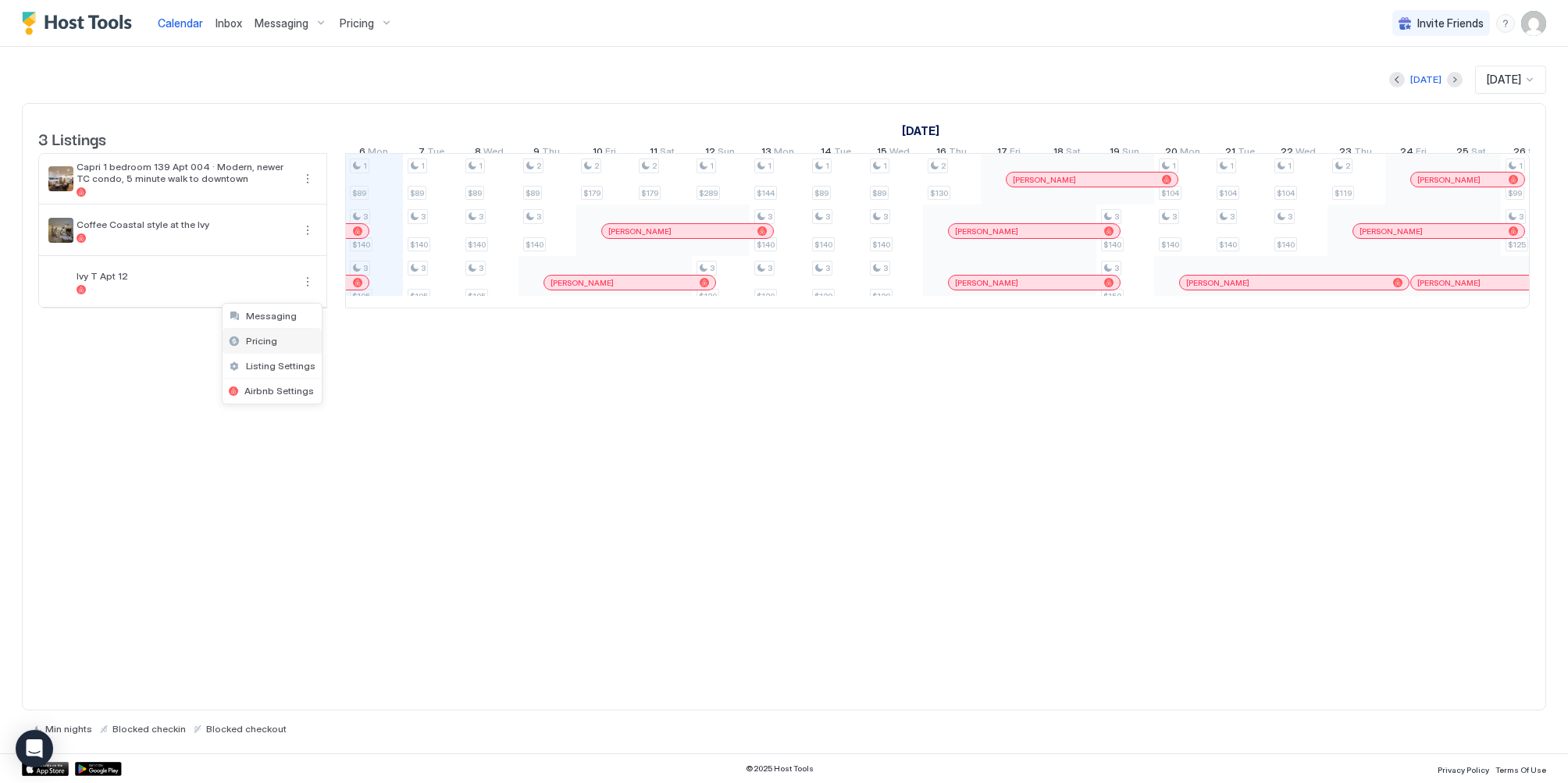
click at [298, 338] on div "Pricing" at bounding box center [272, 341] width 100 height 25
